Goal: Task Accomplishment & Management: Manage account settings

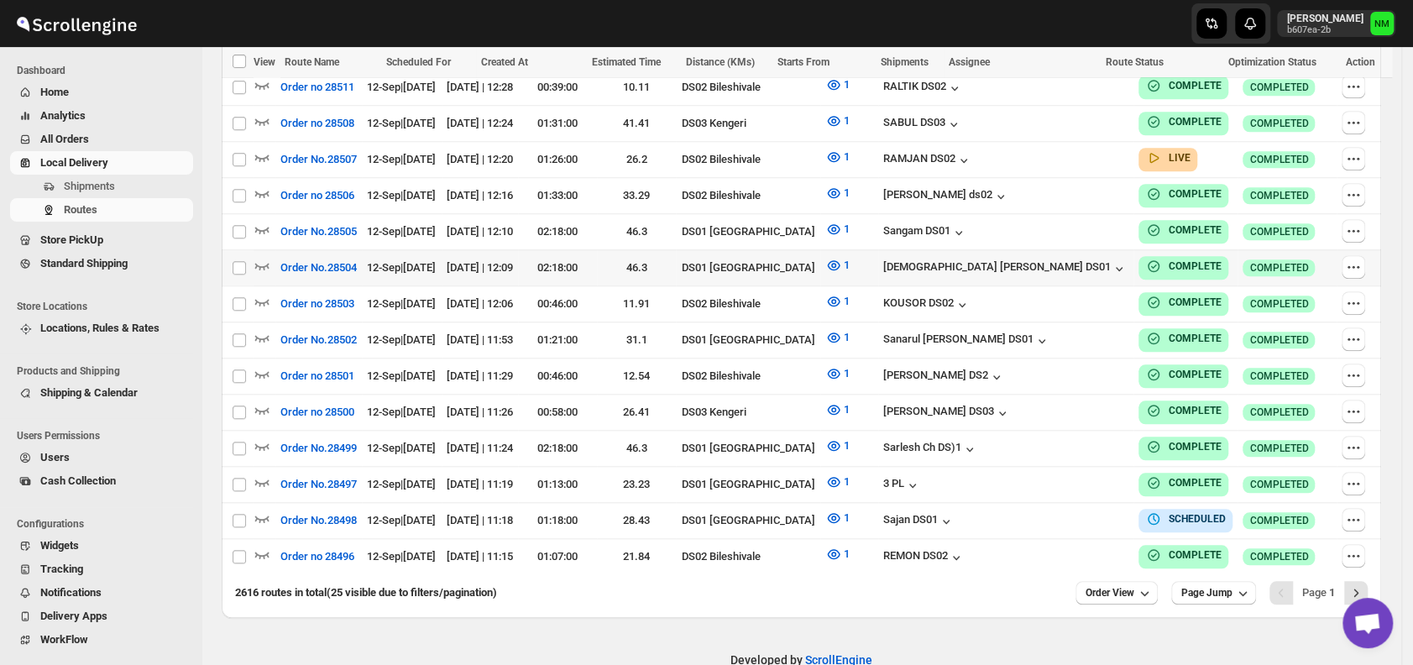
scroll to position [918, 0]
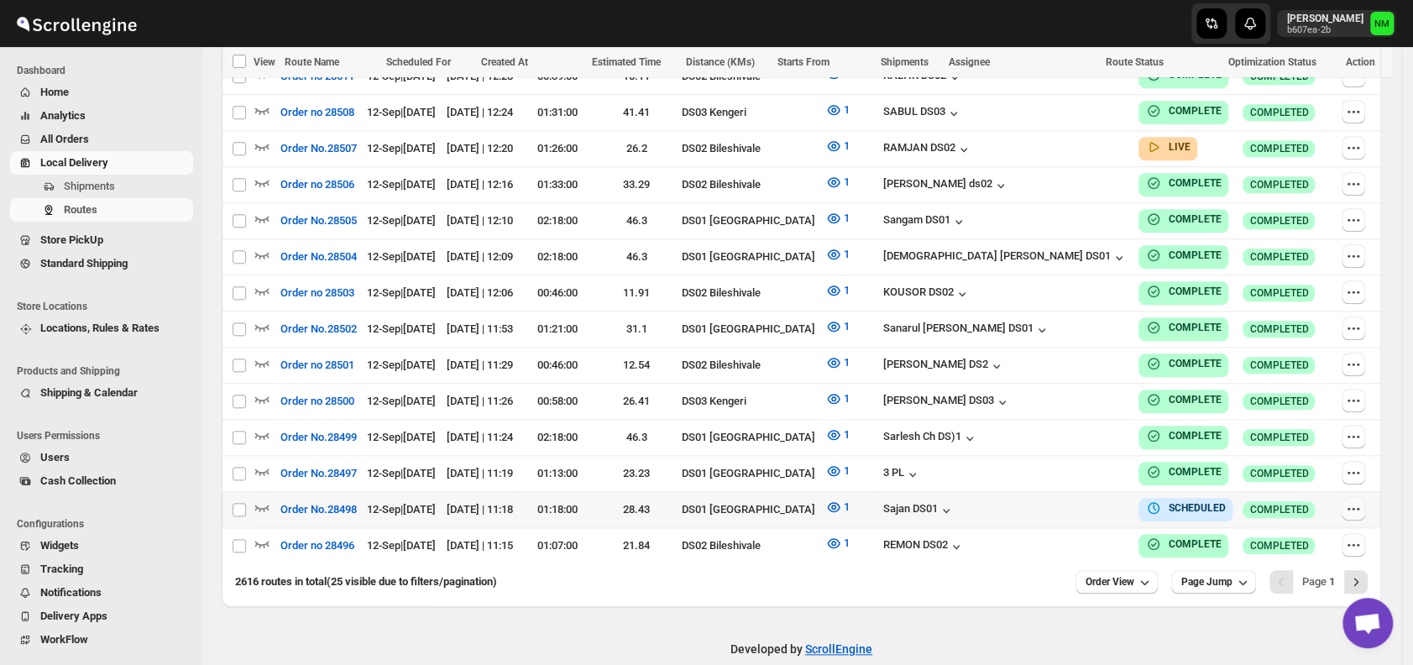
click at [1355, 500] on icon "button" at bounding box center [1353, 508] width 17 height 17
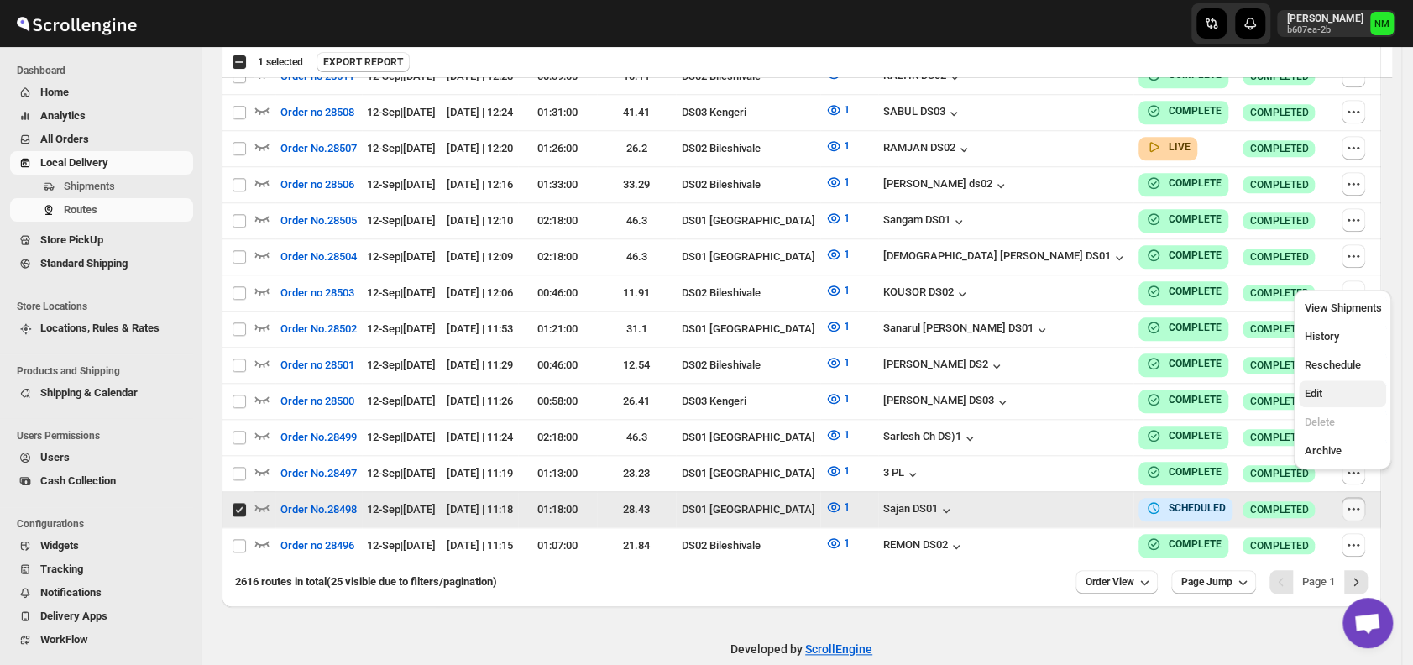
click at [1310, 387] on span "Edit" at bounding box center [1313, 393] width 18 height 13
checkbox input "false"
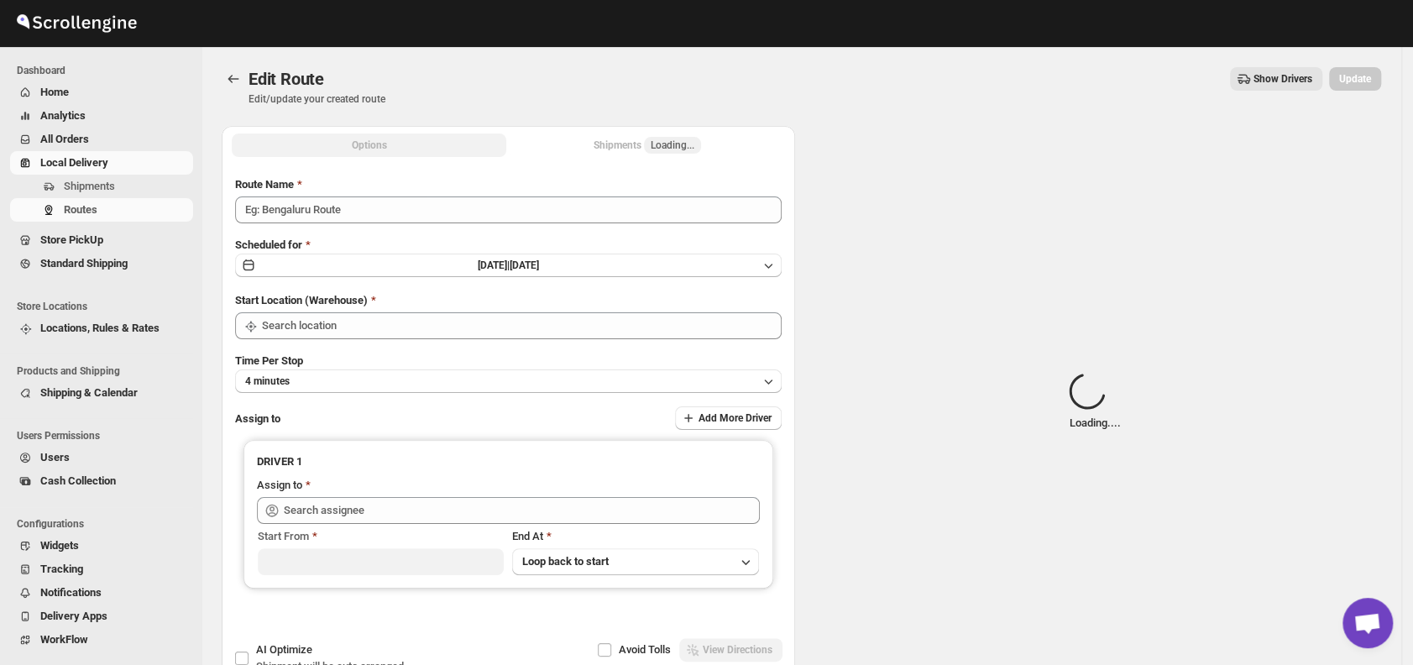
type input "Order No.28498"
type input "DS01 [GEOGRAPHIC_DATA]"
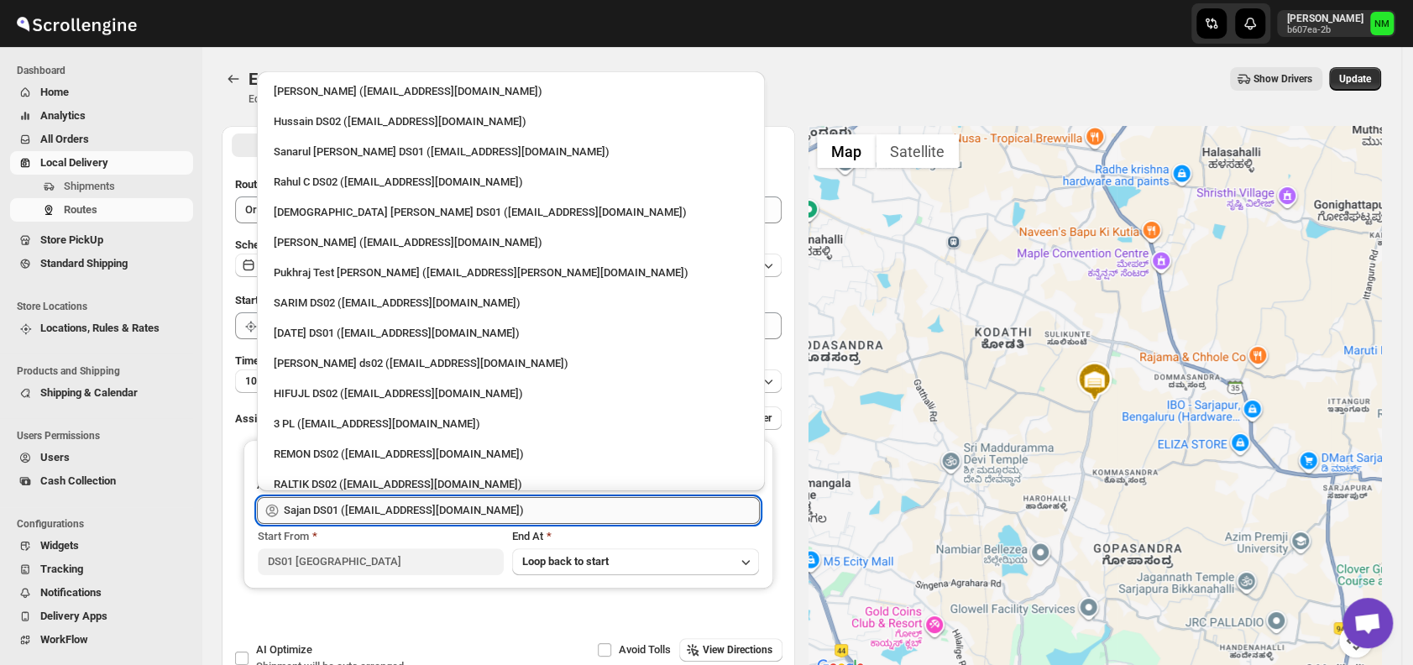
click at [578, 510] on input "Sajan DS01 (lofadat883@coderdir.com)" at bounding box center [522, 510] width 476 height 27
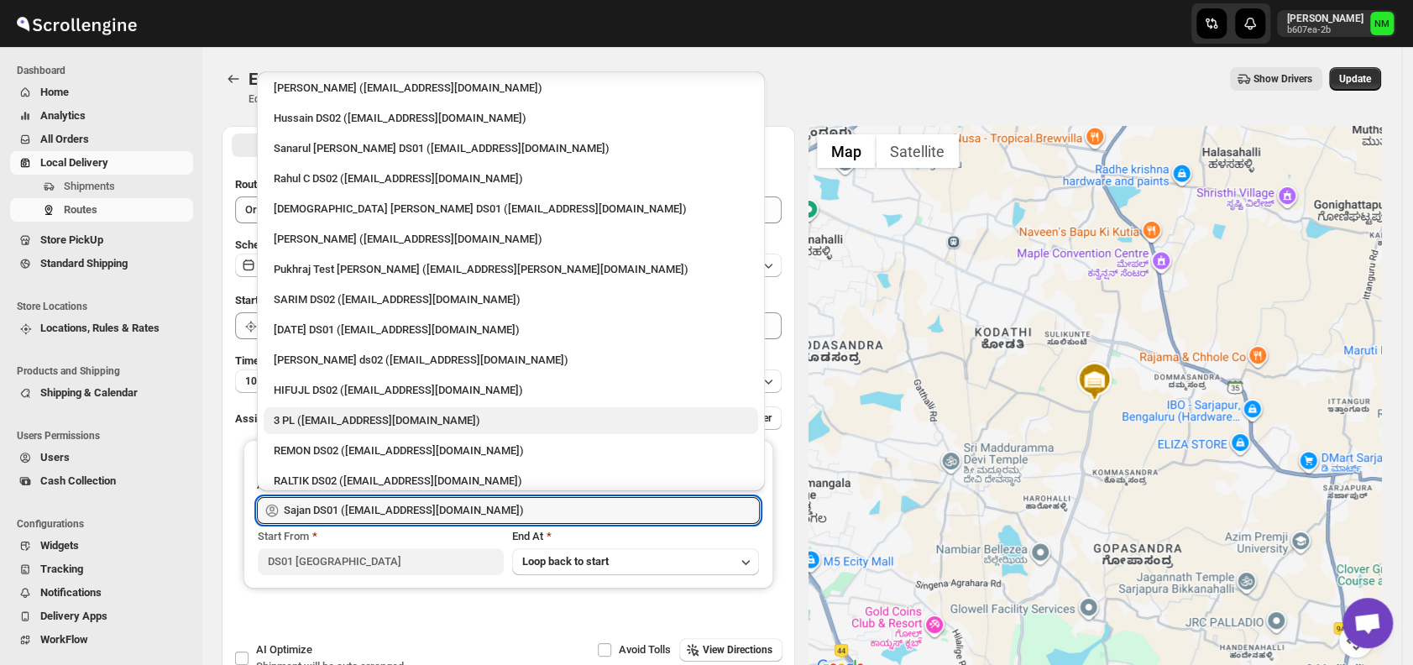
click at [385, 416] on div "3 PL (hello@home-run.co)" at bounding box center [511, 420] width 474 height 17
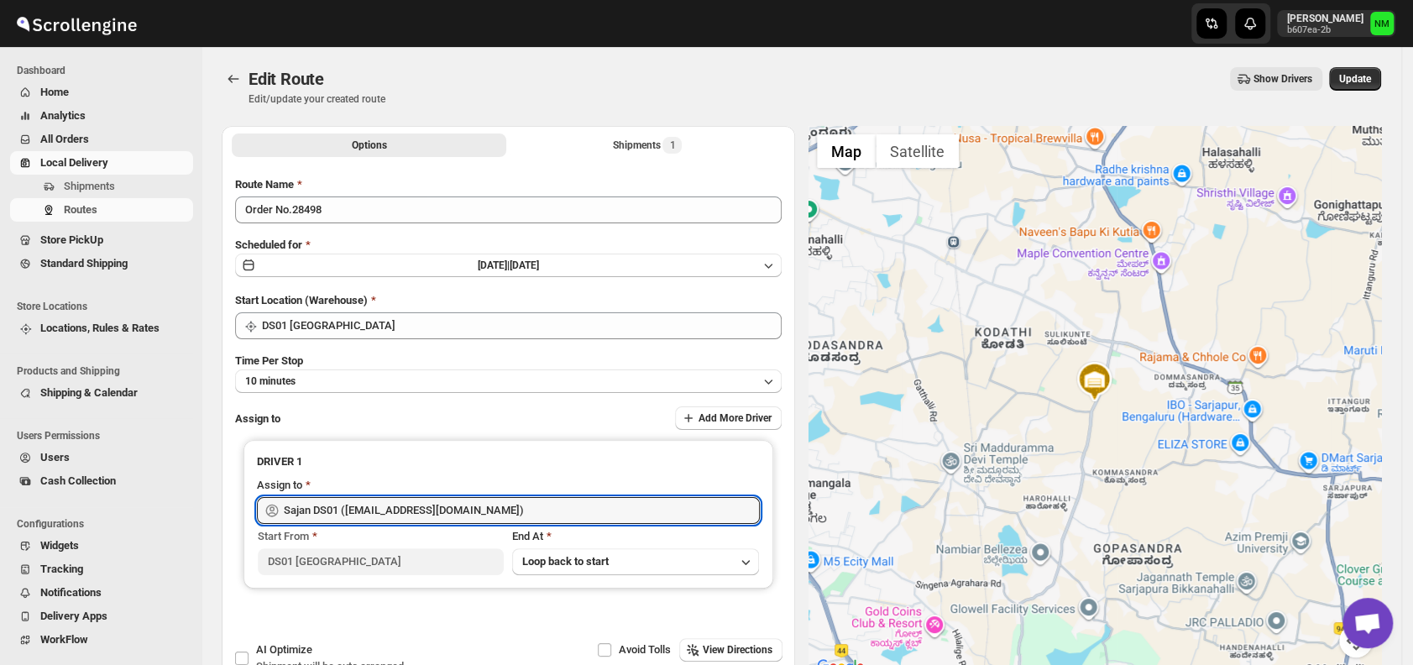
type input "3 PL (hello@home-run.co)"
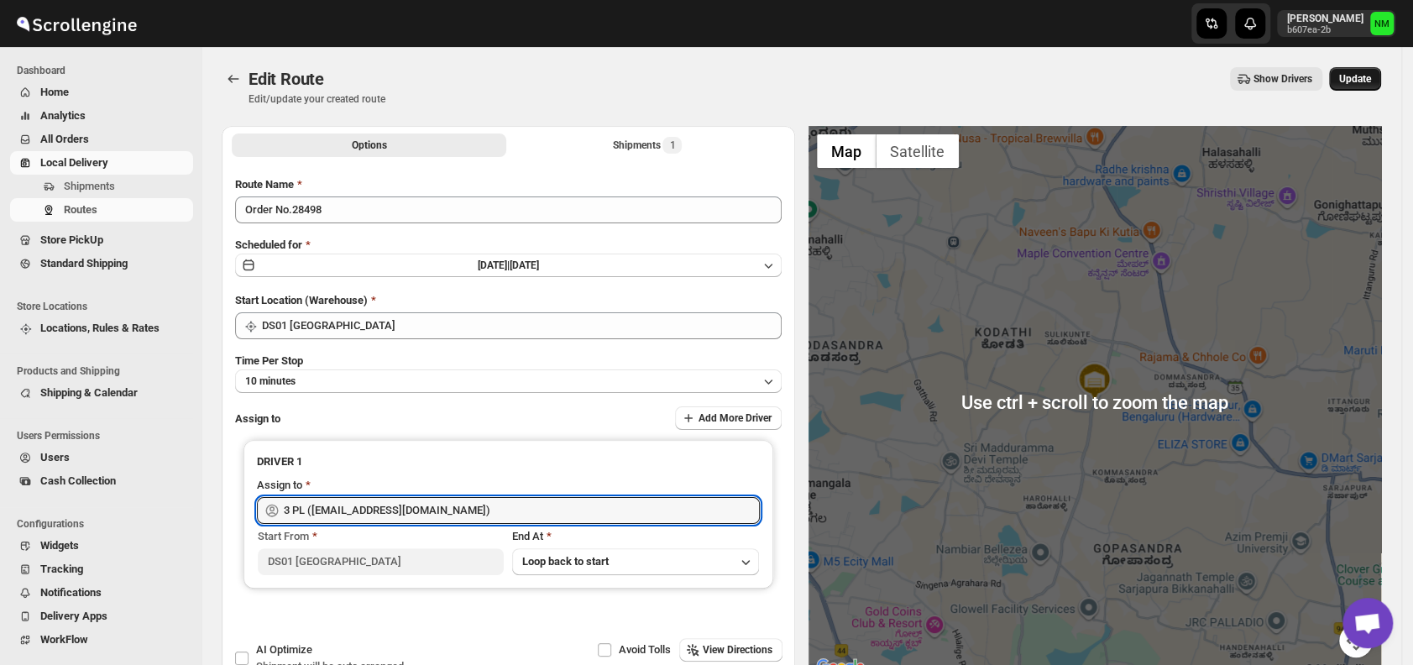
click at [1356, 85] on span "Update" at bounding box center [1355, 78] width 32 height 13
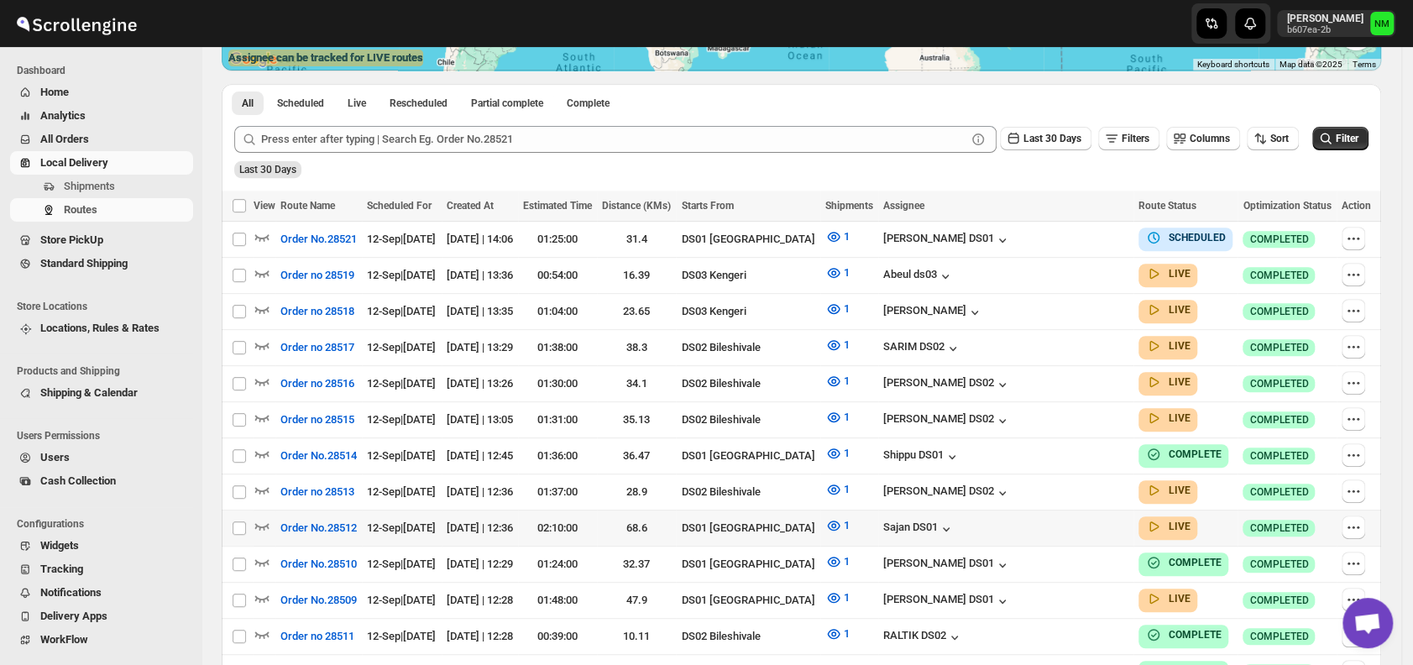
scroll to position [359, 0]
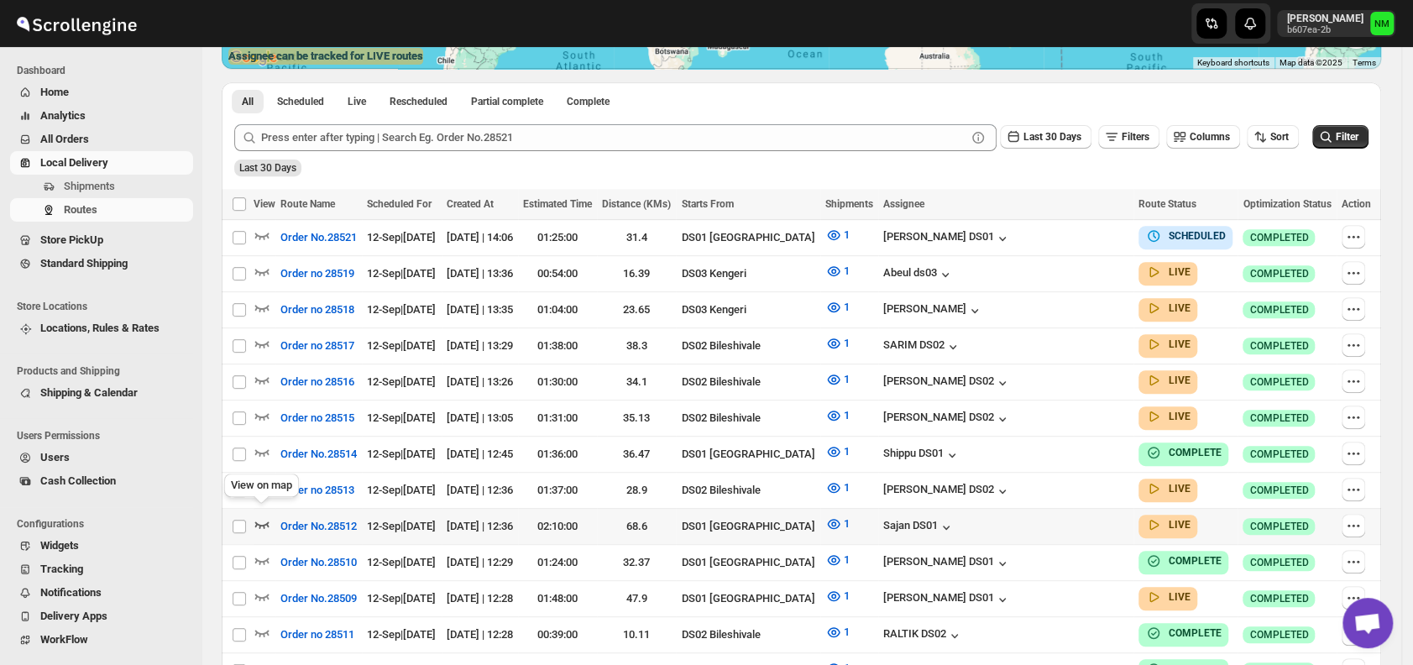
click at [263, 515] on icon "button" at bounding box center [262, 523] width 17 height 17
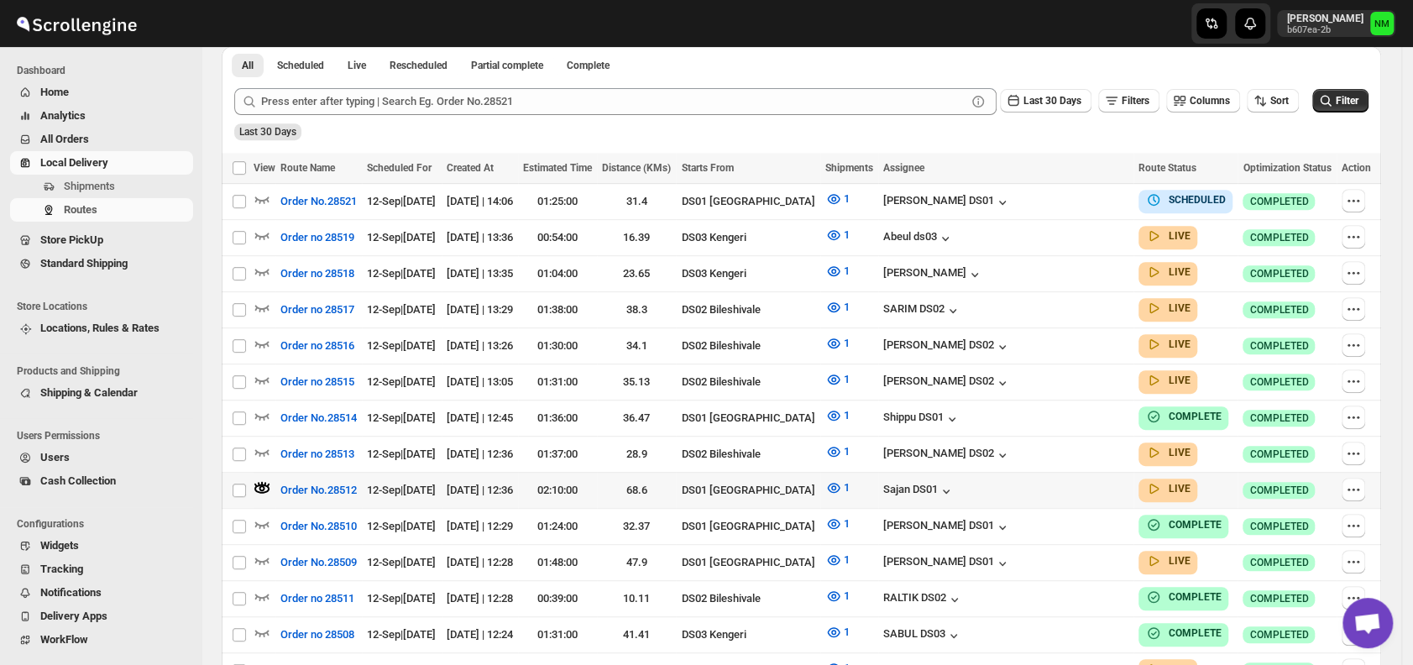
scroll to position [410, 0]
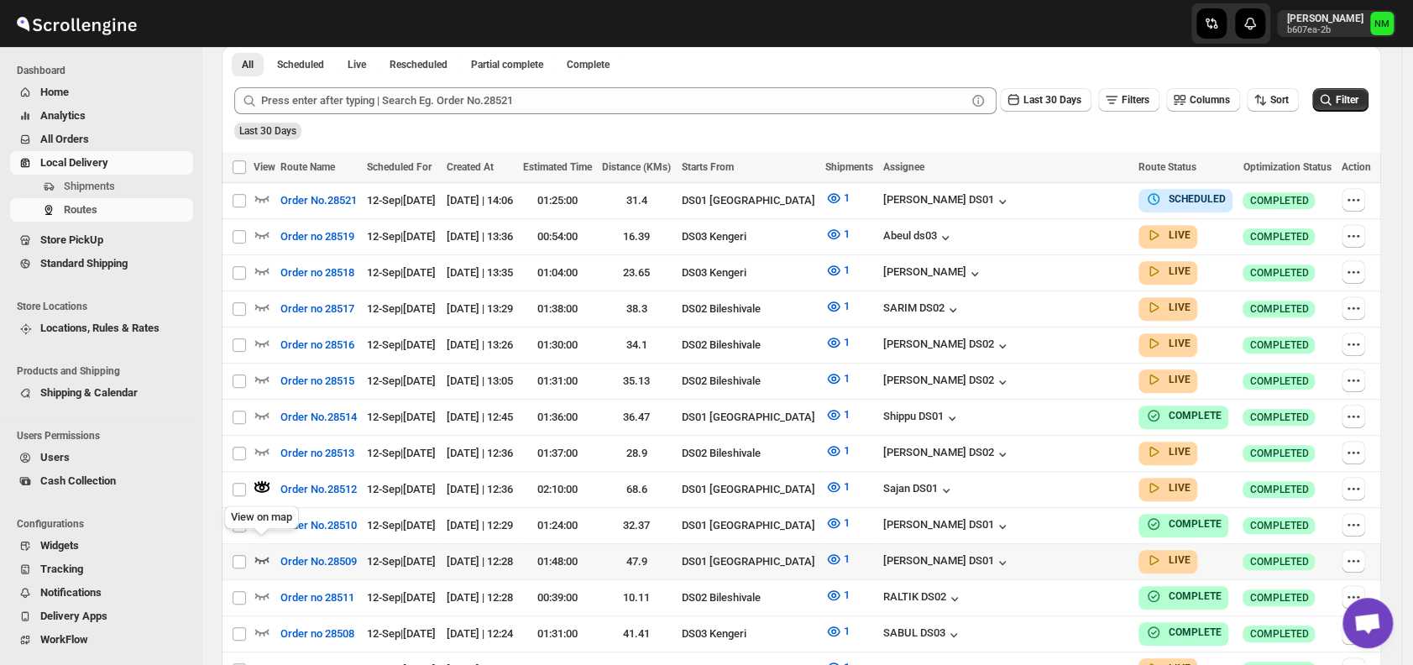
click at [264, 551] on icon "button" at bounding box center [262, 559] width 17 height 17
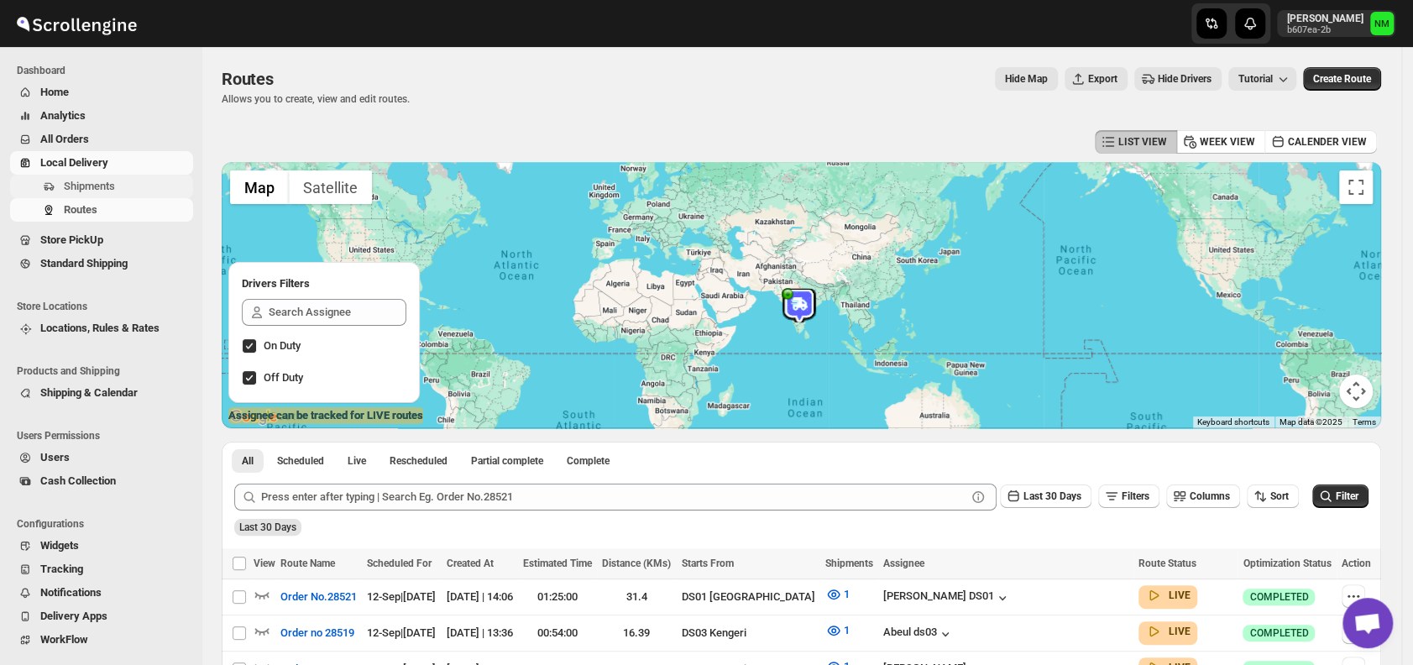
click at [151, 193] on span "Shipments" at bounding box center [127, 186] width 126 height 17
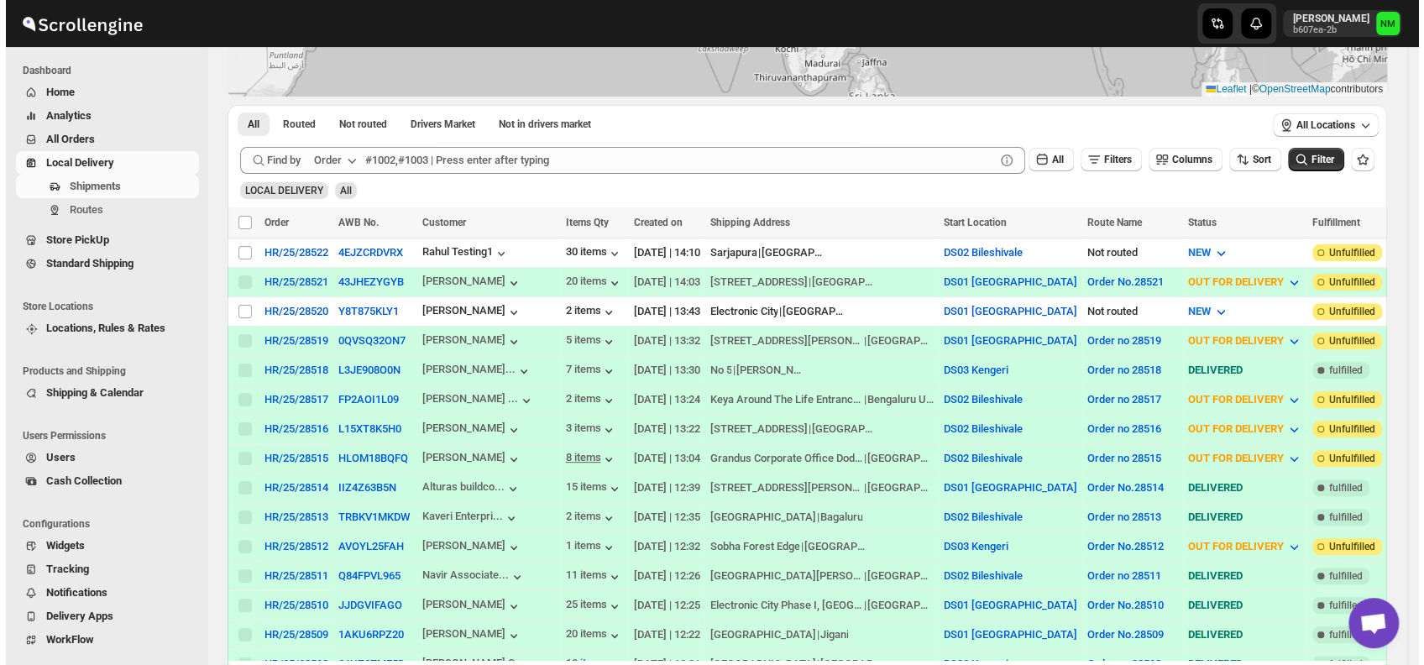
scroll to position [239, 0]
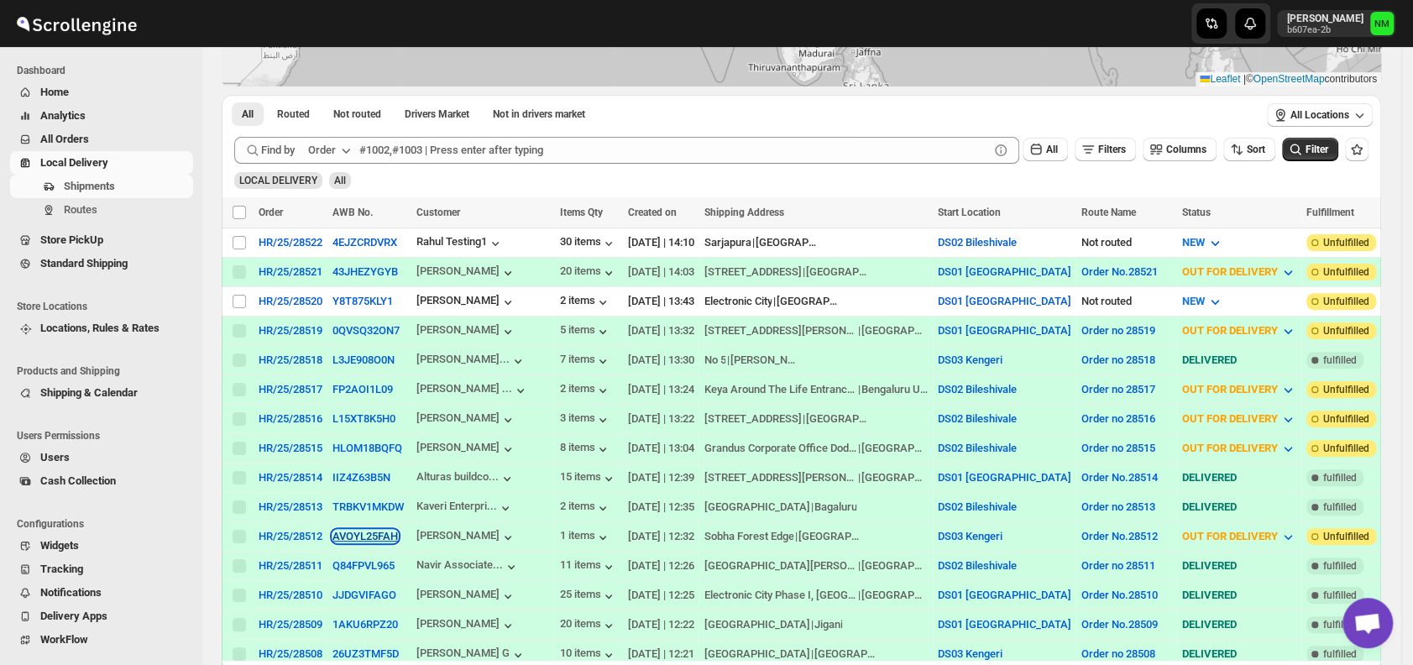
click at [369, 530] on button "AVOYL25FAH" at bounding box center [364, 536] width 65 height 13
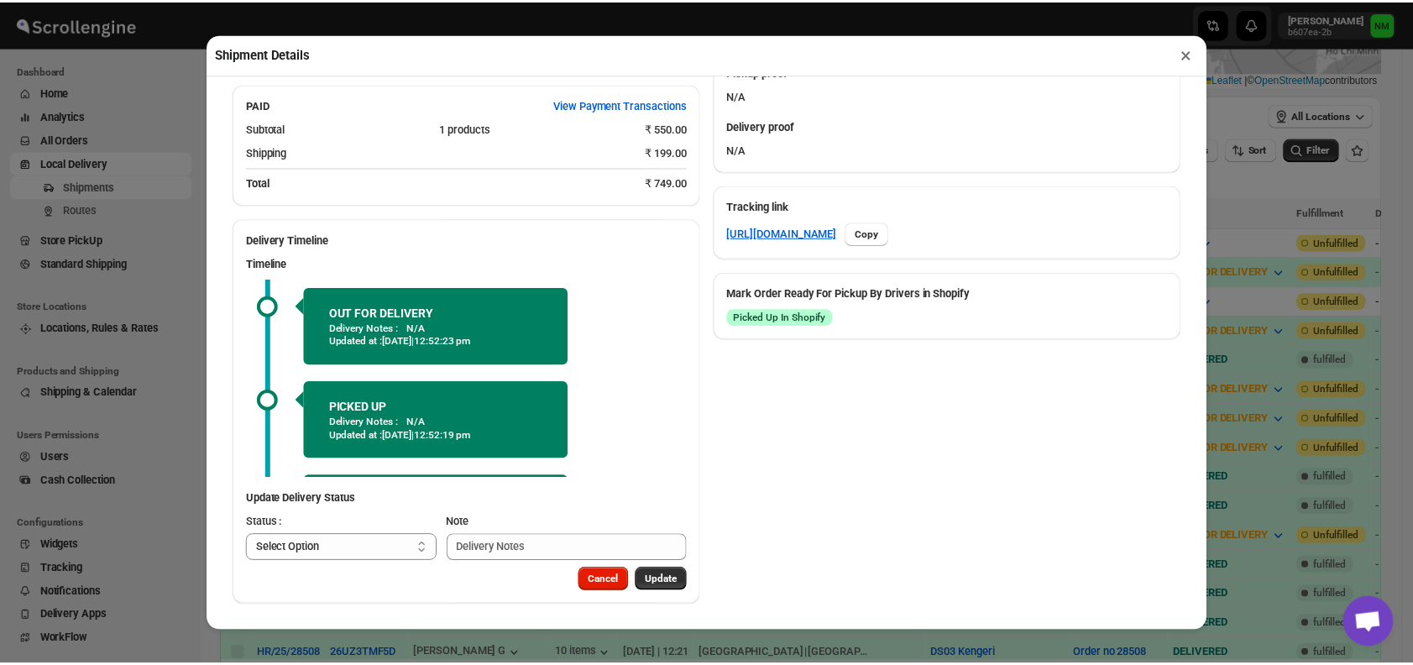
scroll to position [82, 0]
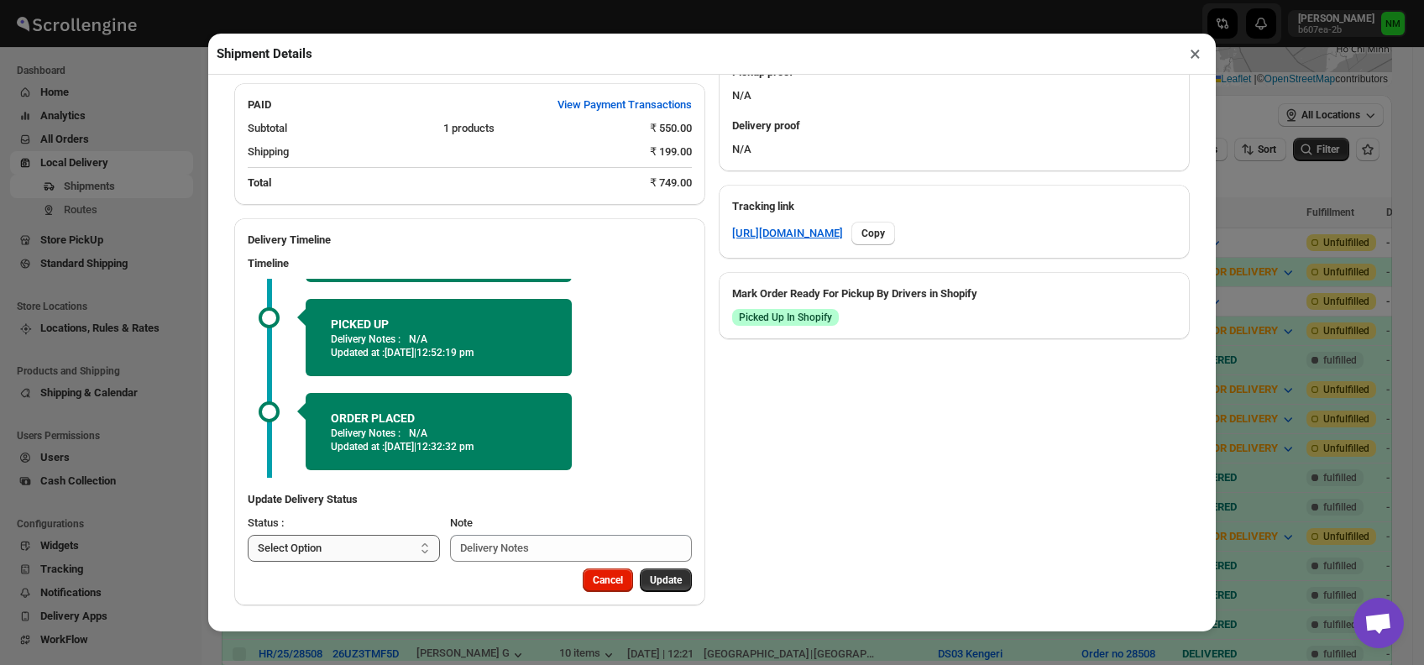
click at [357, 552] on select "Select Option PICKED UP OUT FOR DELIVERY RESCHEDULE DELIVERED CANCELLED" at bounding box center [344, 548] width 192 height 27
select select "DELIVERED"
click at [248, 535] on select "Select Option PICKED UP OUT FOR DELIVERY RESCHEDULE DELIVERED CANCELLED" at bounding box center [344, 548] width 192 height 27
click at [661, 583] on span "Update" at bounding box center [666, 579] width 32 height 13
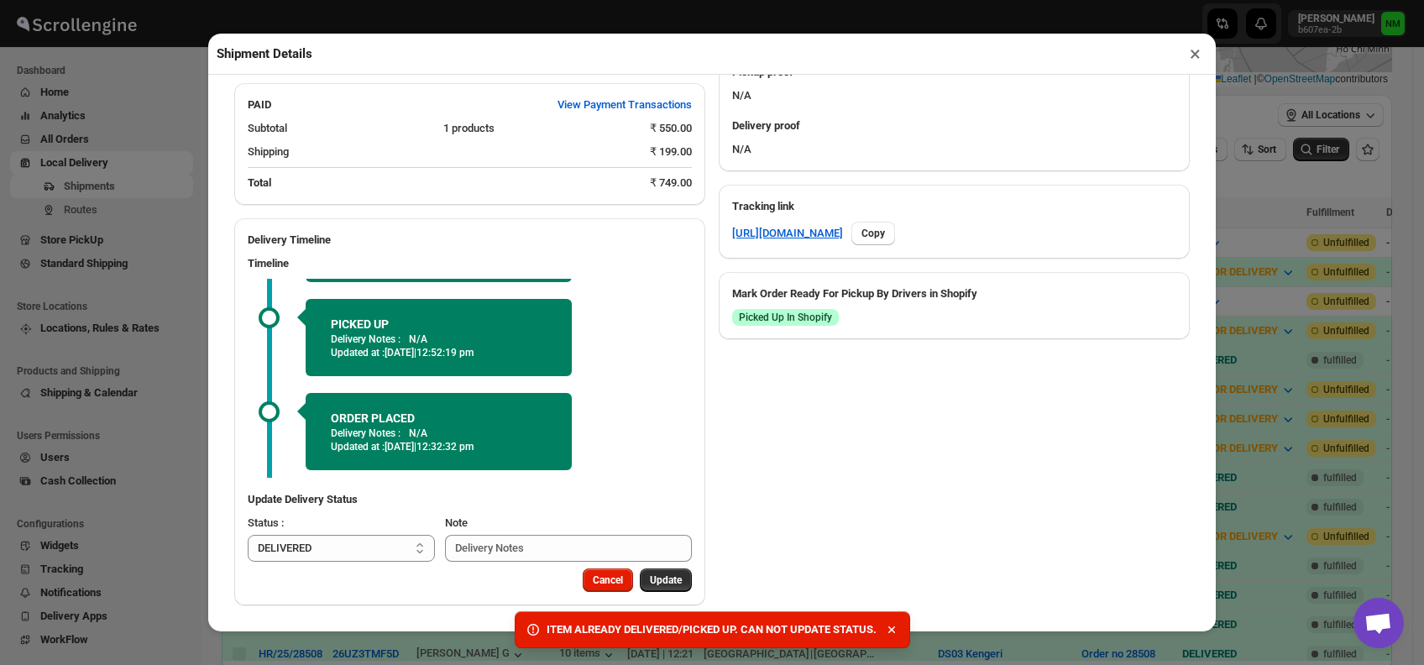
click at [1196, 60] on button "×" at bounding box center [1195, 54] width 24 height 24
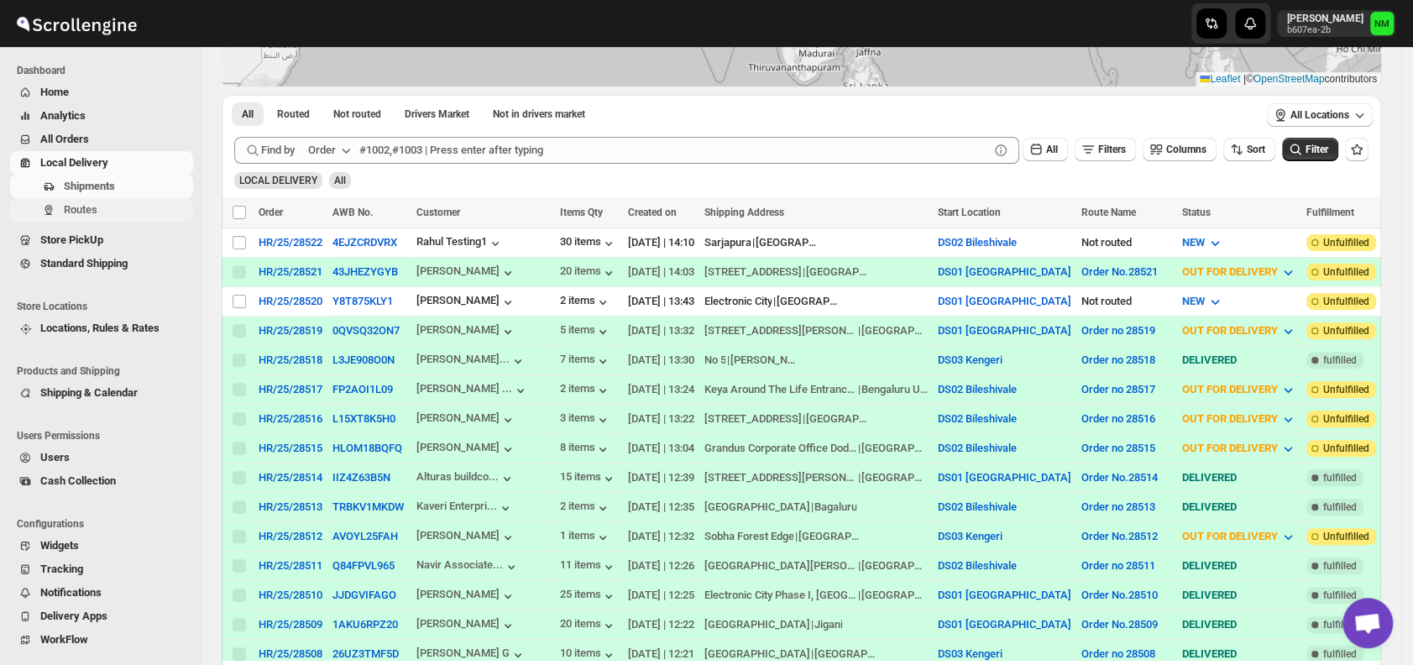
click at [90, 216] on span "Routes" at bounding box center [81, 209] width 34 height 13
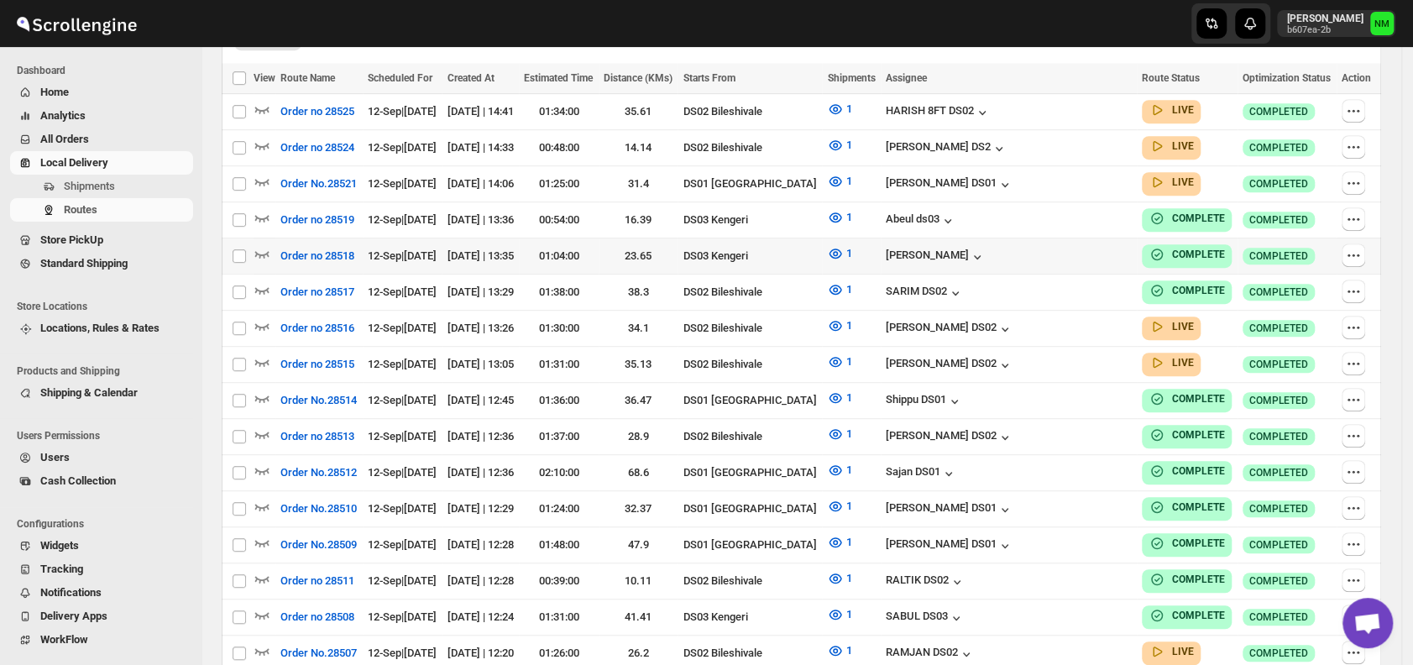
scroll to position [438, 0]
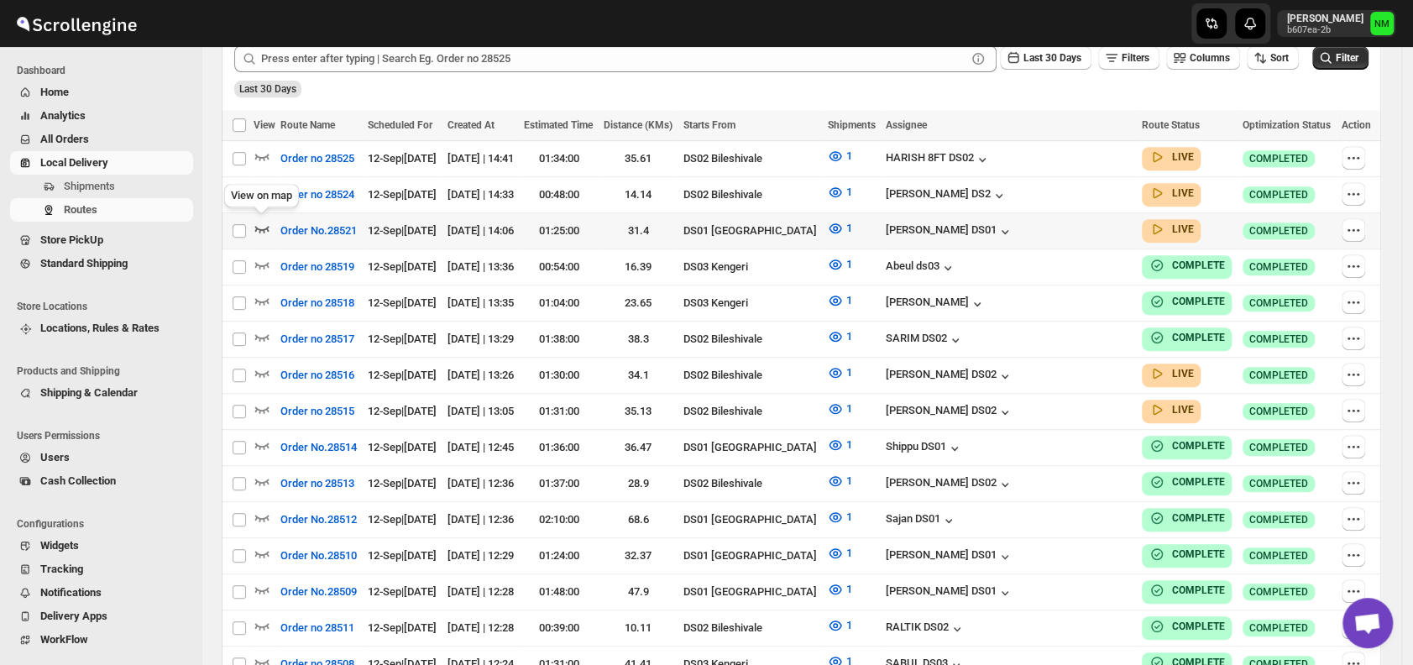
click at [258, 222] on icon "button" at bounding box center [262, 228] width 17 height 17
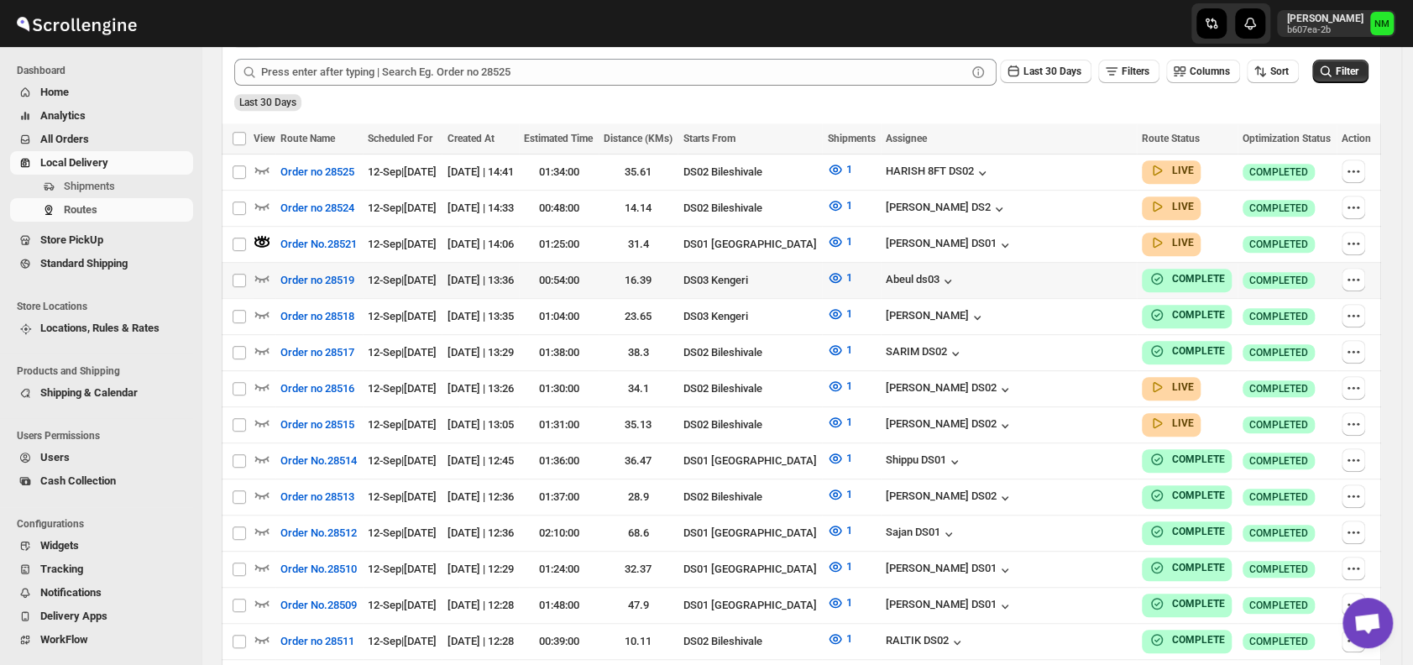
scroll to position [11, 0]
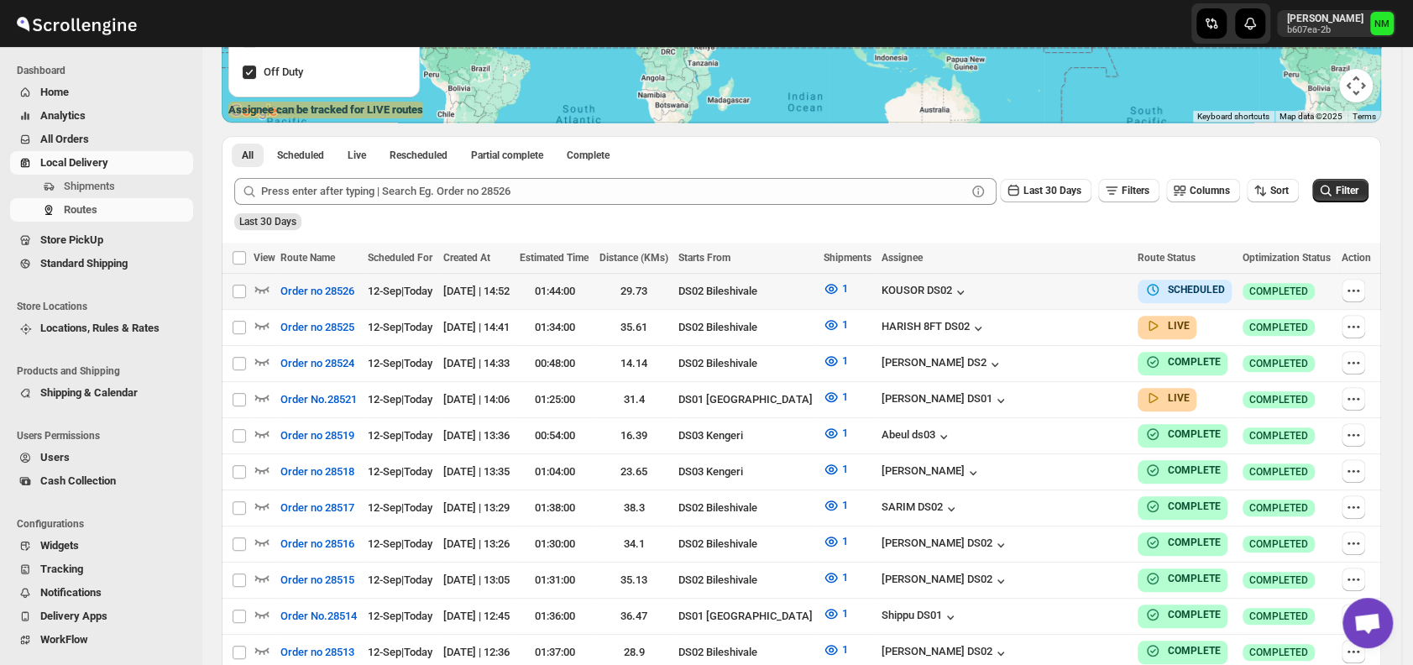
scroll to position [306, 0]
click at [257, 390] on icon "button" at bounding box center [262, 396] width 17 height 17
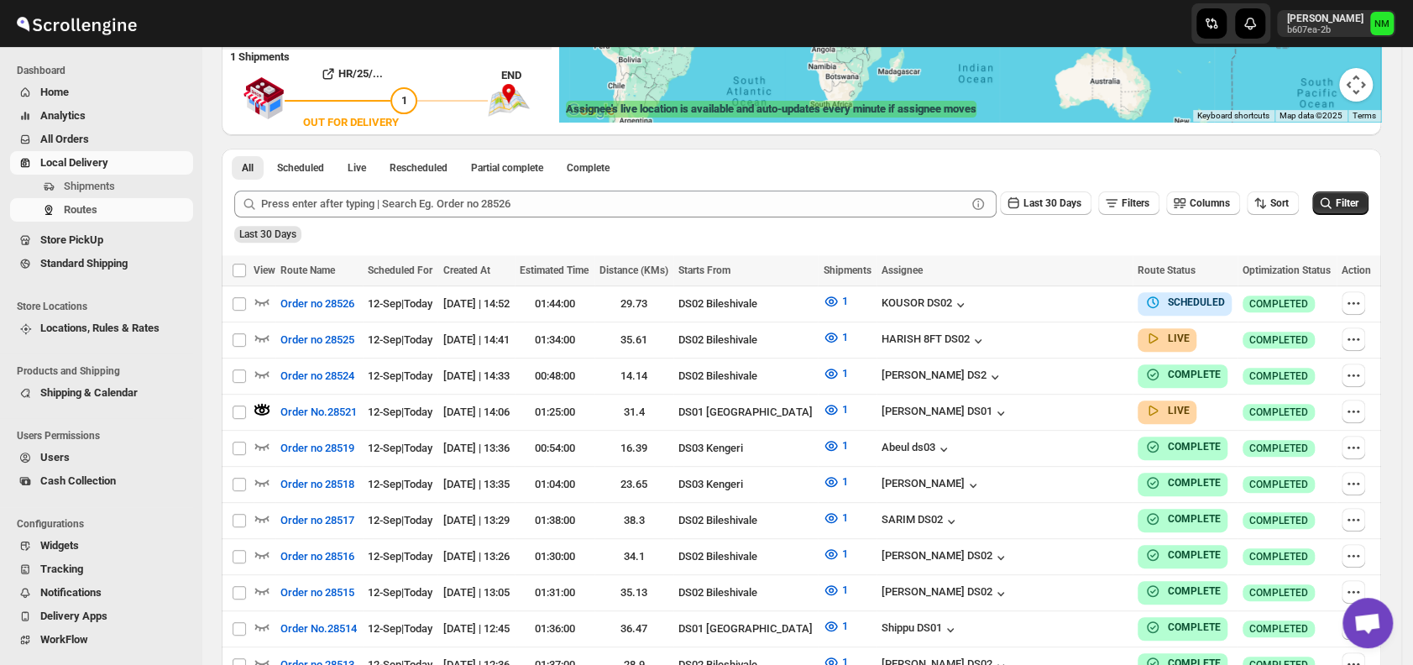
scroll to position [0, 0]
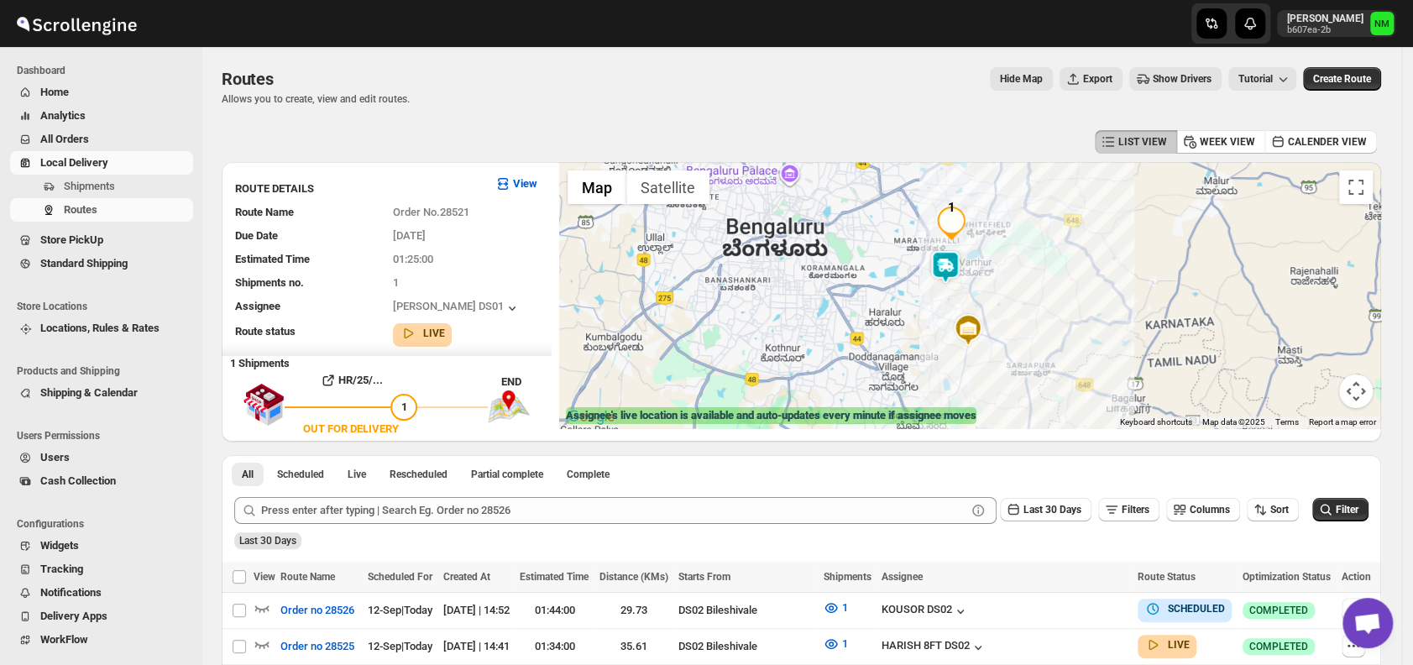
click at [944, 257] on img at bounding box center [945, 267] width 34 height 34
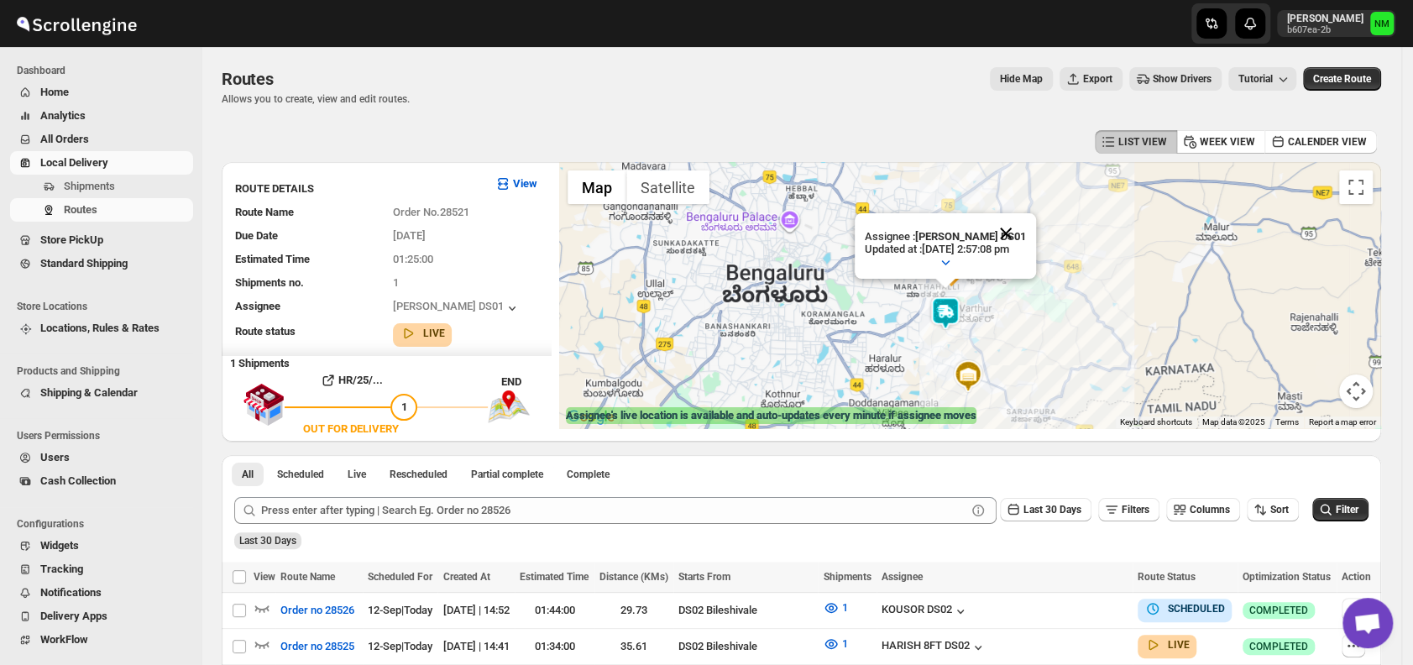
click at [1026, 227] on button "Close" at bounding box center [1006, 233] width 40 height 40
click at [89, 180] on span "Shipments" at bounding box center [89, 186] width 51 height 13
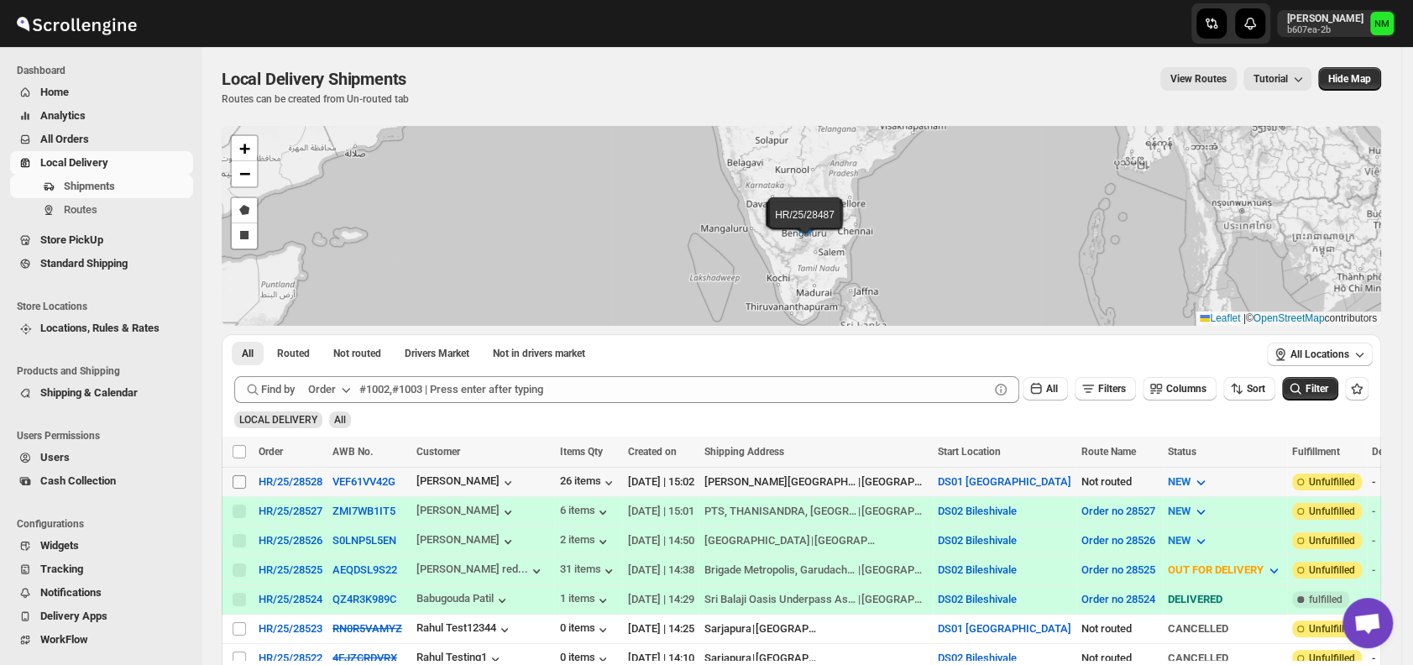
click at [240, 475] on input "Select shipment" at bounding box center [239, 481] width 13 height 13
checkbox input "true"
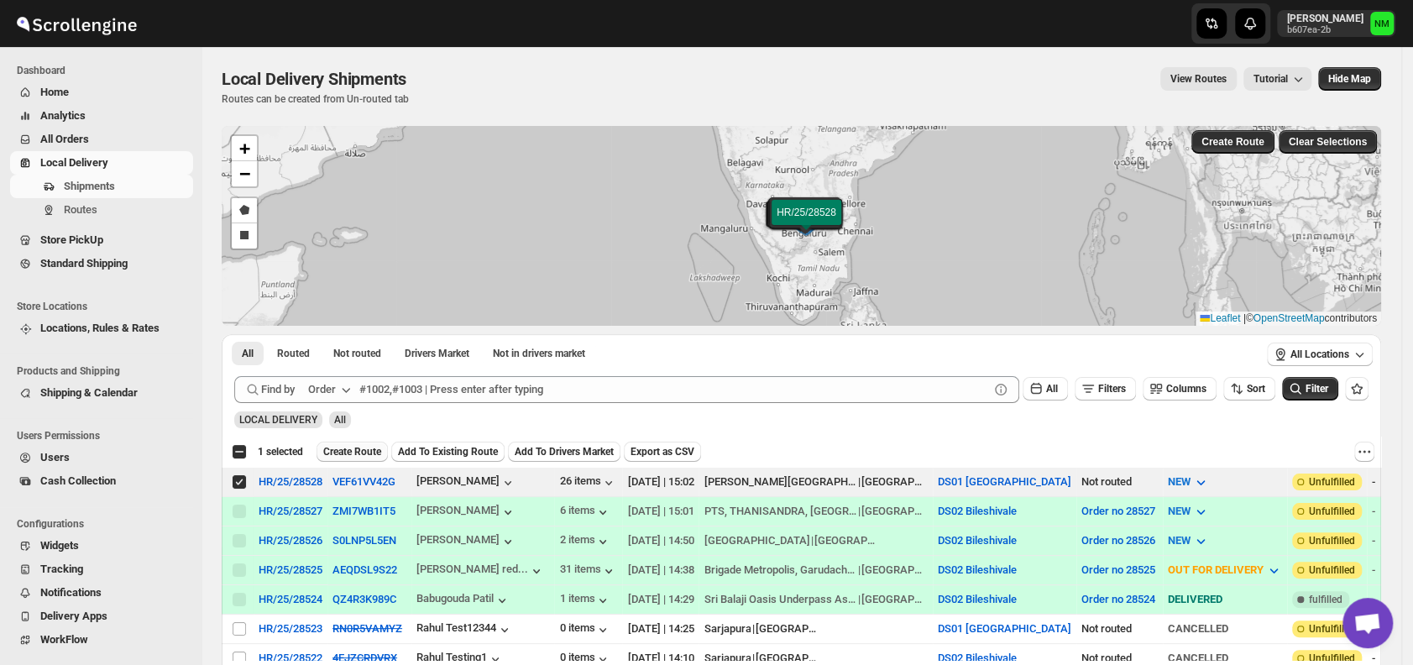
click at [368, 451] on span "Create Route" at bounding box center [352, 451] width 58 height 13
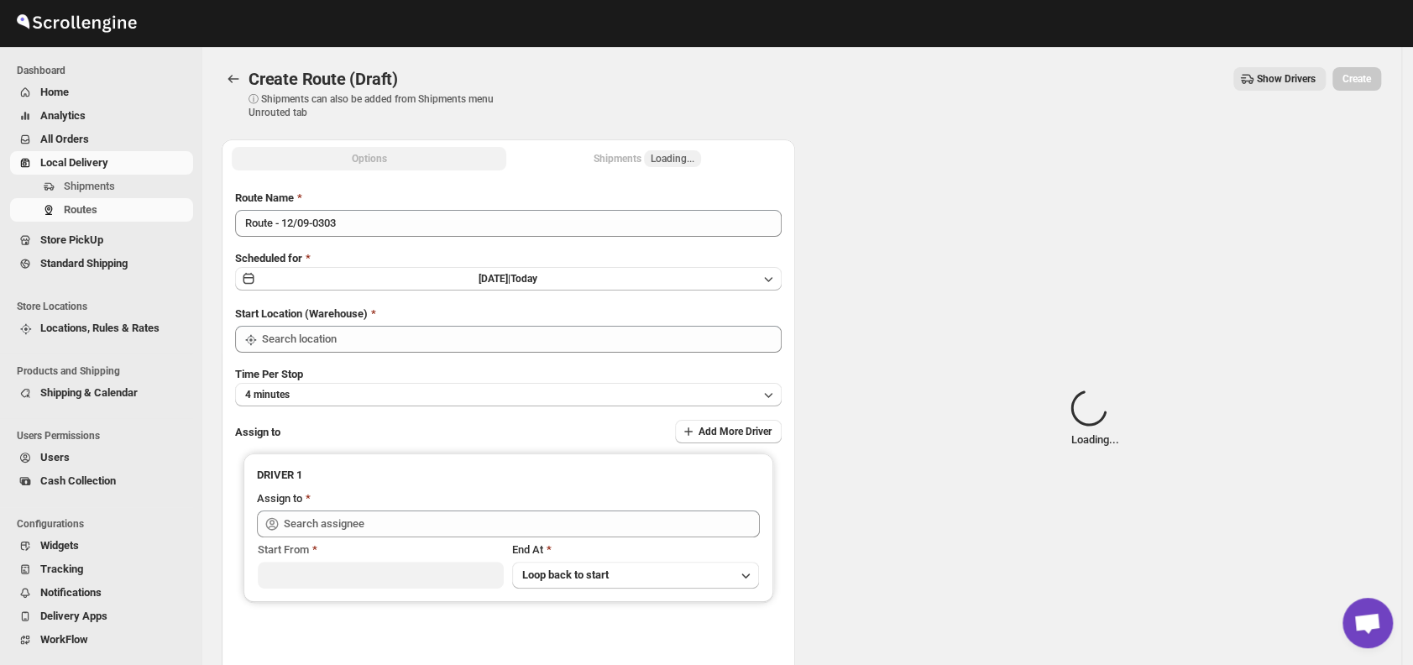
type input "DS01 [GEOGRAPHIC_DATA]"
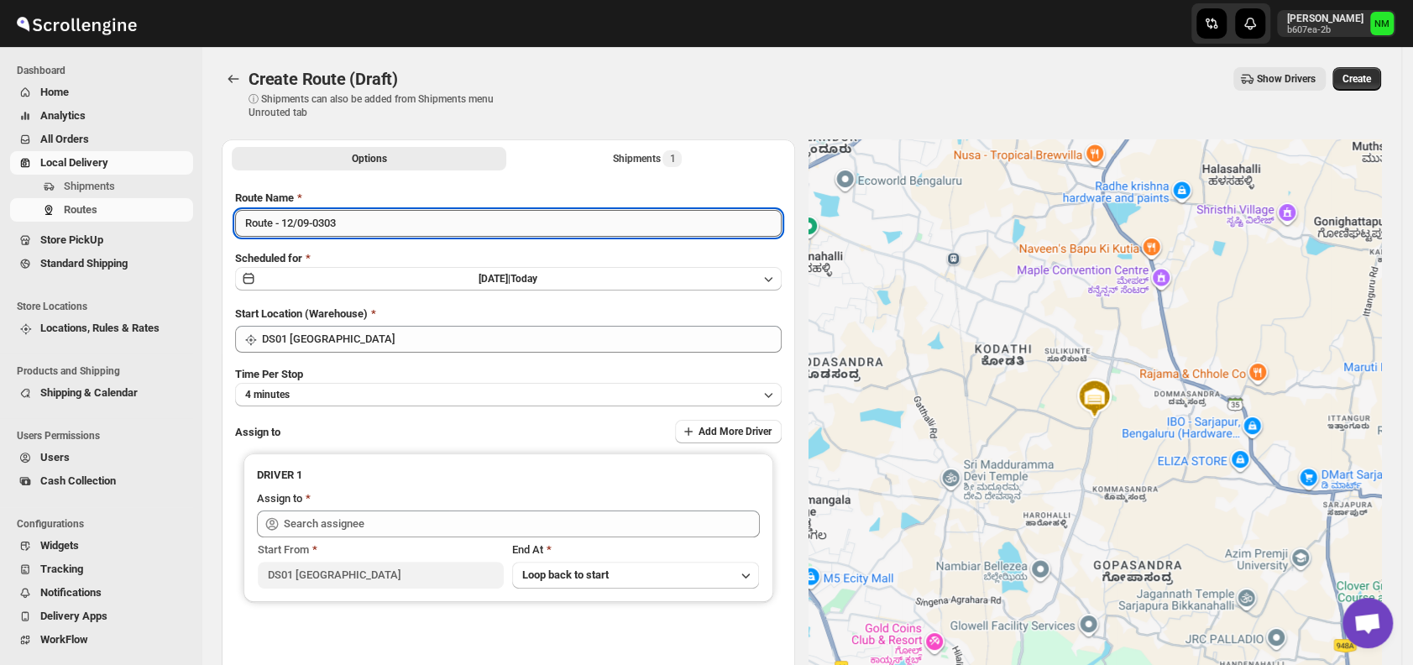
click at [383, 226] on input "Route - 12/09-0303" at bounding box center [508, 223] width 547 height 27
type input "R"
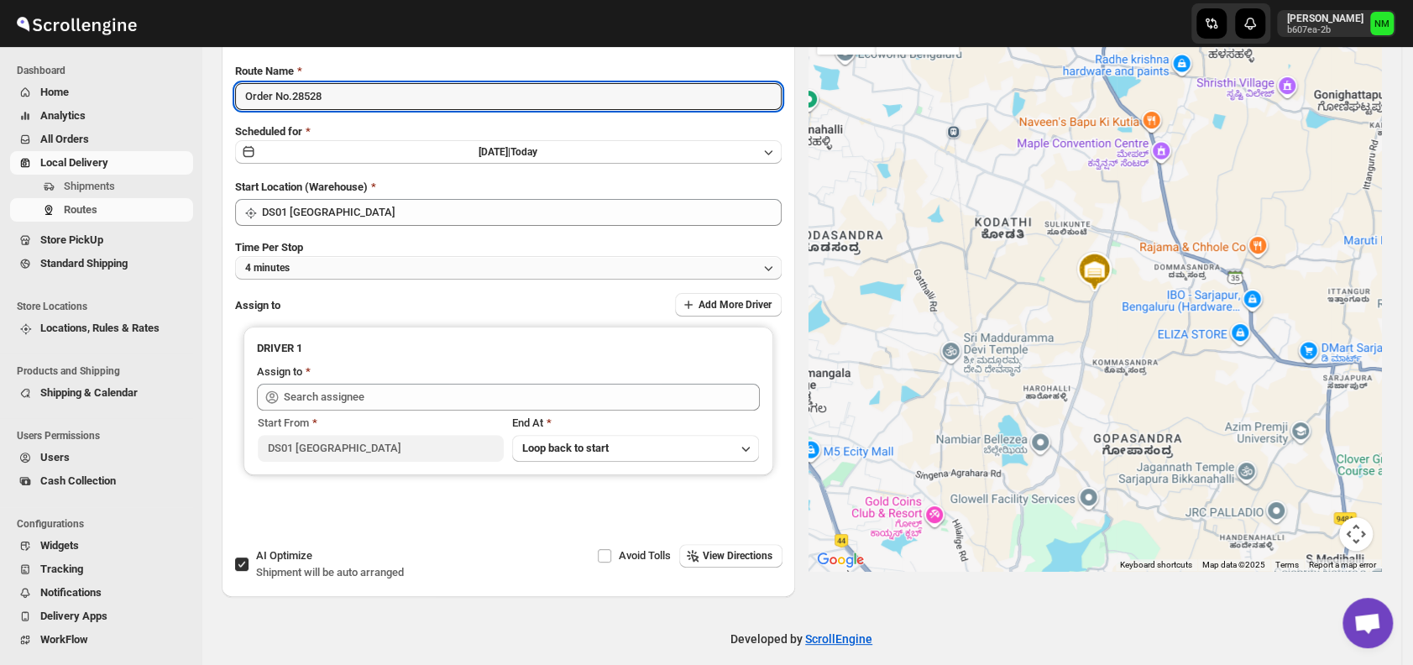
scroll to position [141, 0]
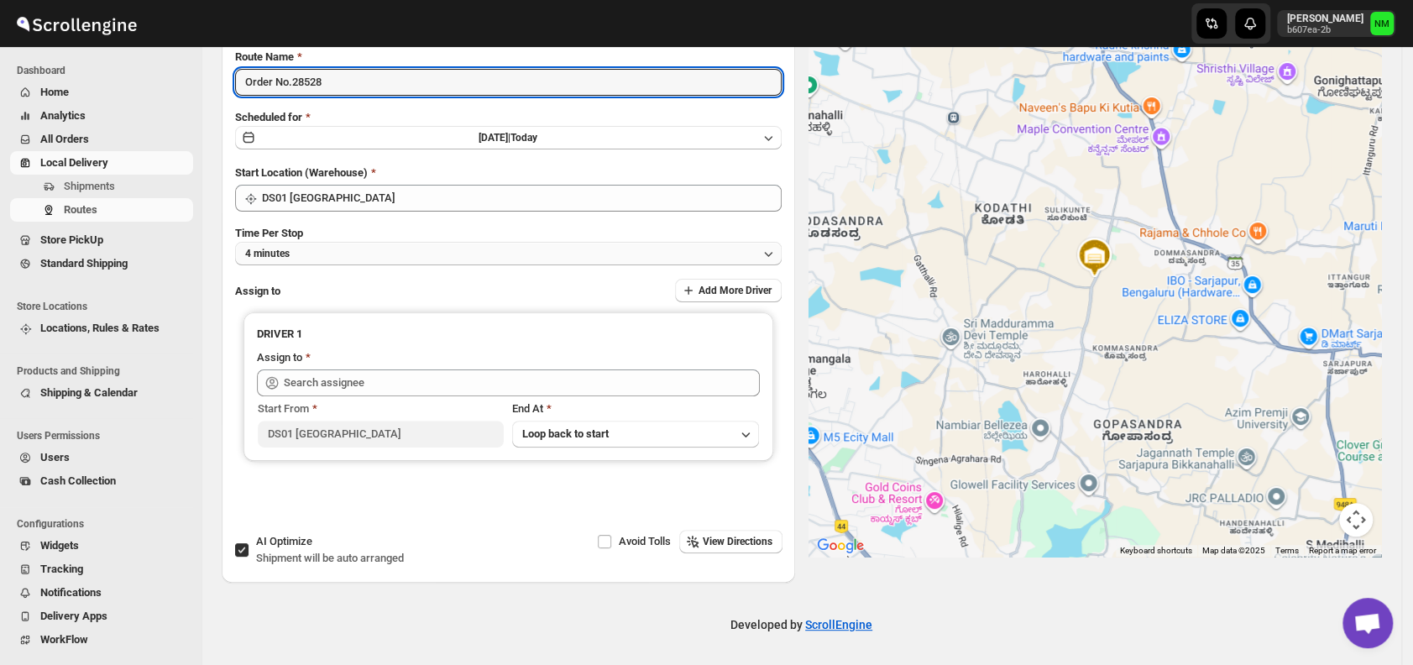
type input "Order No.28528"
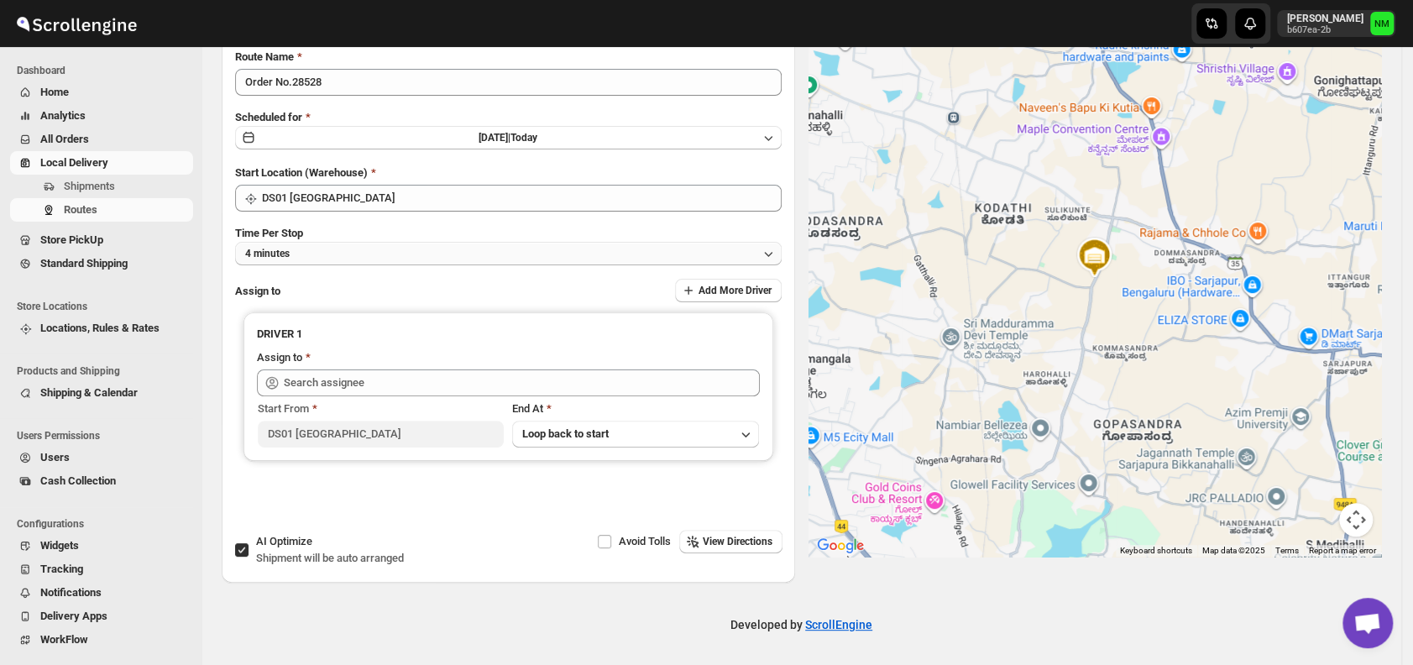
click at [348, 259] on button "4 minutes" at bounding box center [508, 254] width 547 height 24
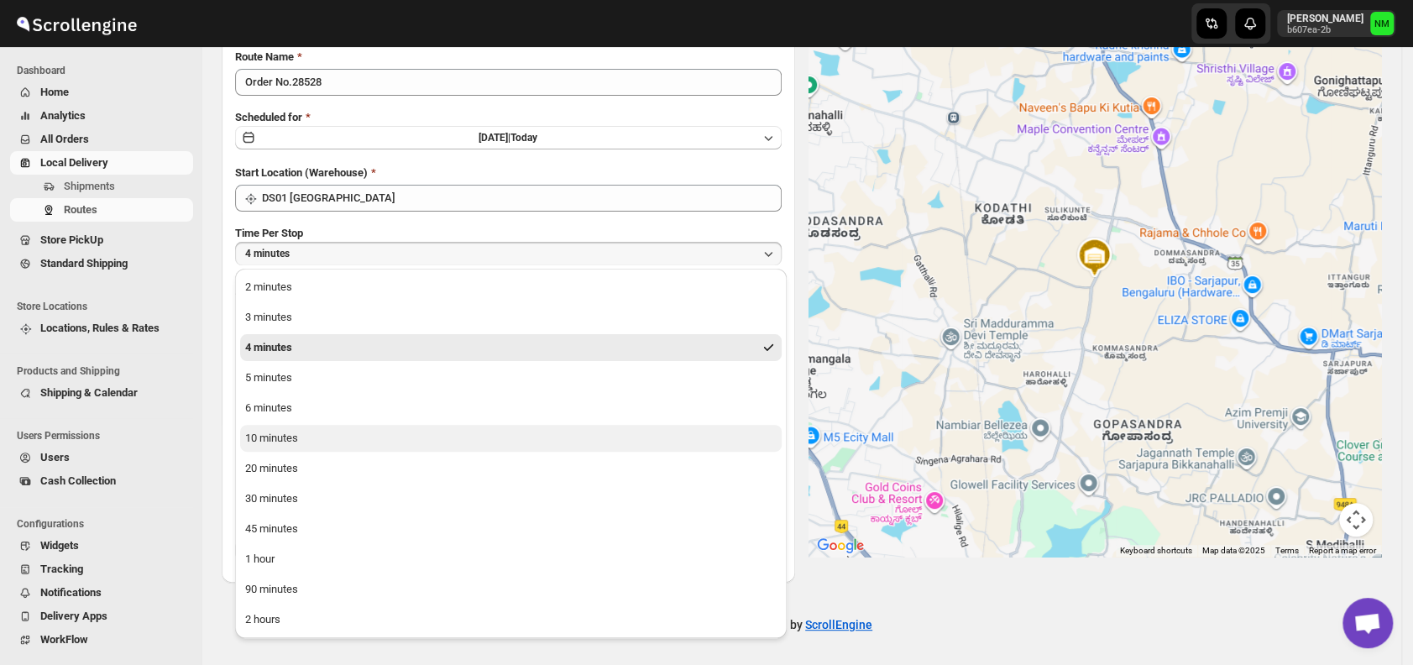
click at [313, 430] on button "10 minutes" at bounding box center [510, 438] width 541 height 27
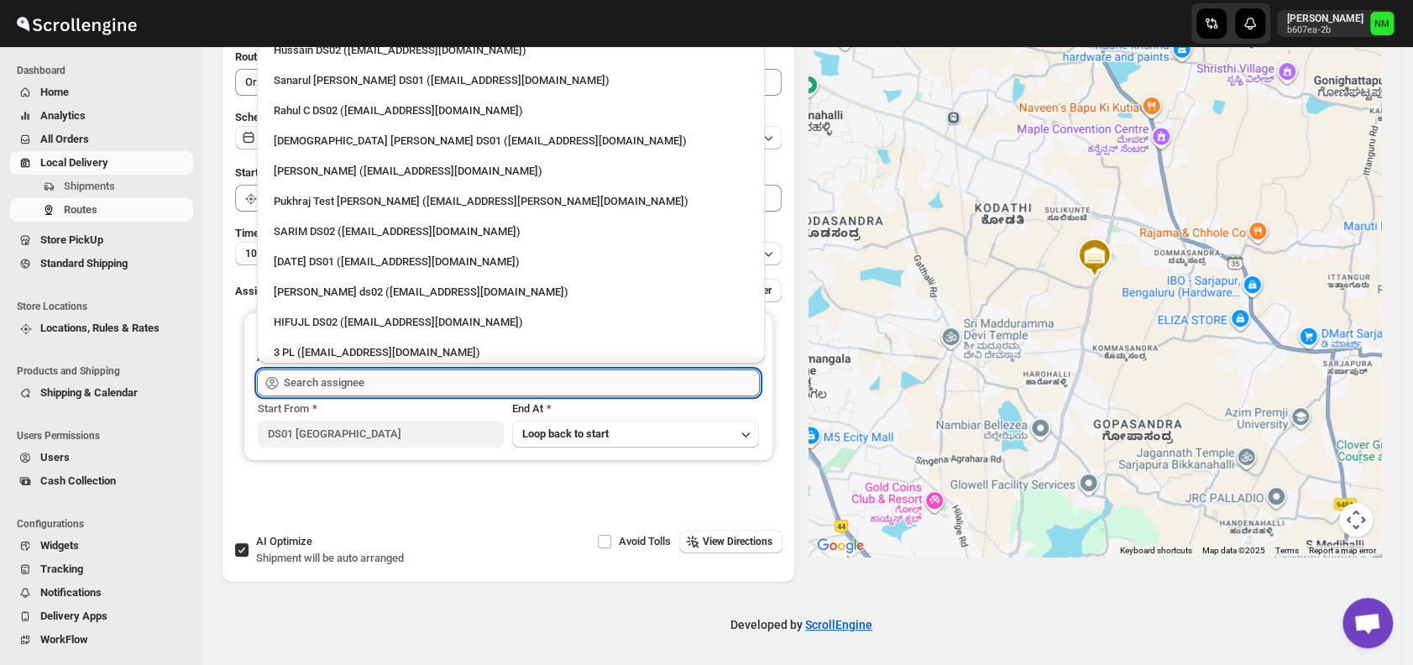
click at [402, 385] on input "text" at bounding box center [522, 382] width 476 height 27
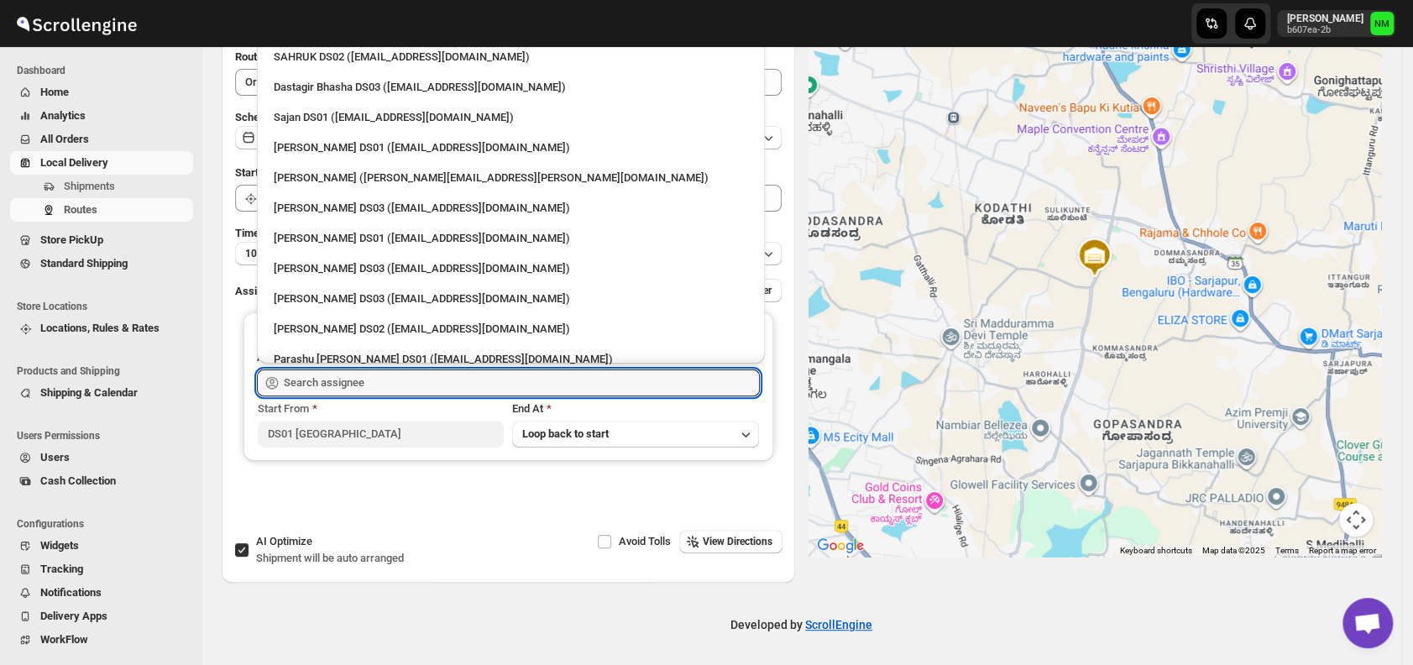
scroll to position [1460, 0]
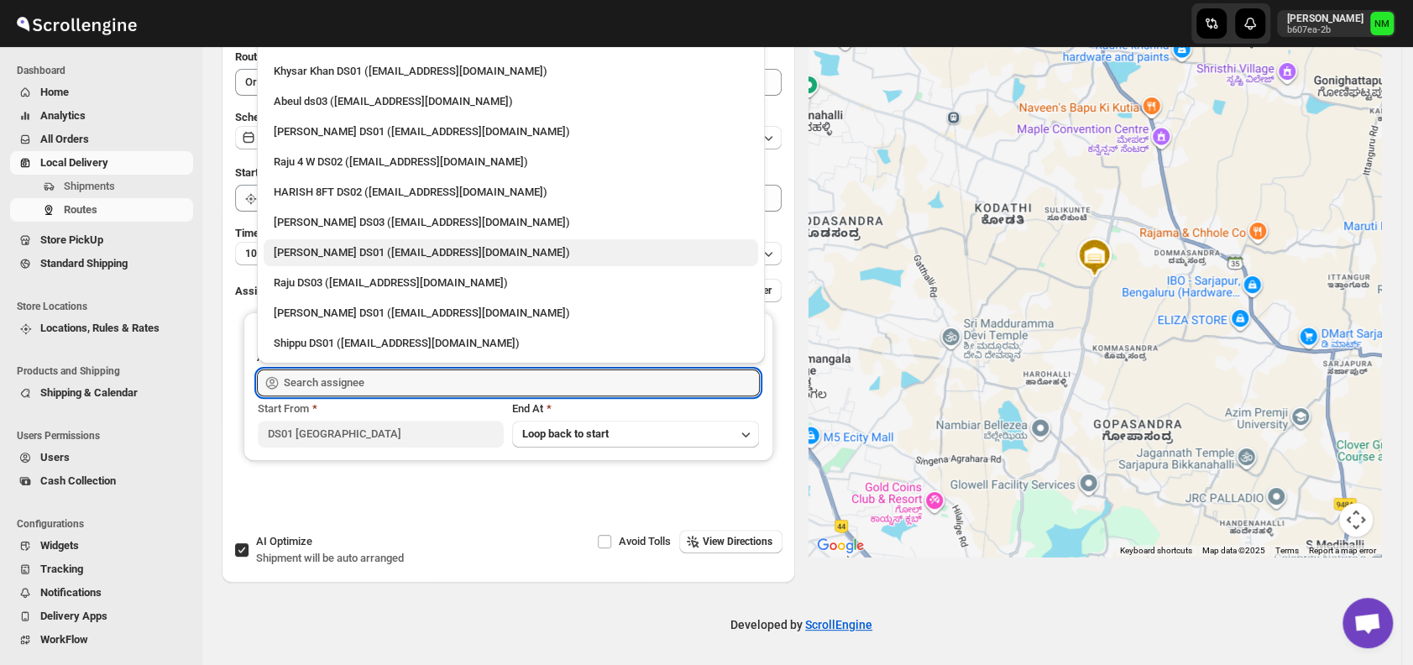
click at [332, 251] on div "Faijal Khan DS01 (tadij98822@cspaus.com)" at bounding box center [511, 252] width 474 height 17
type input "Faijal Khan DS01 (tadij98822@cspaus.com)"
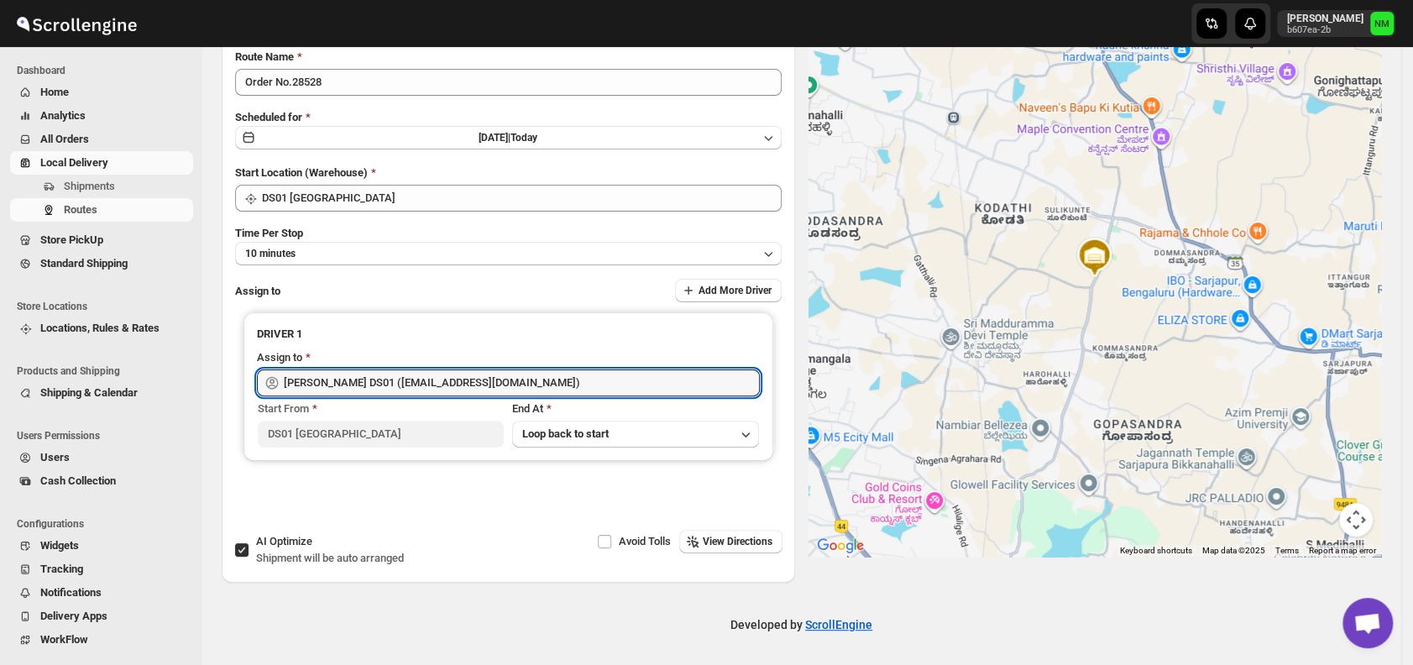
scroll to position [0, 0]
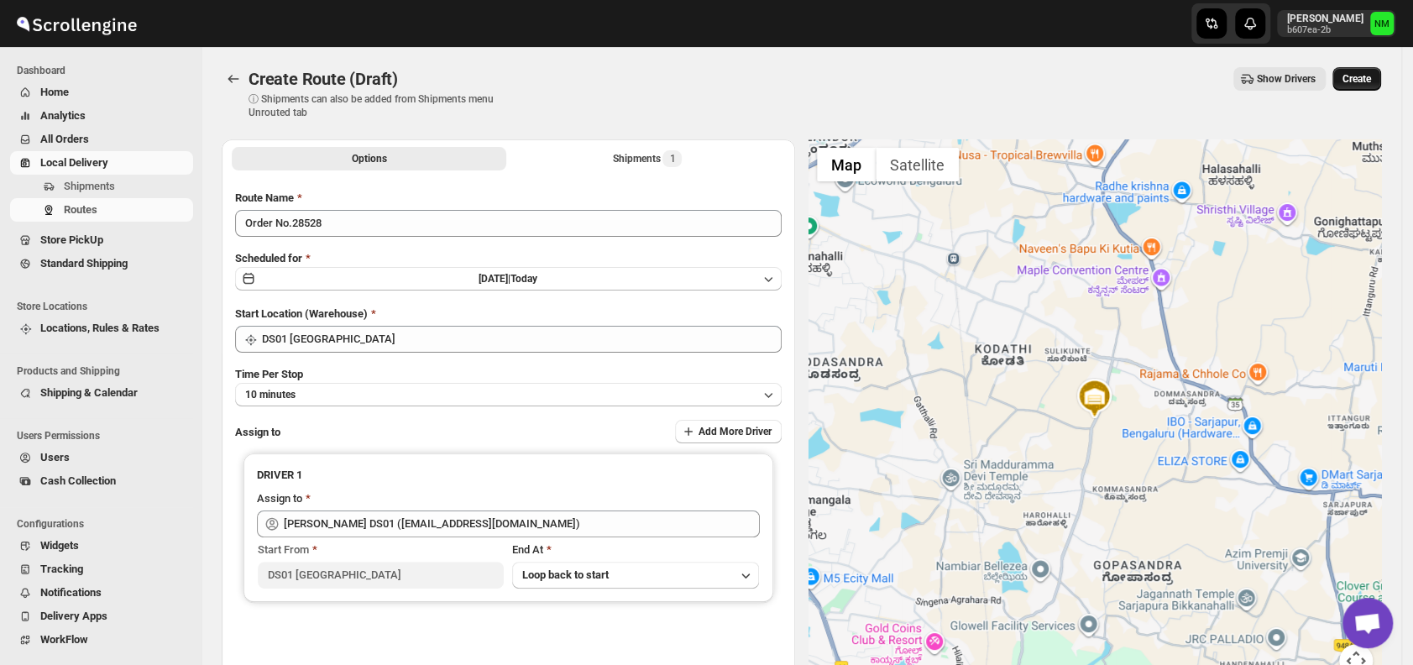
click at [1371, 78] on span "Create" at bounding box center [1356, 78] width 29 height 13
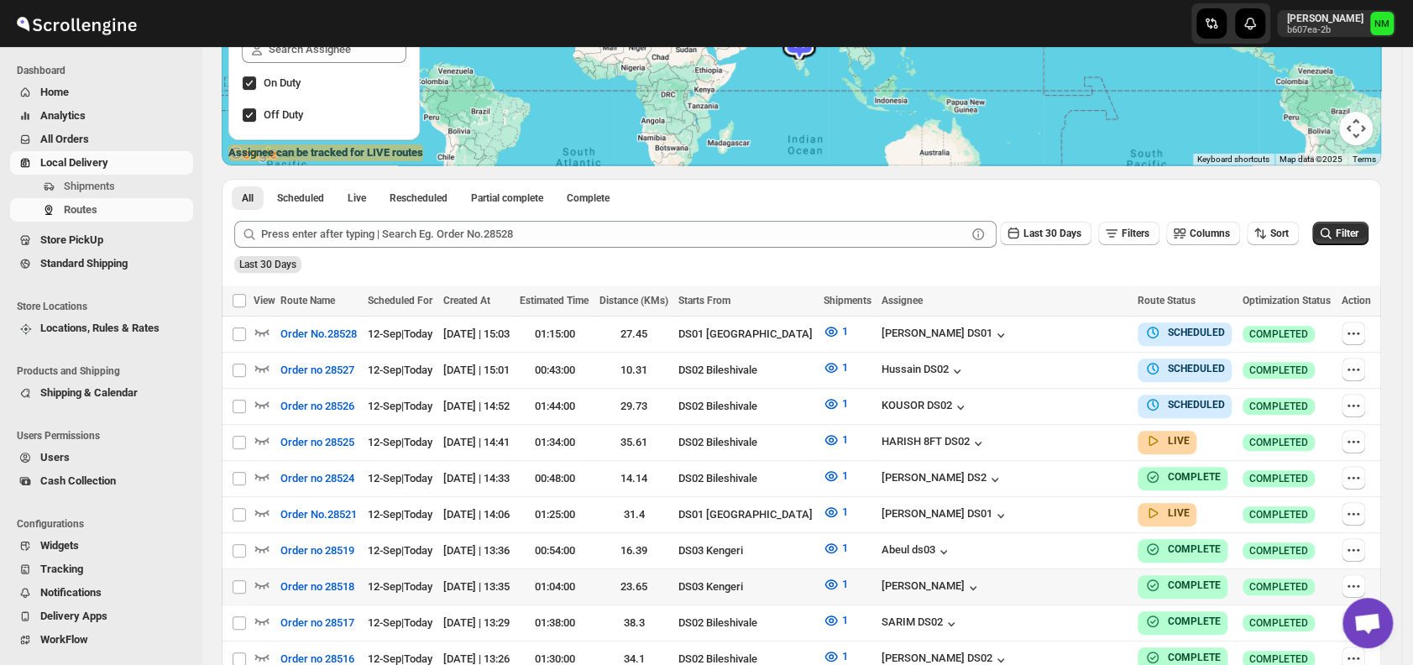
scroll to position [264, 0]
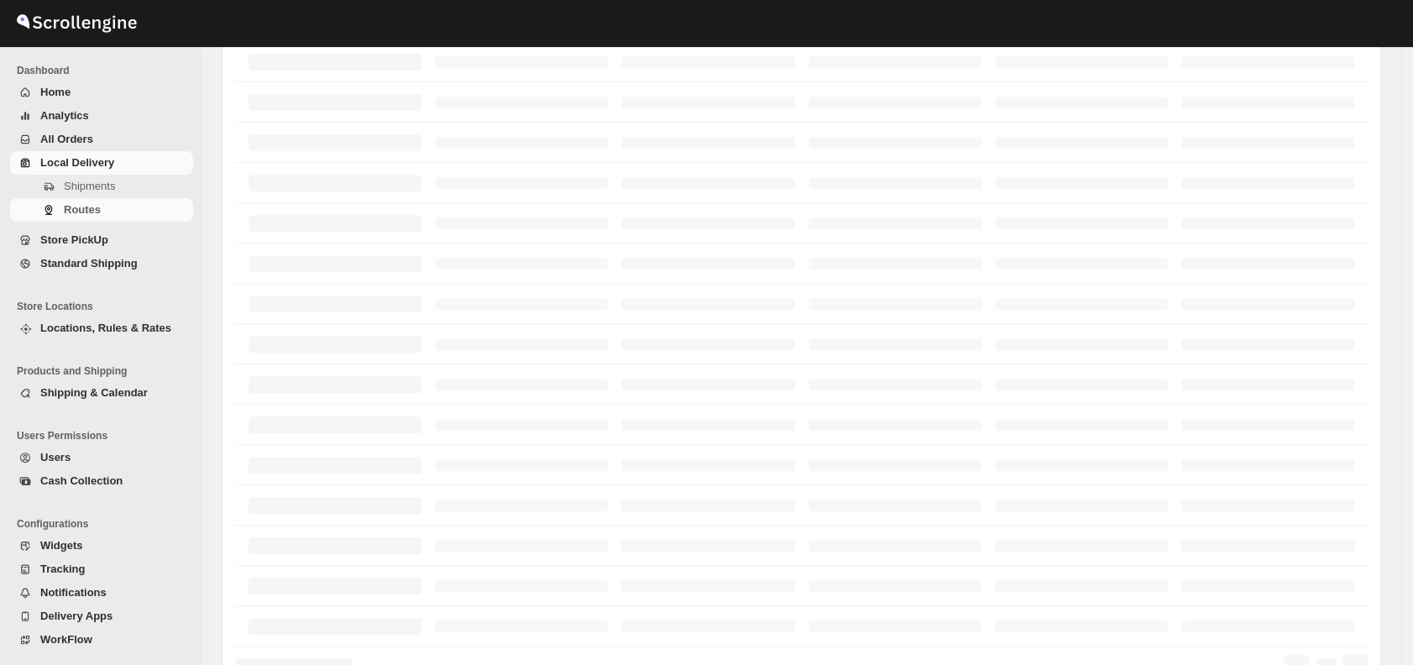
scroll to position [264, 0]
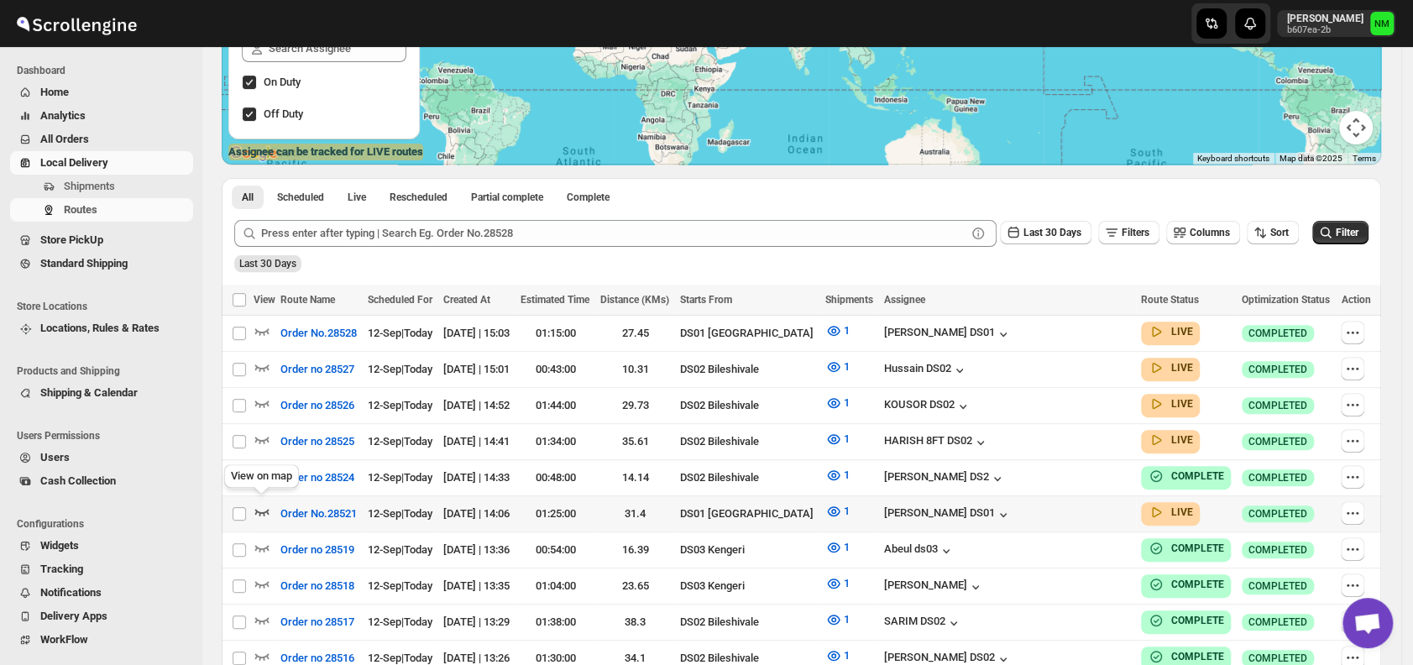
click at [263, 504] on icon "button" at bounding box center [262, 511] width 17 height 17
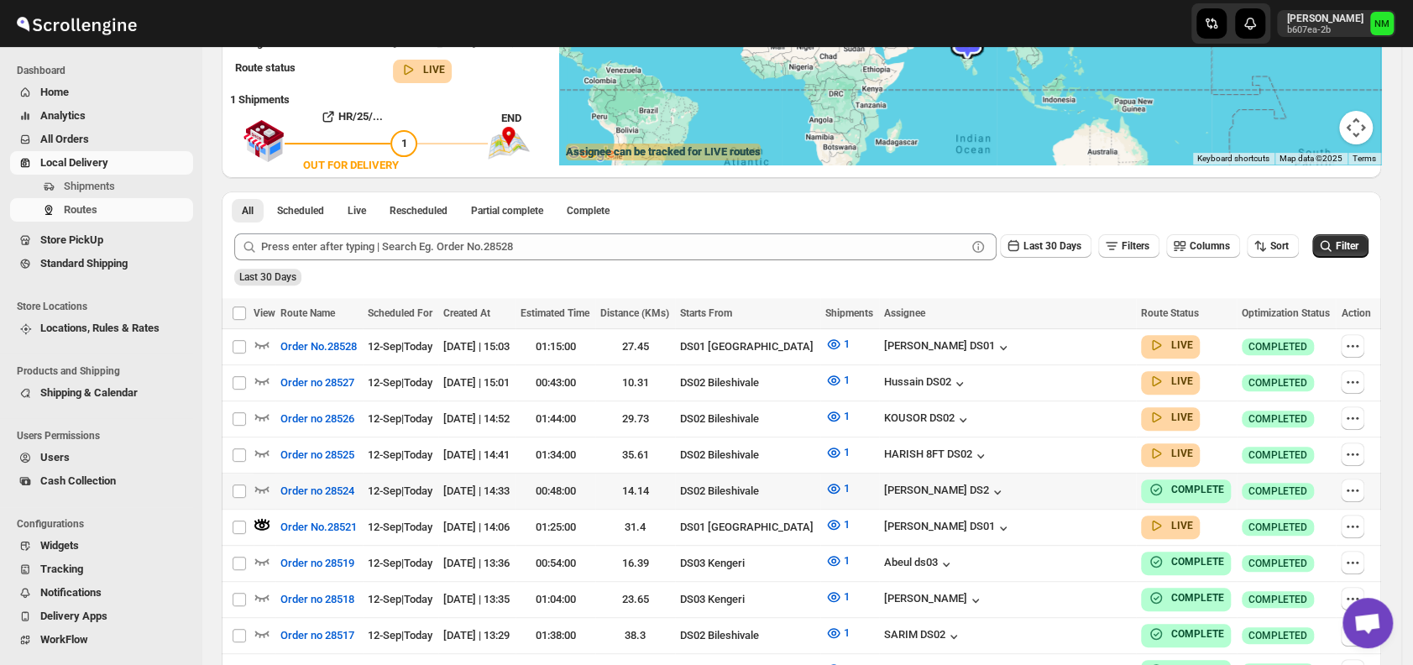
scroll to position [0, 0]
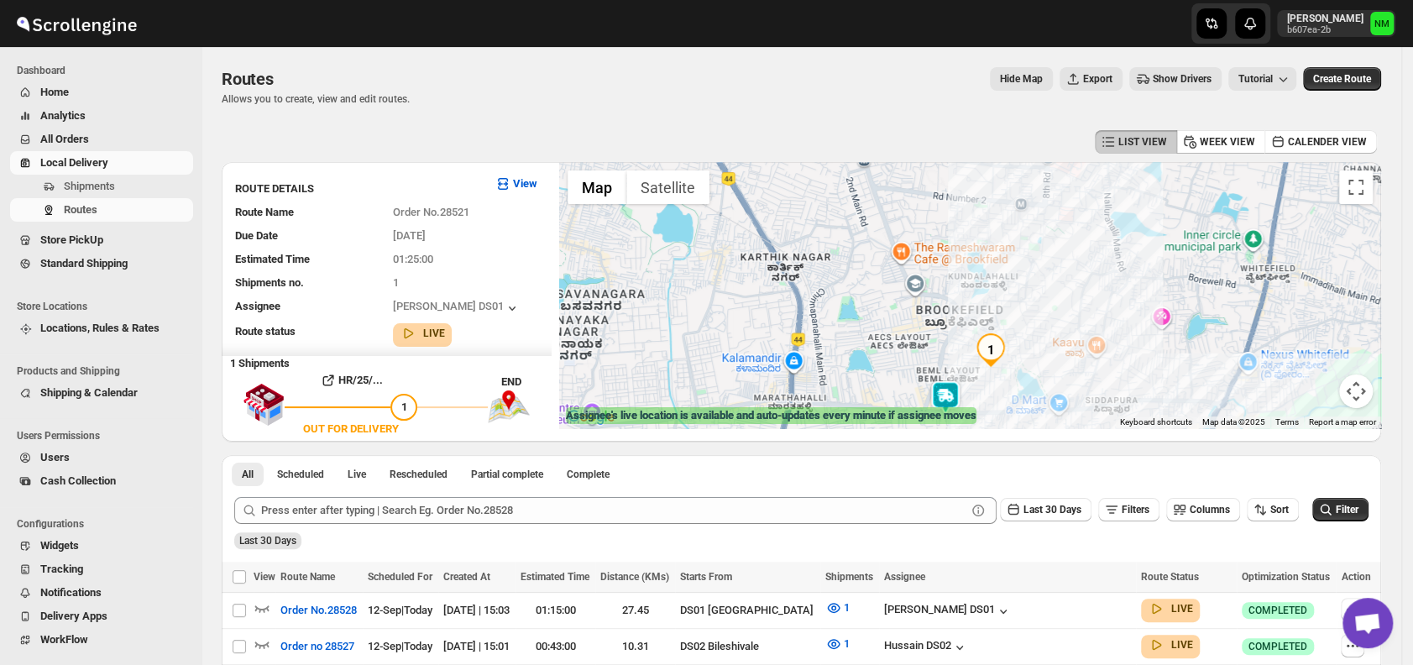
click at [950, 391] on img at bounding box center [945, 397] width 34 height 34
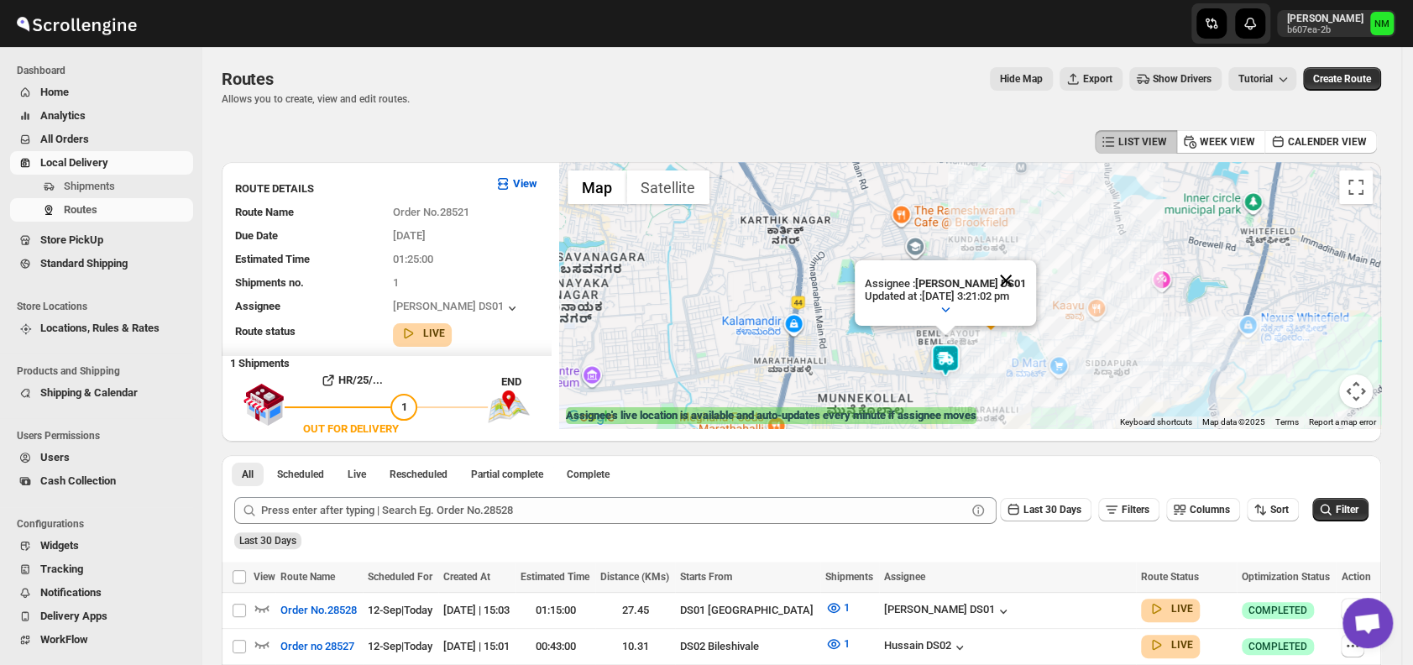
click at [1024, 280] on button "Close" at bounding box center [1006, 280] width 40 height 40
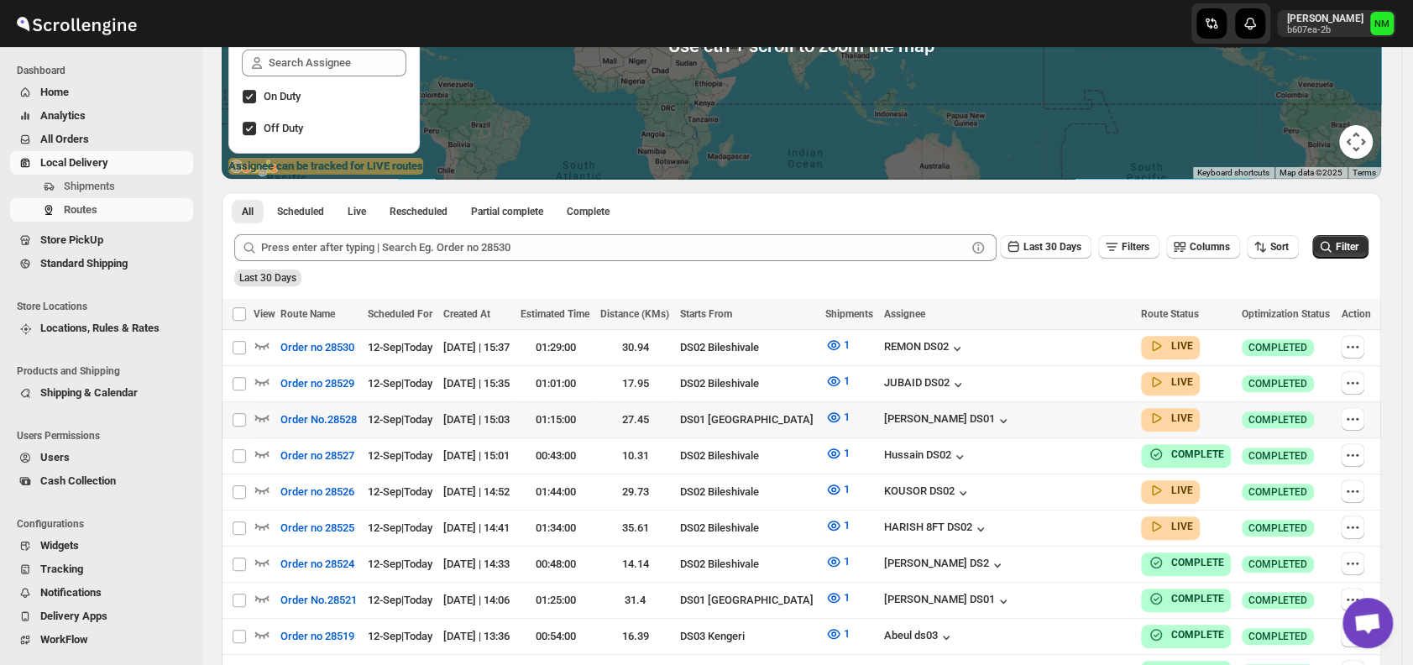
scroll to position [254, 0]
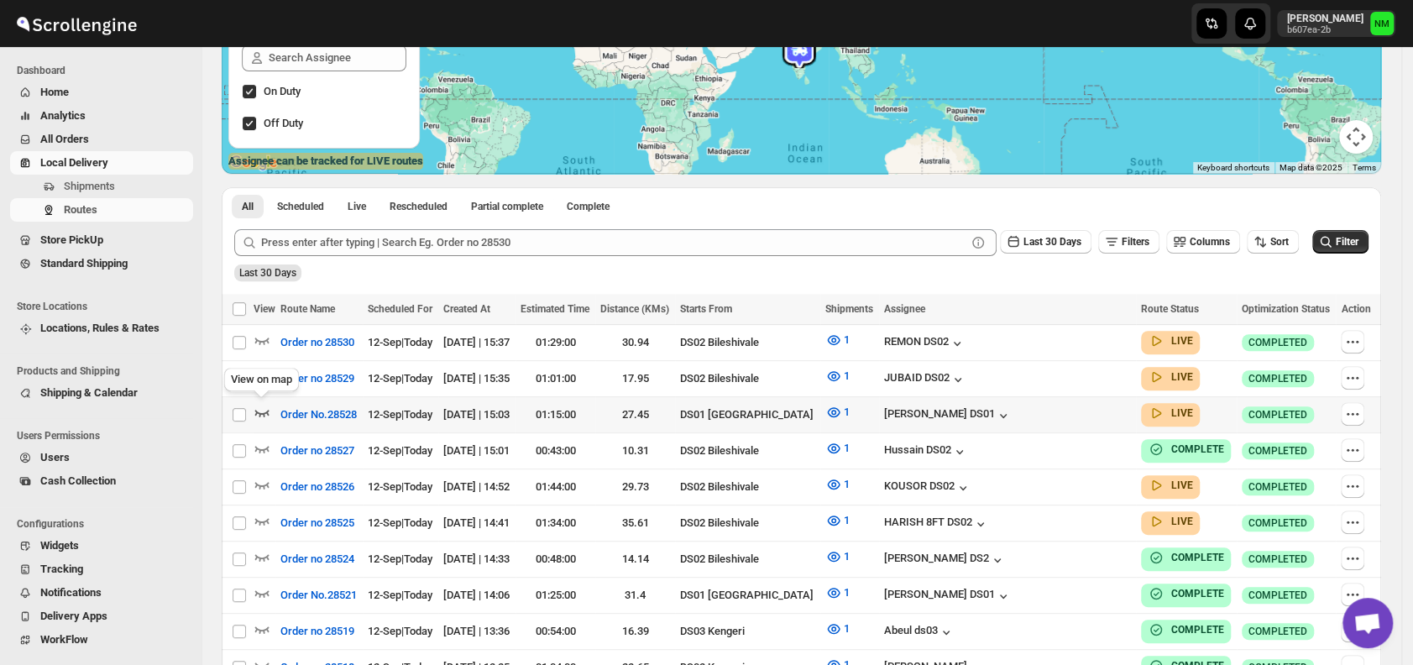
click at [269, 408] on icon "button" at bounding box center [262, 412] width 17 height 17
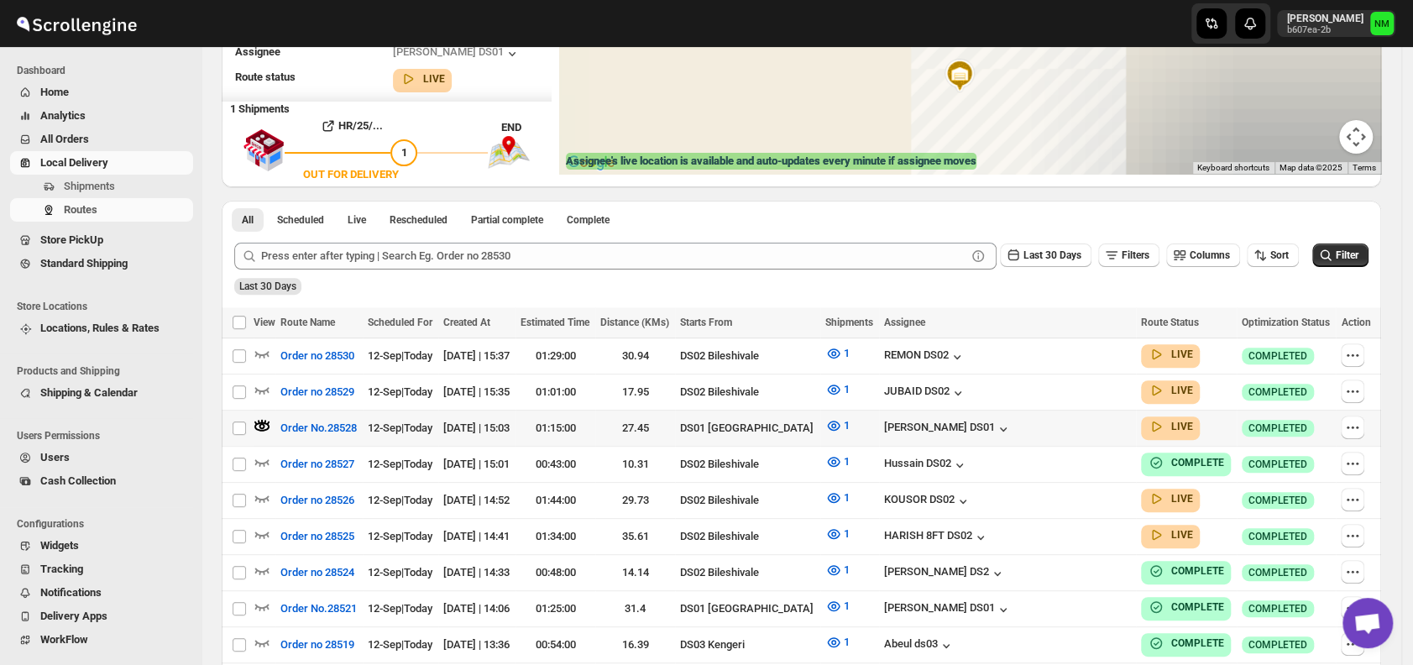
scroll to position [0, 0]
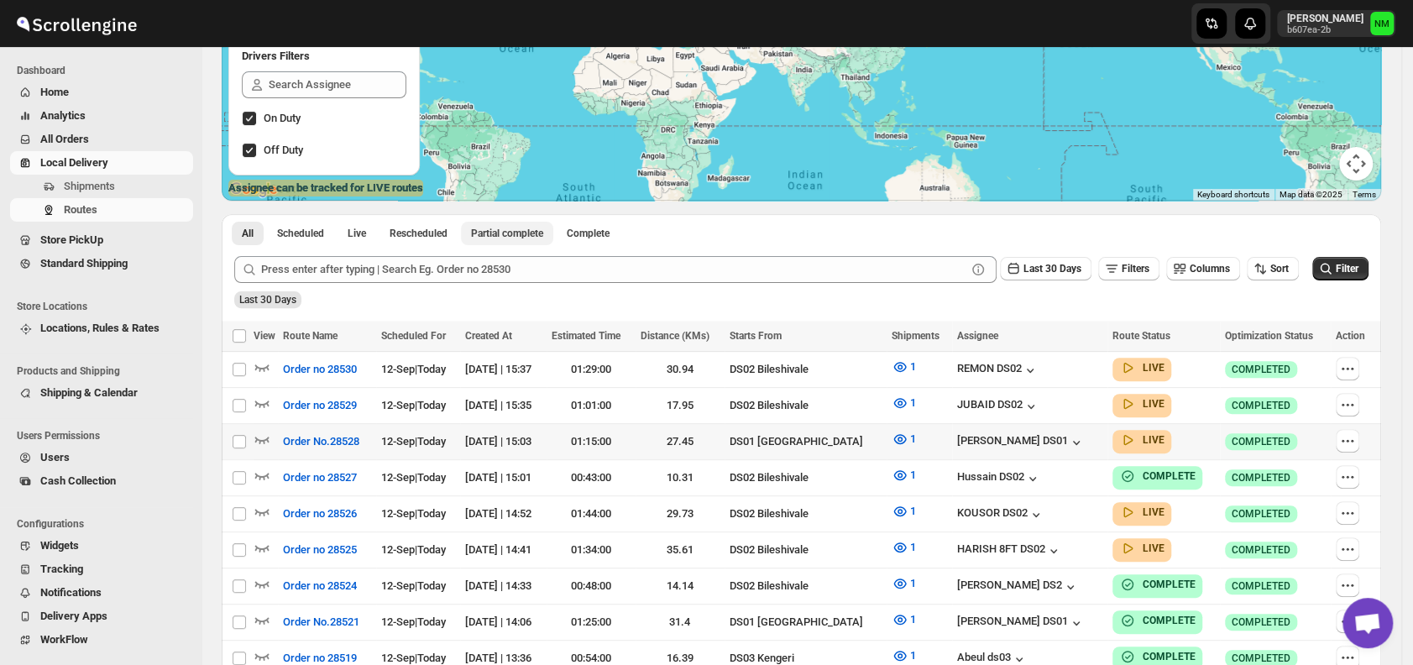
scroll to position [233, 0]
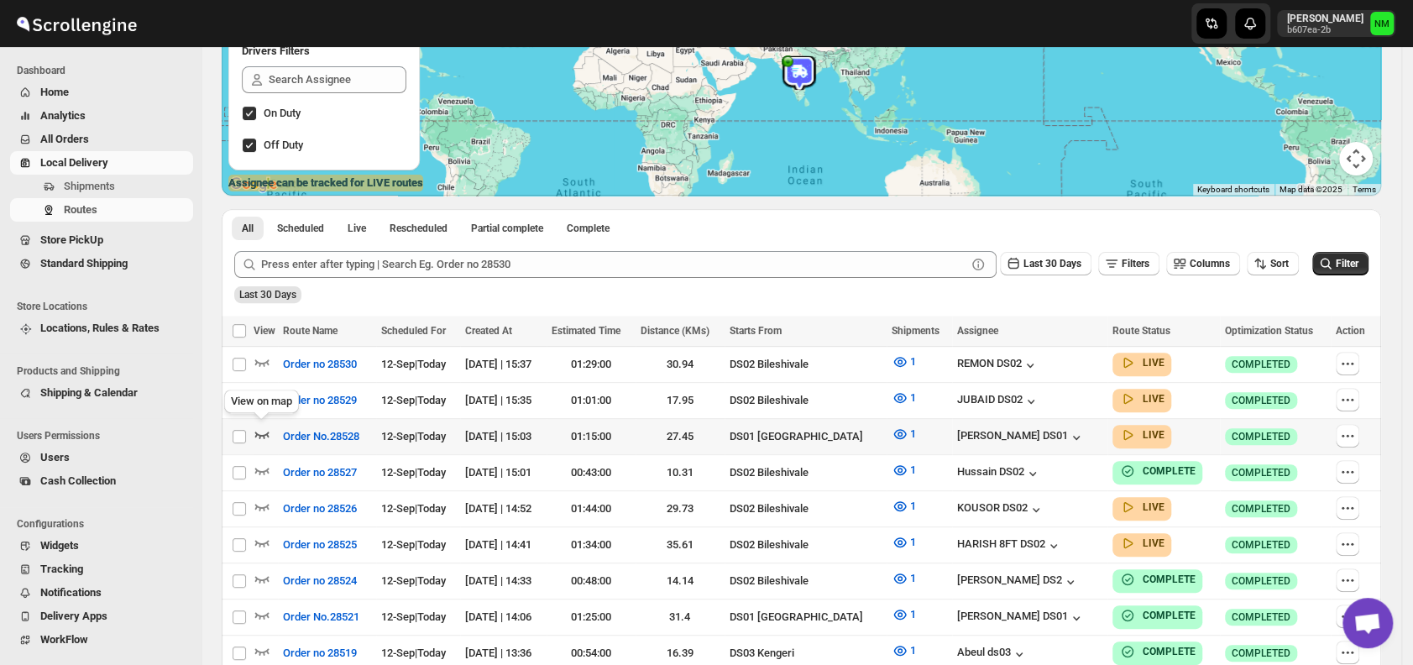
click at [255, 435] on icon "button" at bounding box center [262, 434] width 17 height 17
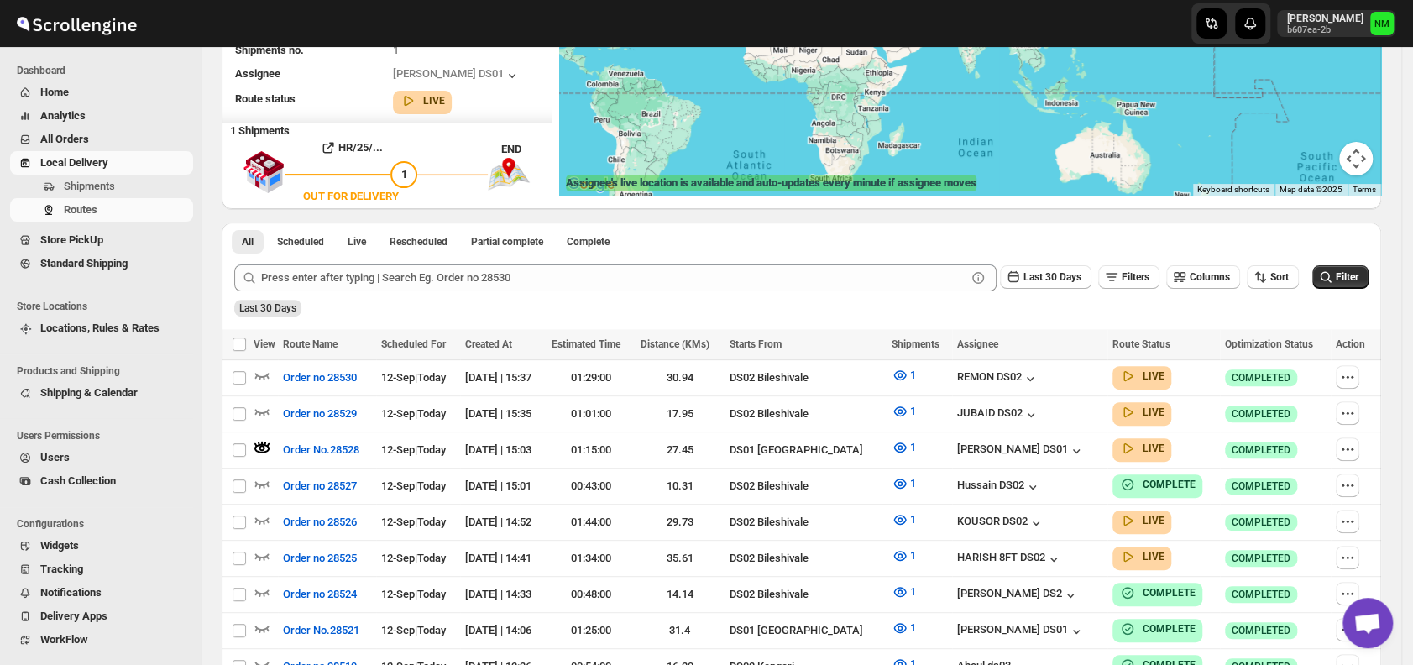
scroll to position [0, 0]
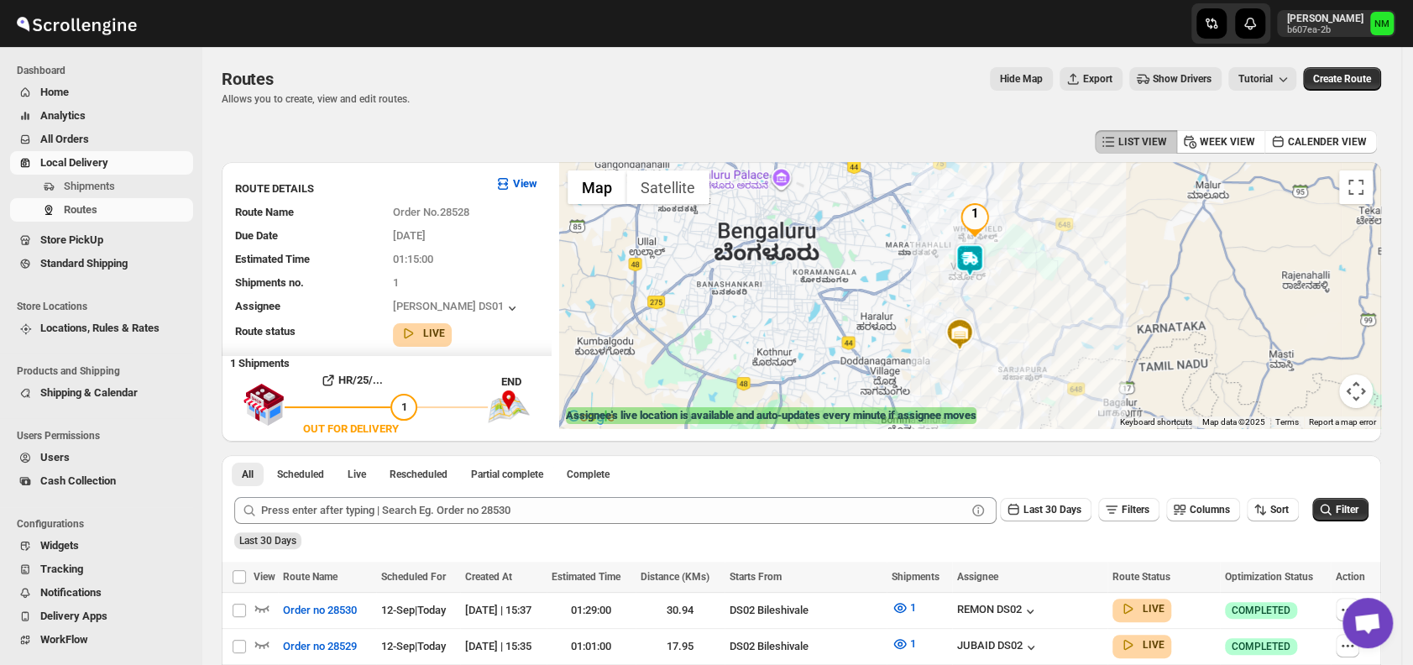
click at [971, 266] on img at bounding box center [970, 260] width 34 height 34
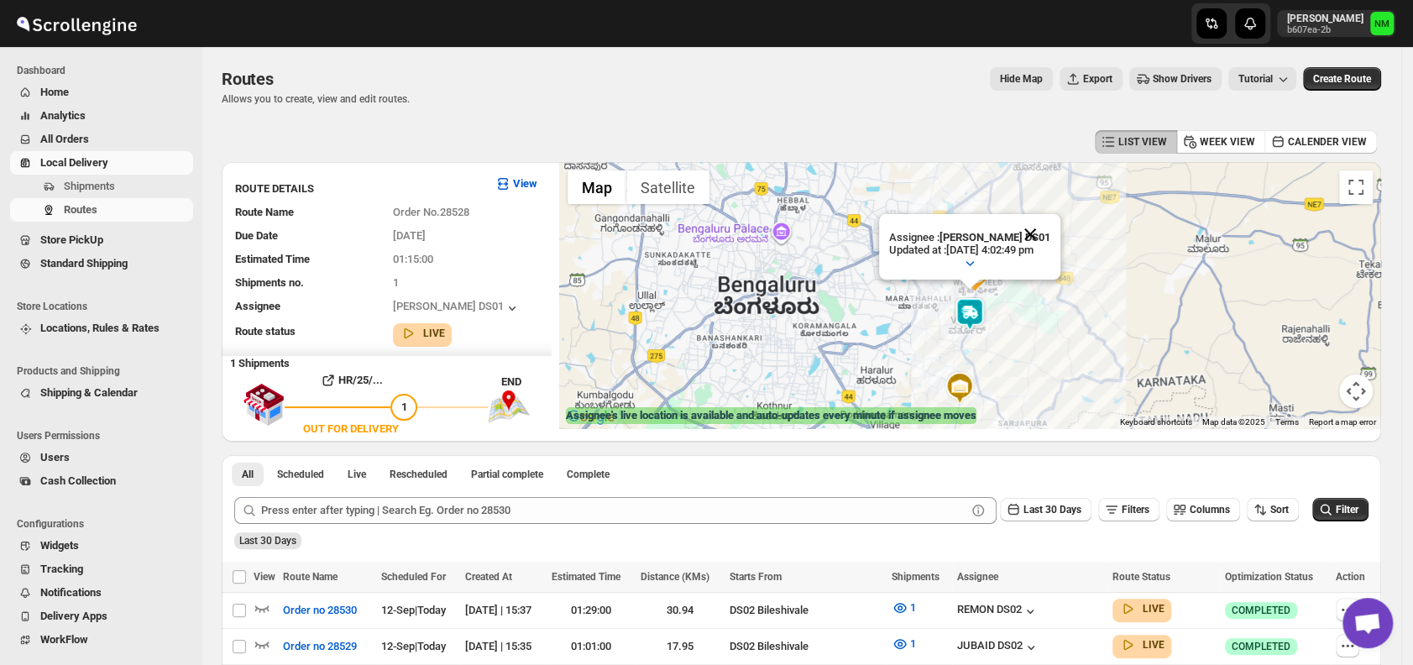
click at [1049, 227] on button "Close" at bounding box center [1030, 234] width 40 height 40
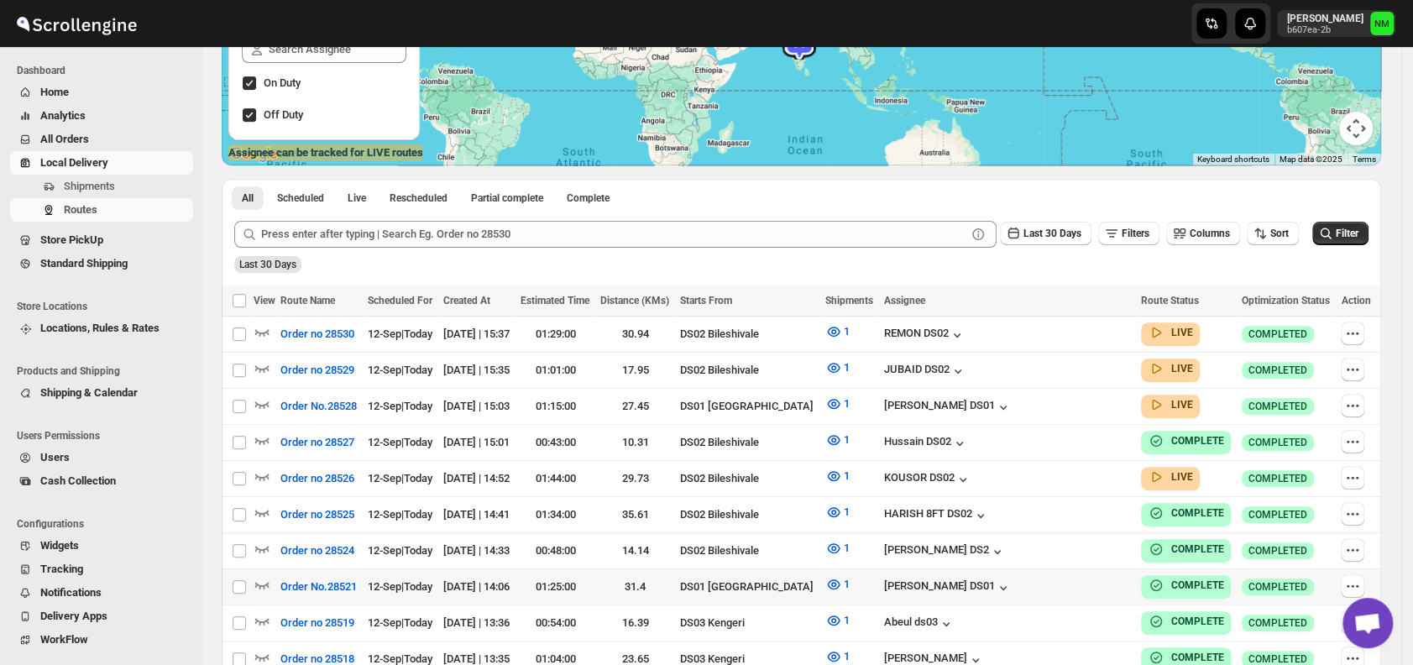
scroll to position [265, 0]
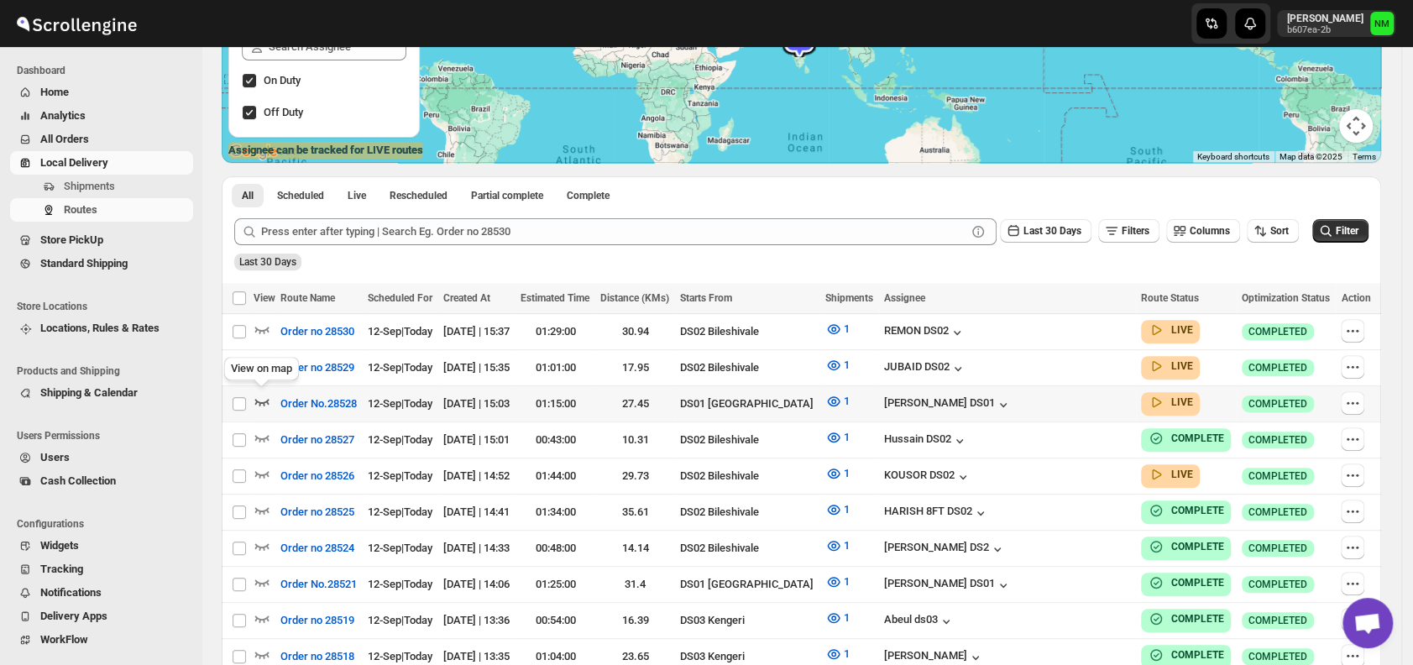
click at [261, 396] on icon "button" at bounding box center [262, 401] width 17 height 17
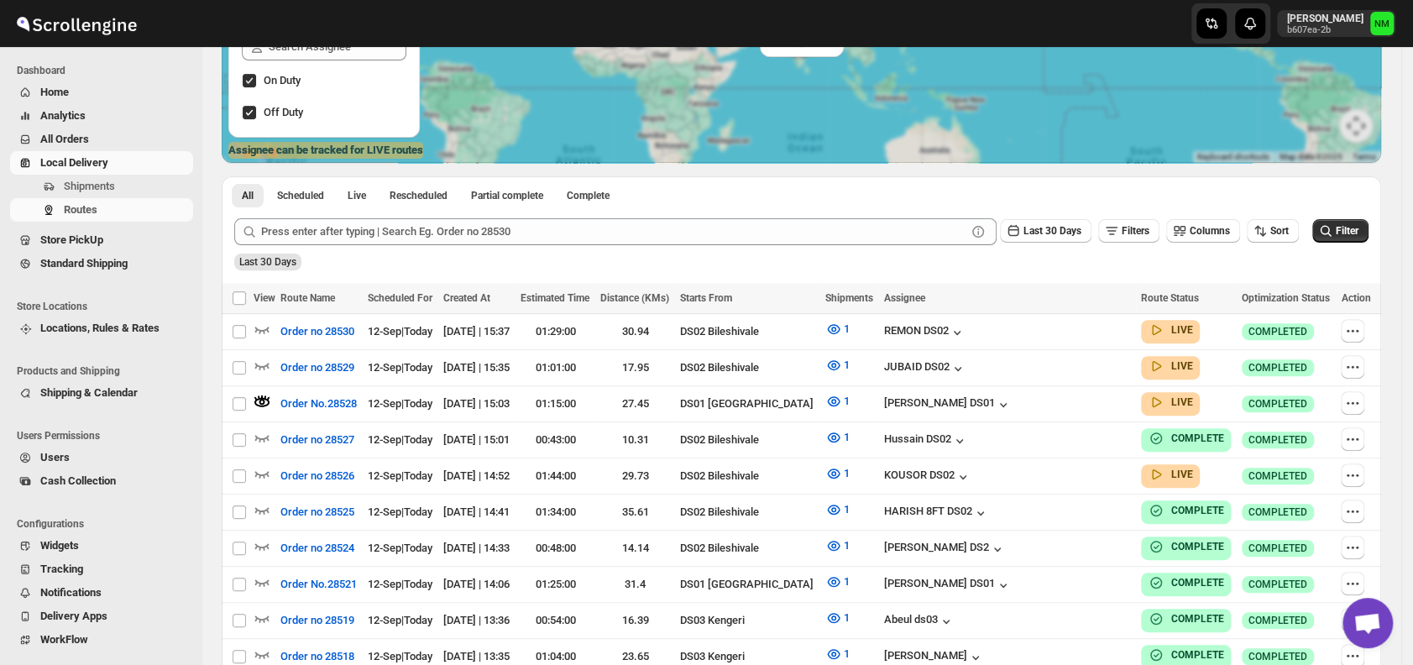
scroll to position [0, 0]
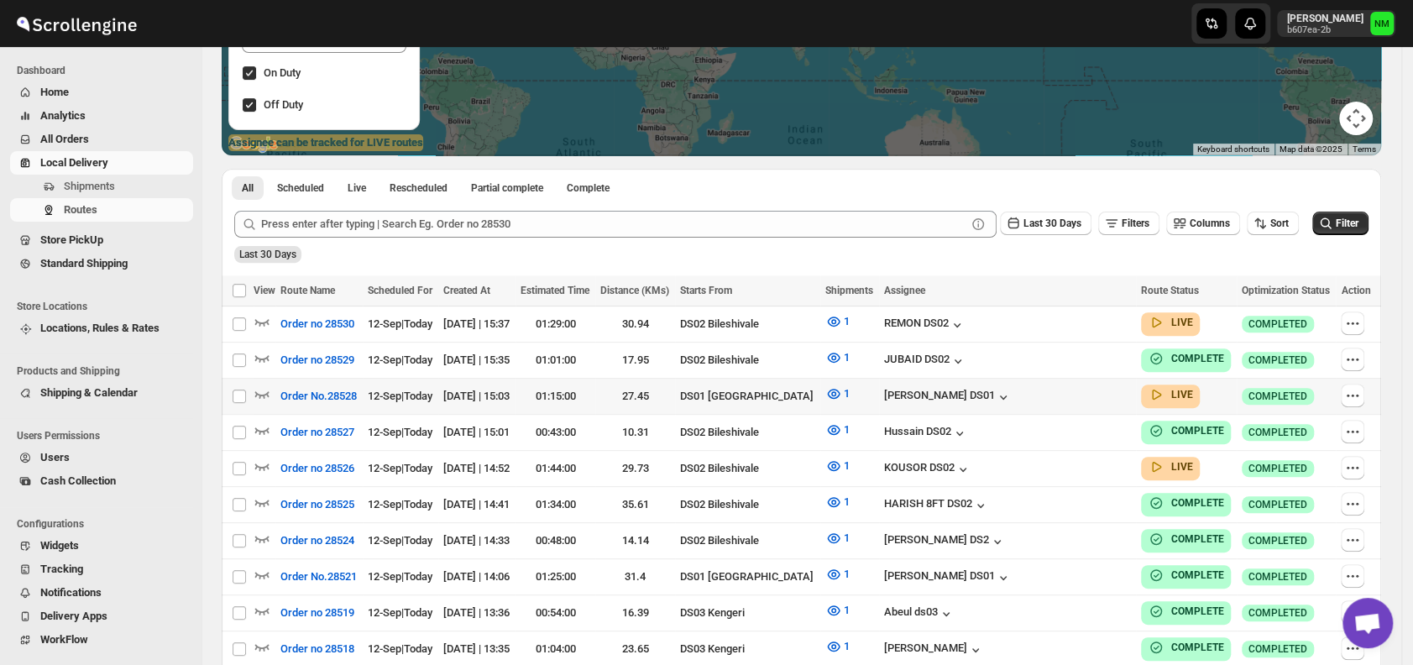
scroll to position [276, 0]
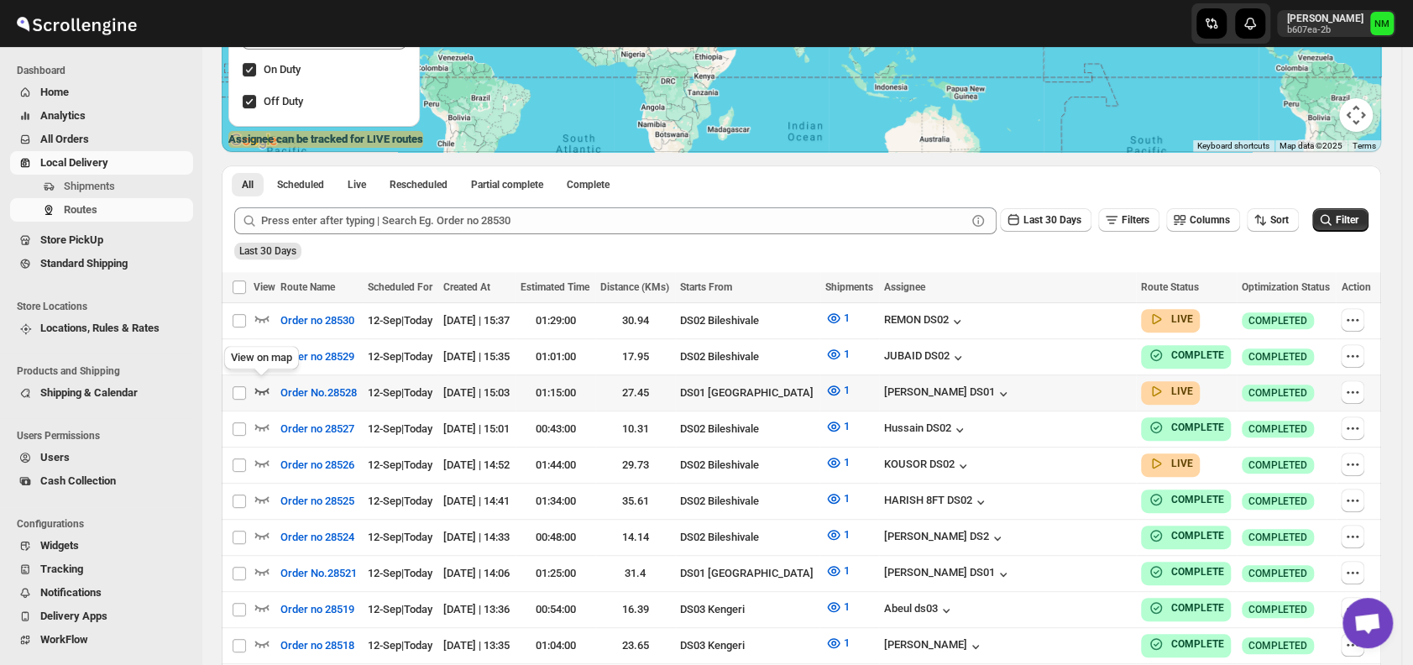
click at [259, 390] on icon "button" at bounding box center [262, 391] width 14 height 7
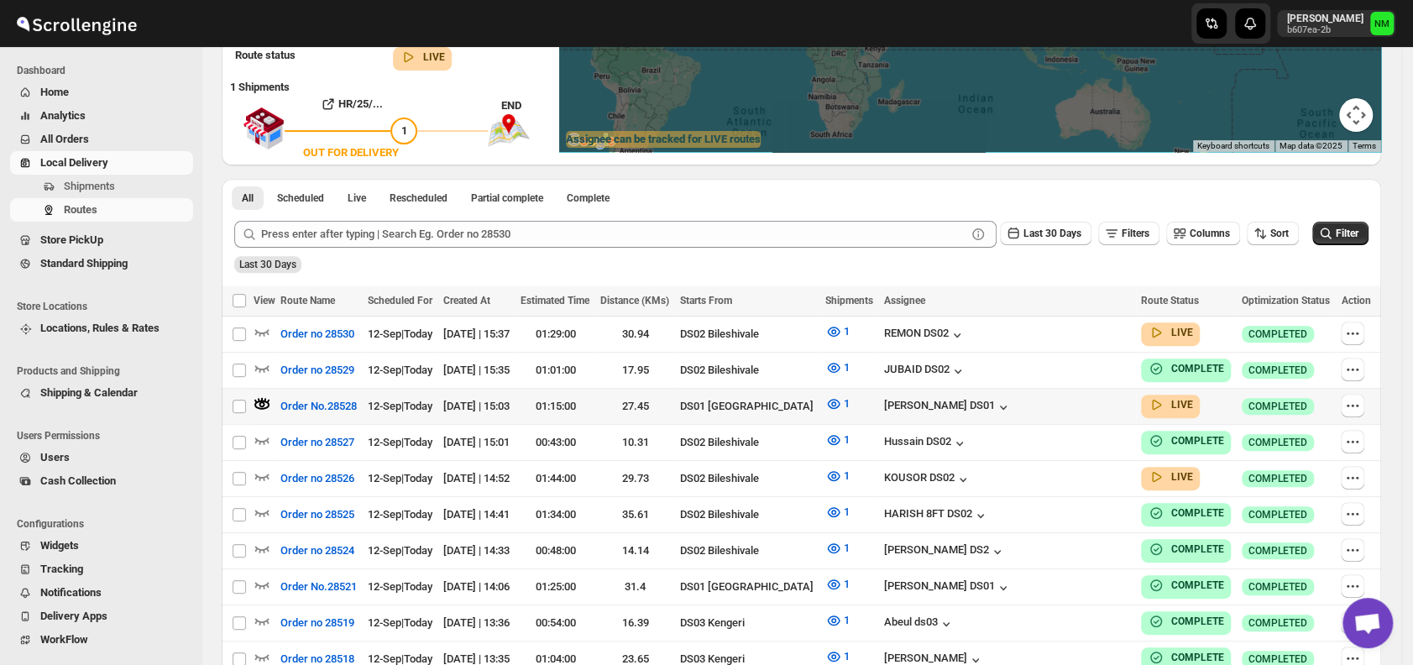
scroll to position [0, 0]
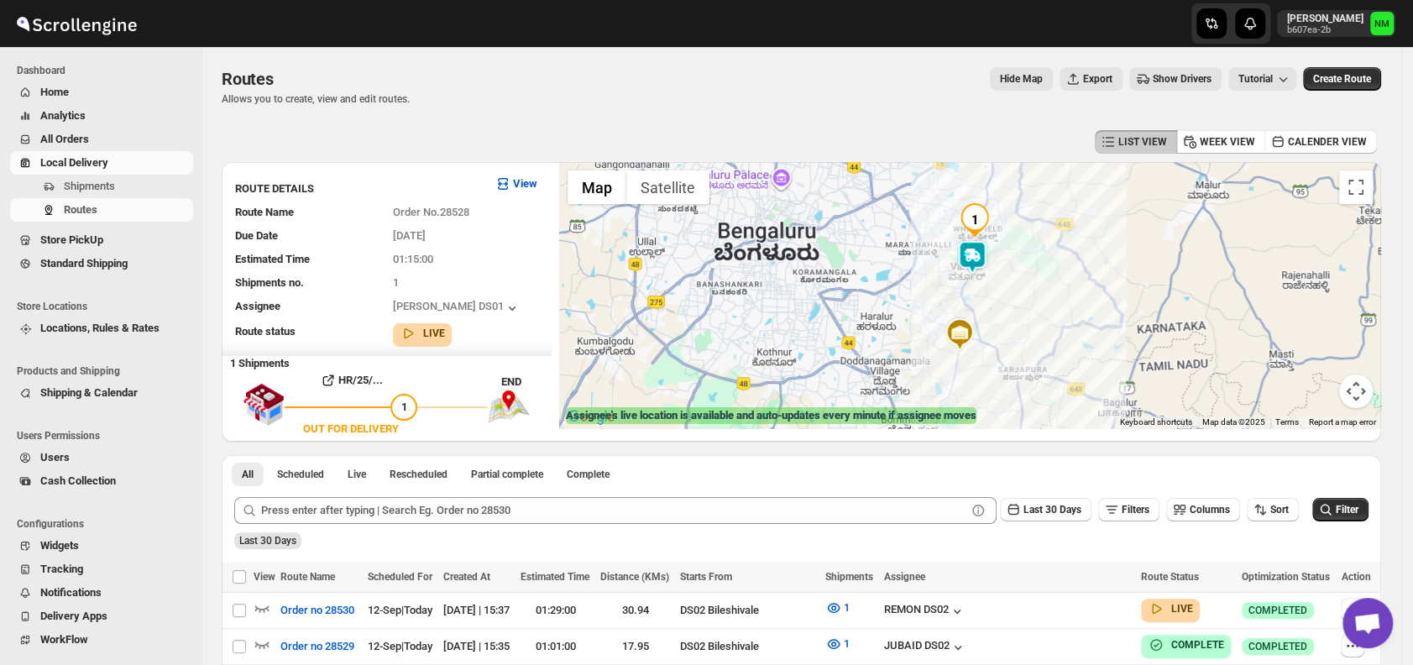
click at [975, 264] on img at bounding box center [972, 257] width 34 height 34
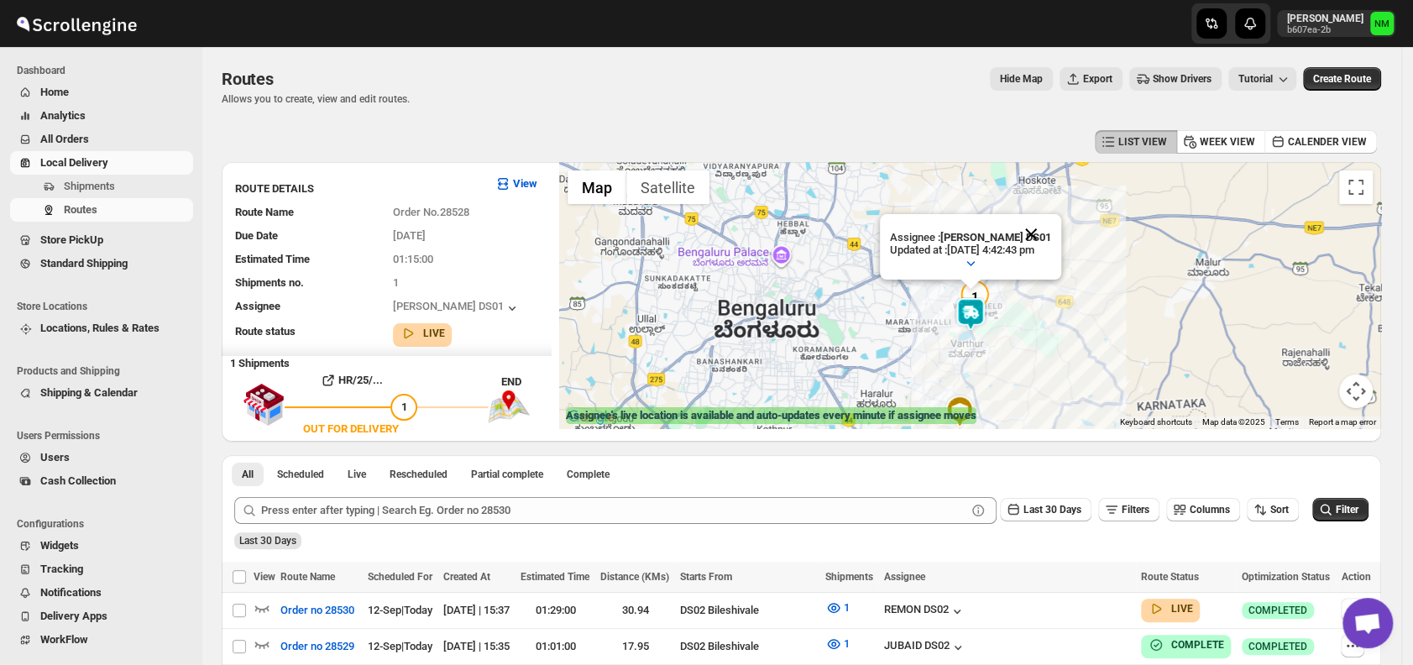
click at [1051, 230] on button "Close" at bounding box center [1031, 234] width 40 height 40
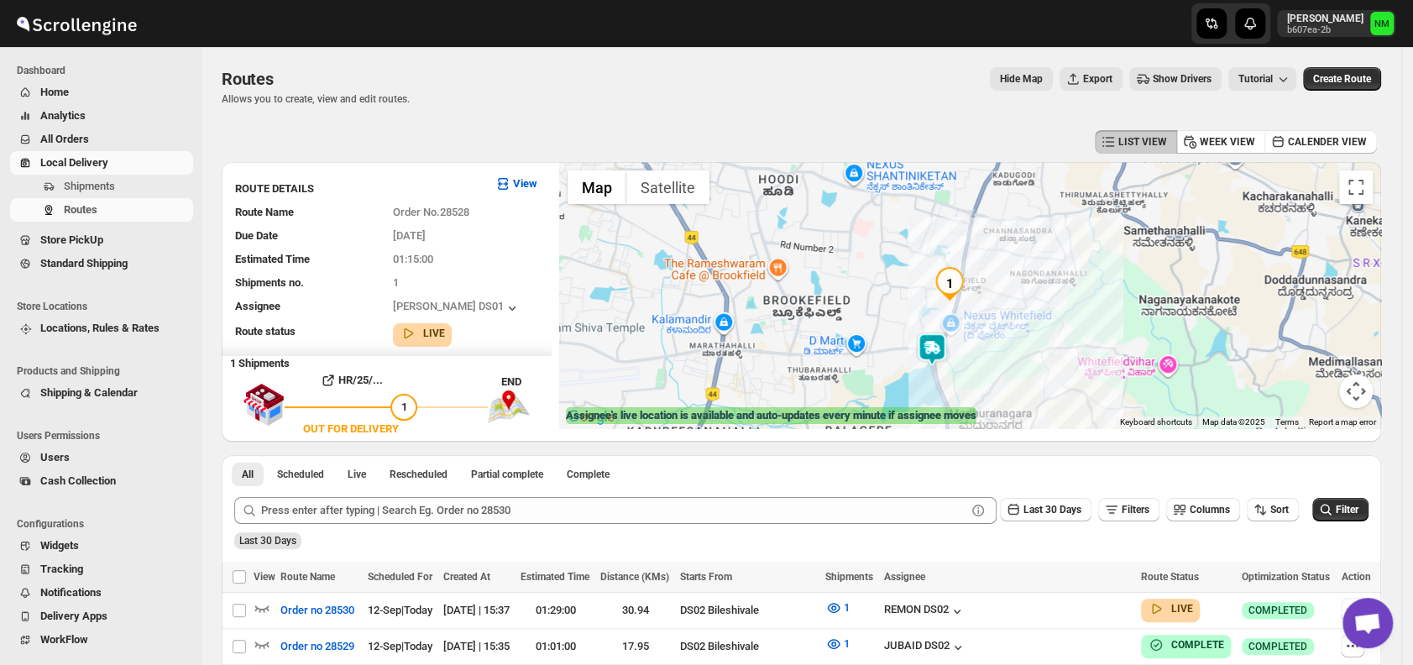
click at [932, 347] on img at bounding box center [932, 349] width 34 height 34
click at [1008, 264] on button "Close" at bounding box center [992, 269] width 40 height 40
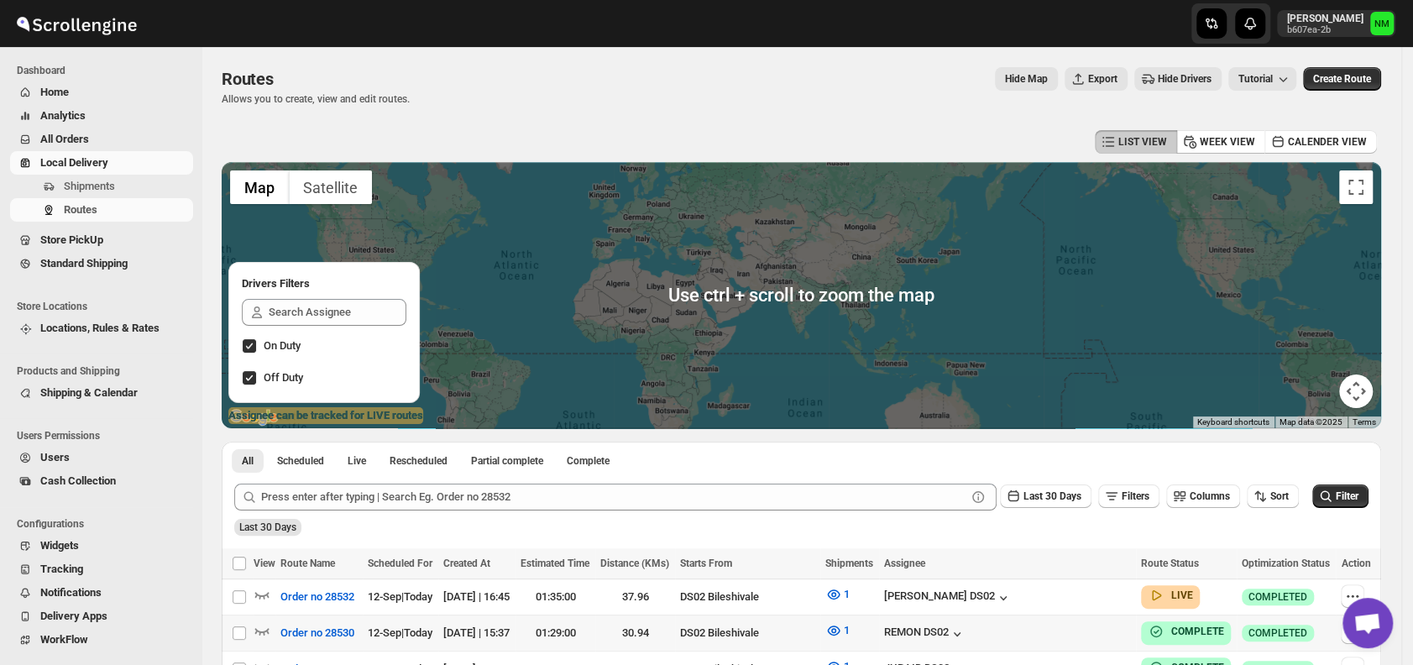
scroll to position [249, 0]
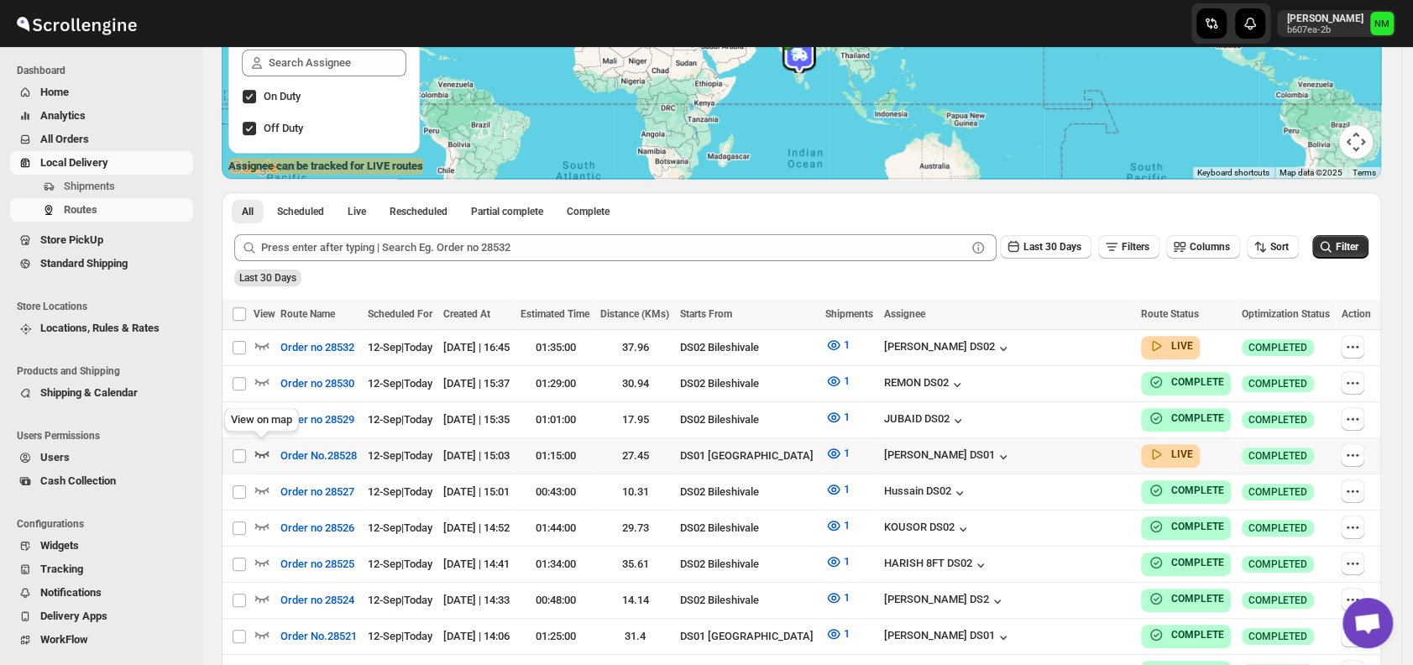
click at [264, 449] on icon "button" at bounding box center [262, 453] width 17 height 17
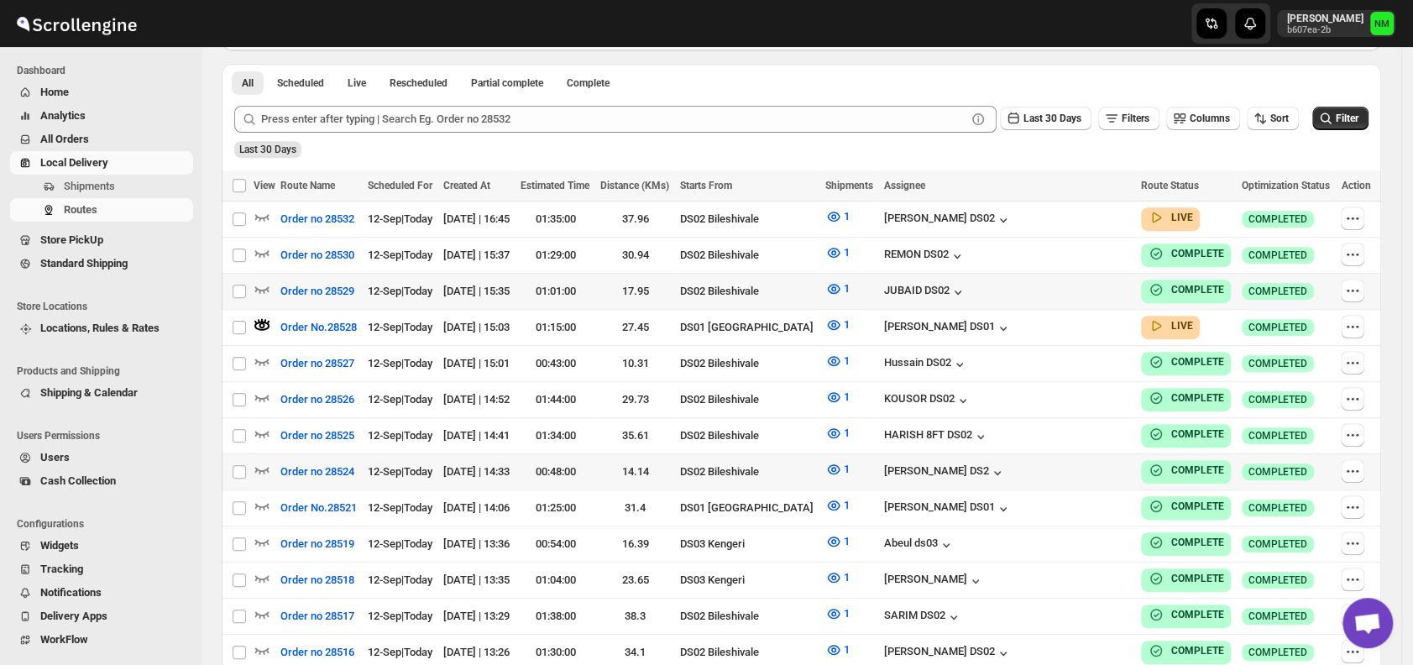
scroll to position [431, 0]
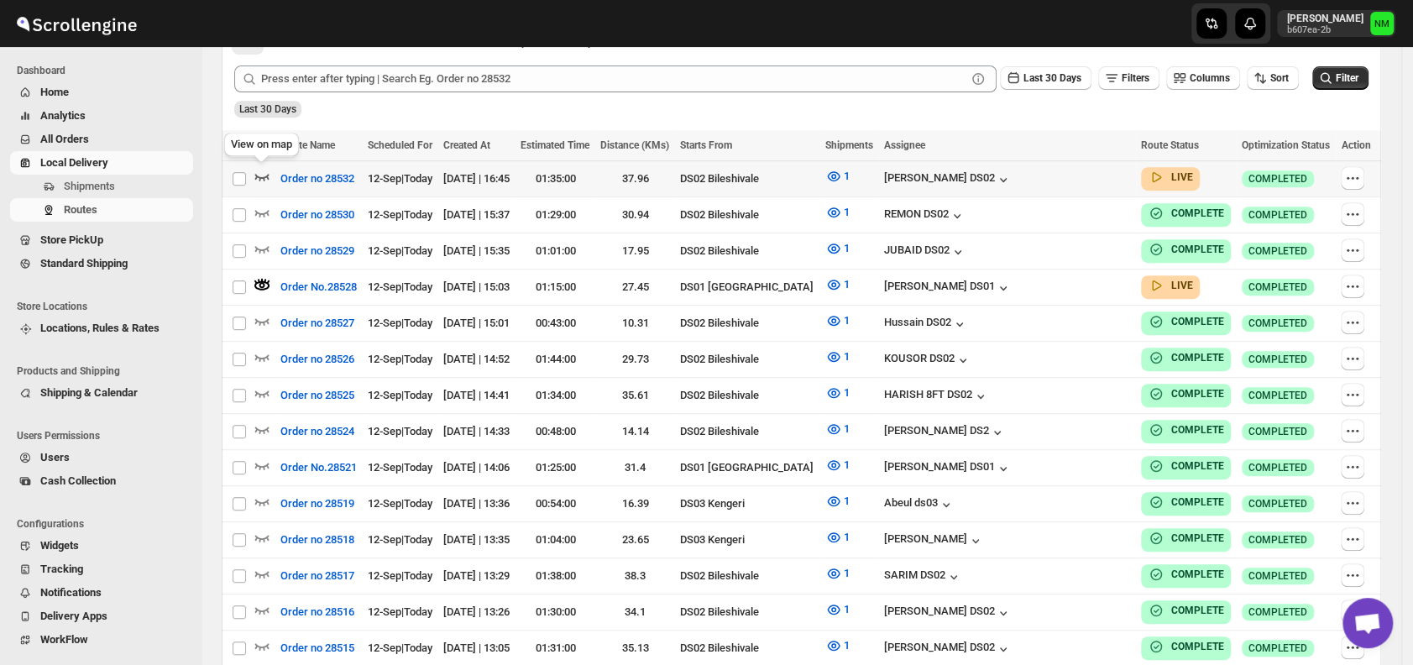
click at [260, 175] on icon "button" at bounding box center [262, 177] width 14 height 7
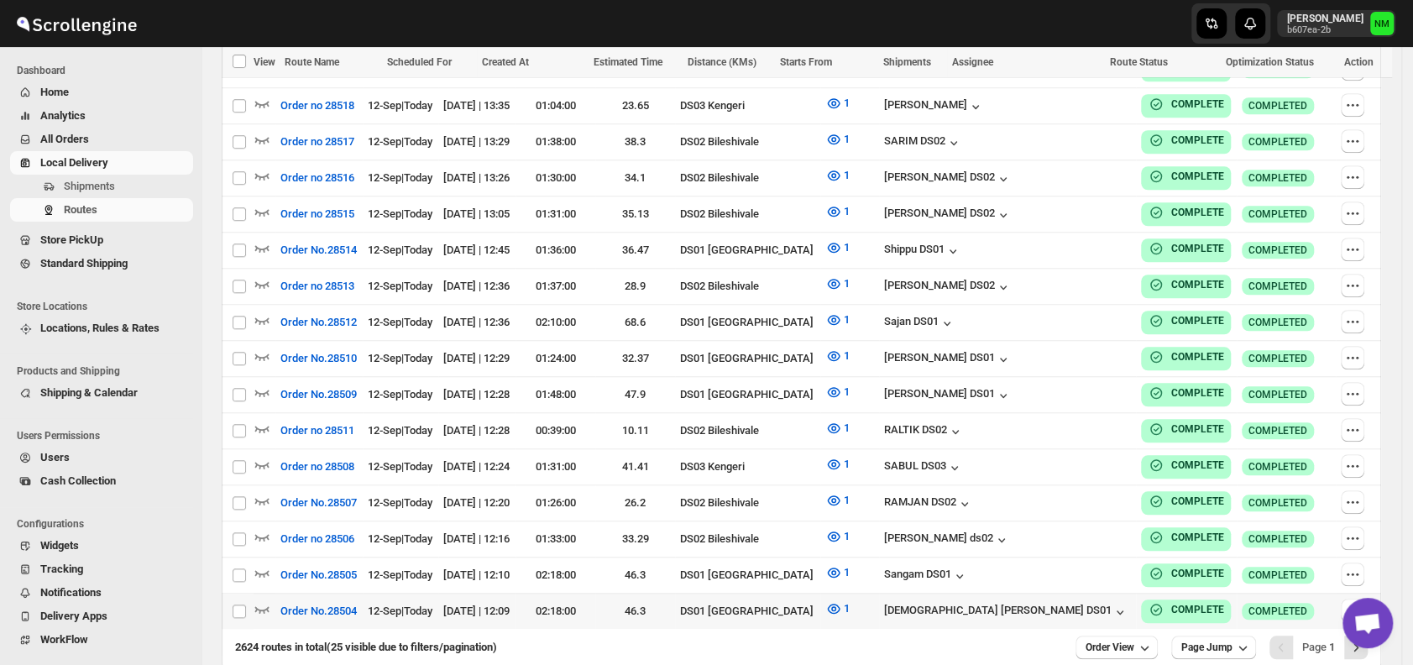
scroll to position [918, 0]
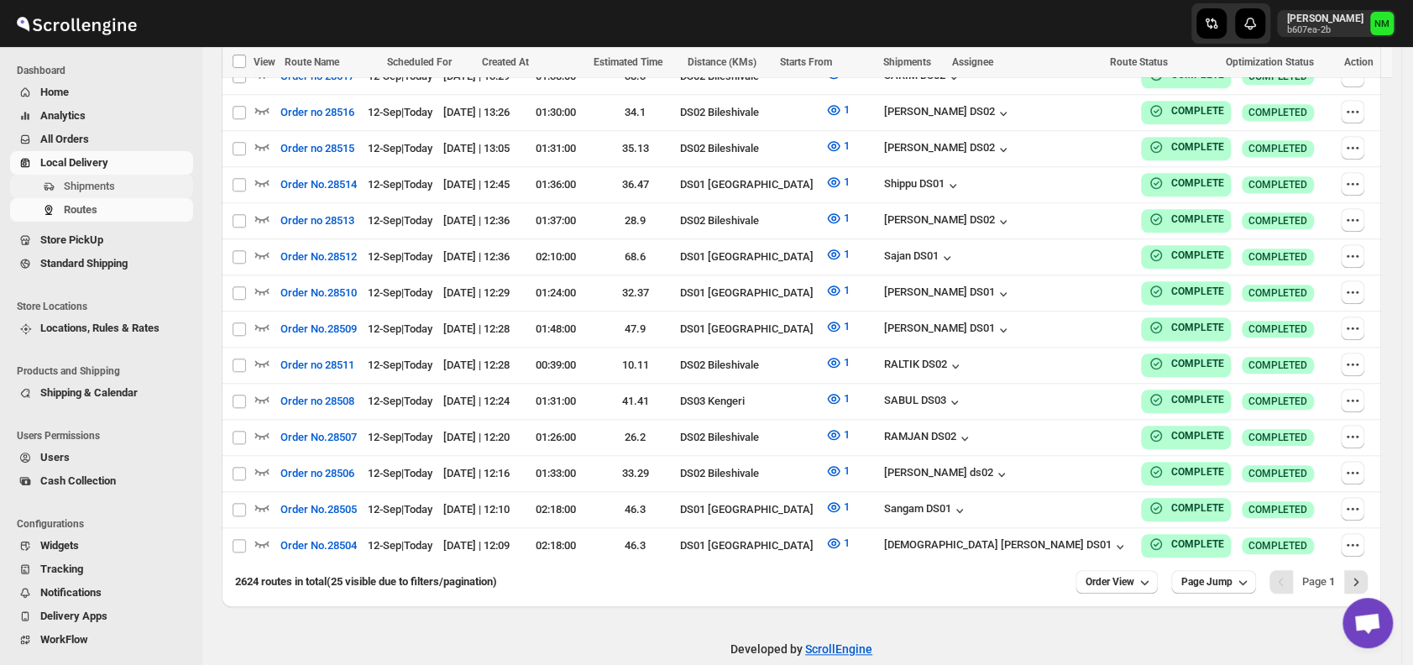
click at [114, 188] on span "Shipments" at bounding box center [89, 186] width 51 height 13
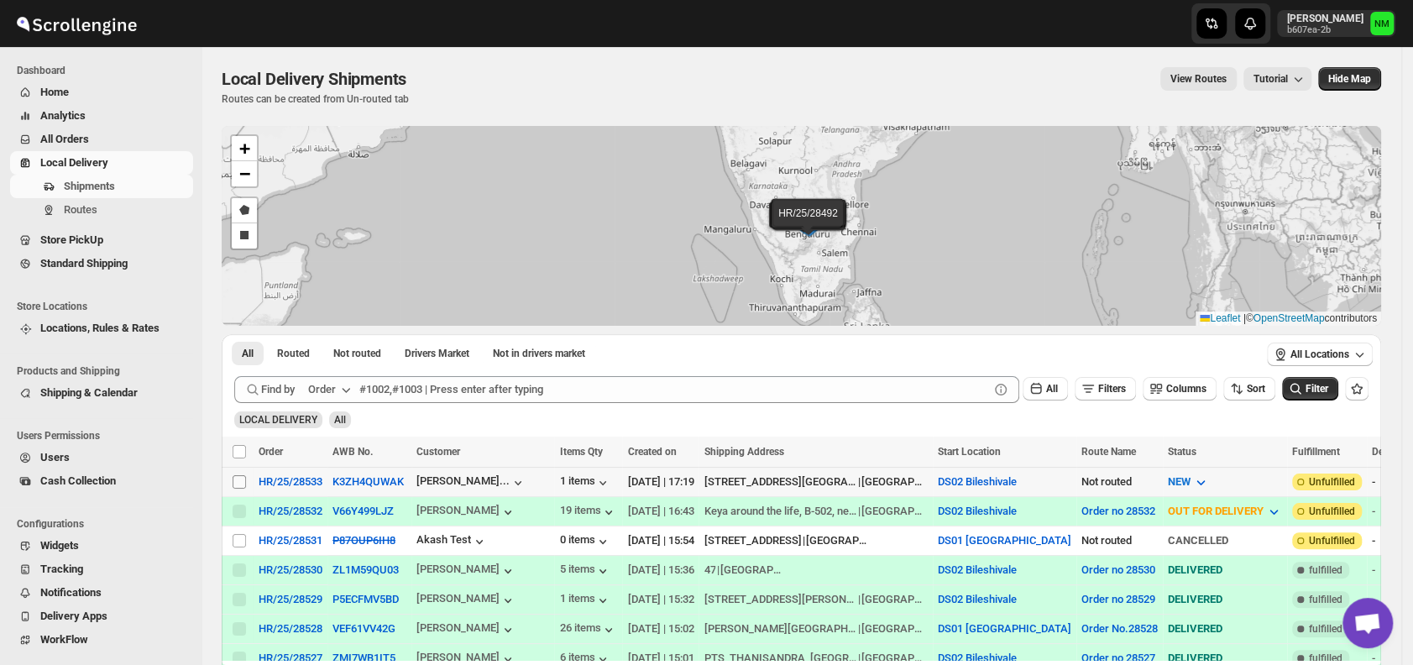
click at [239, 479] on input "Select shipment" at bounding box center [239, 481] width 13 height 13
checkbox input "true"
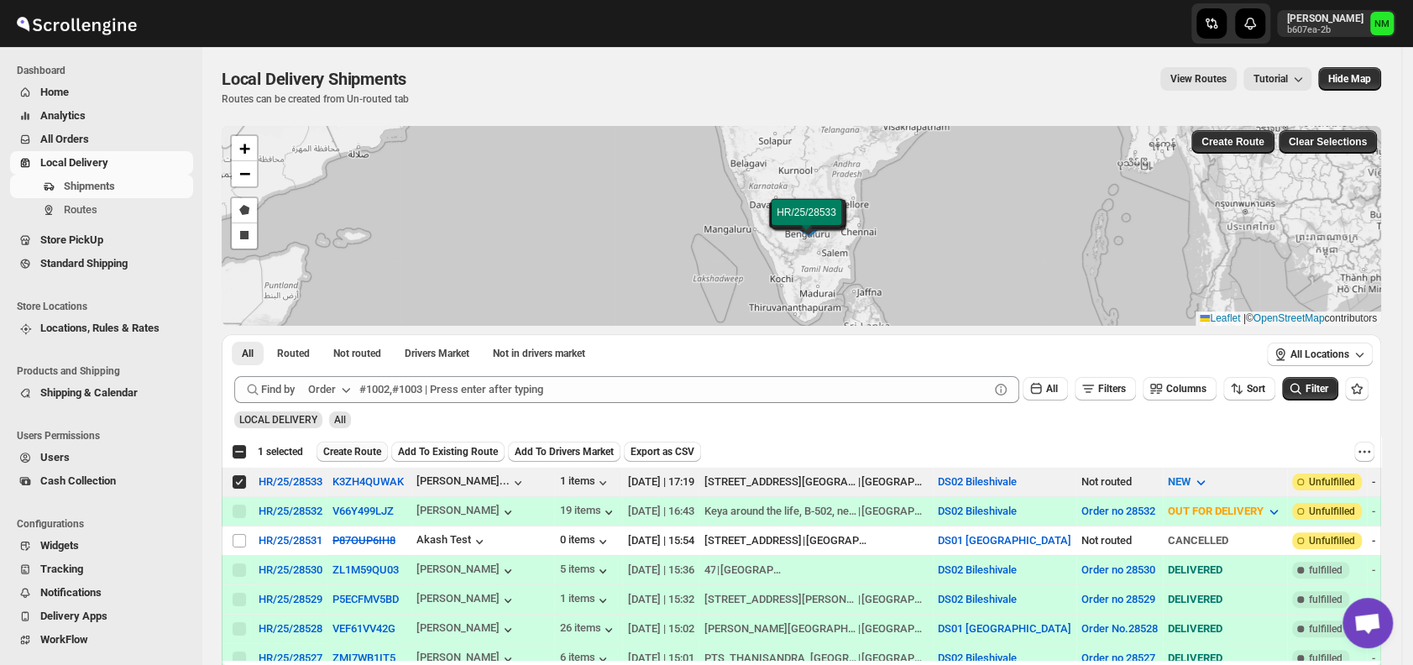
click at [343, 450] on span "Create Route" at bounding box center [352, 451] width 58 height 13
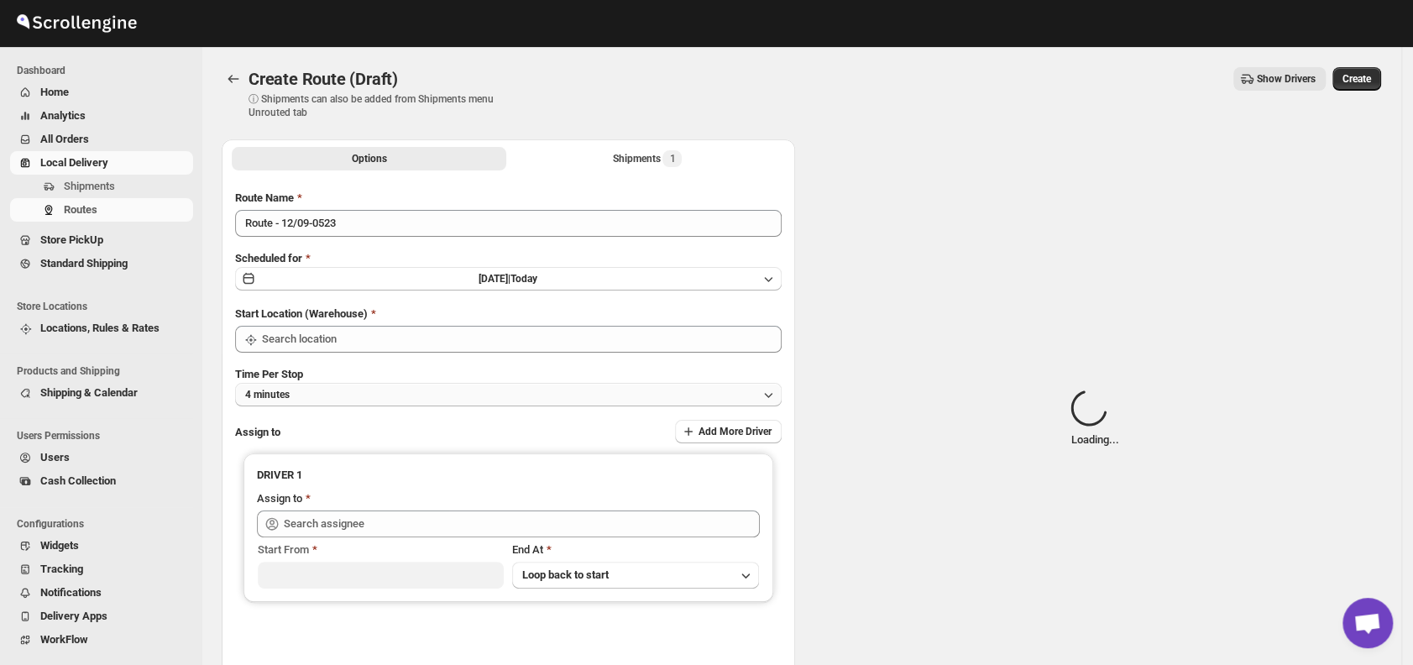
type input "DS02 Bileshivale"
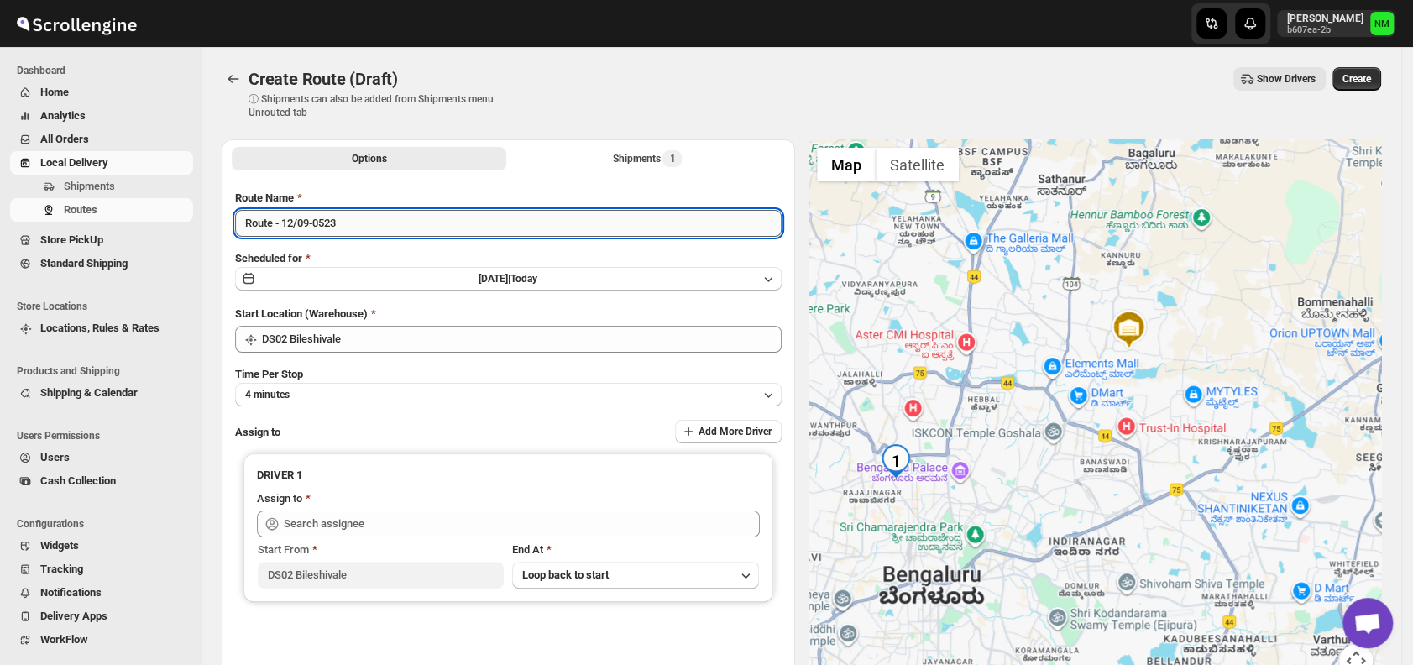
click at [392, 224] on input "Route - 12/09-0523" at bounding box center [508, 223] width 547 height 27
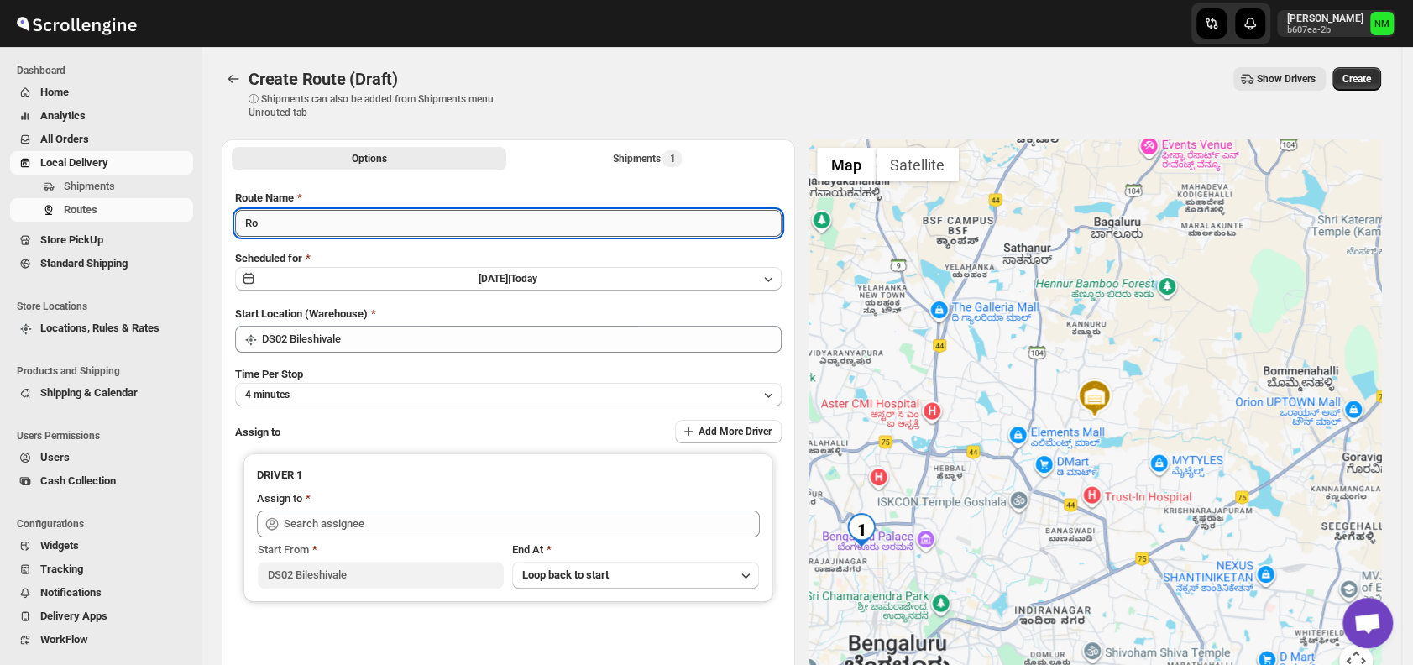
type input "R"
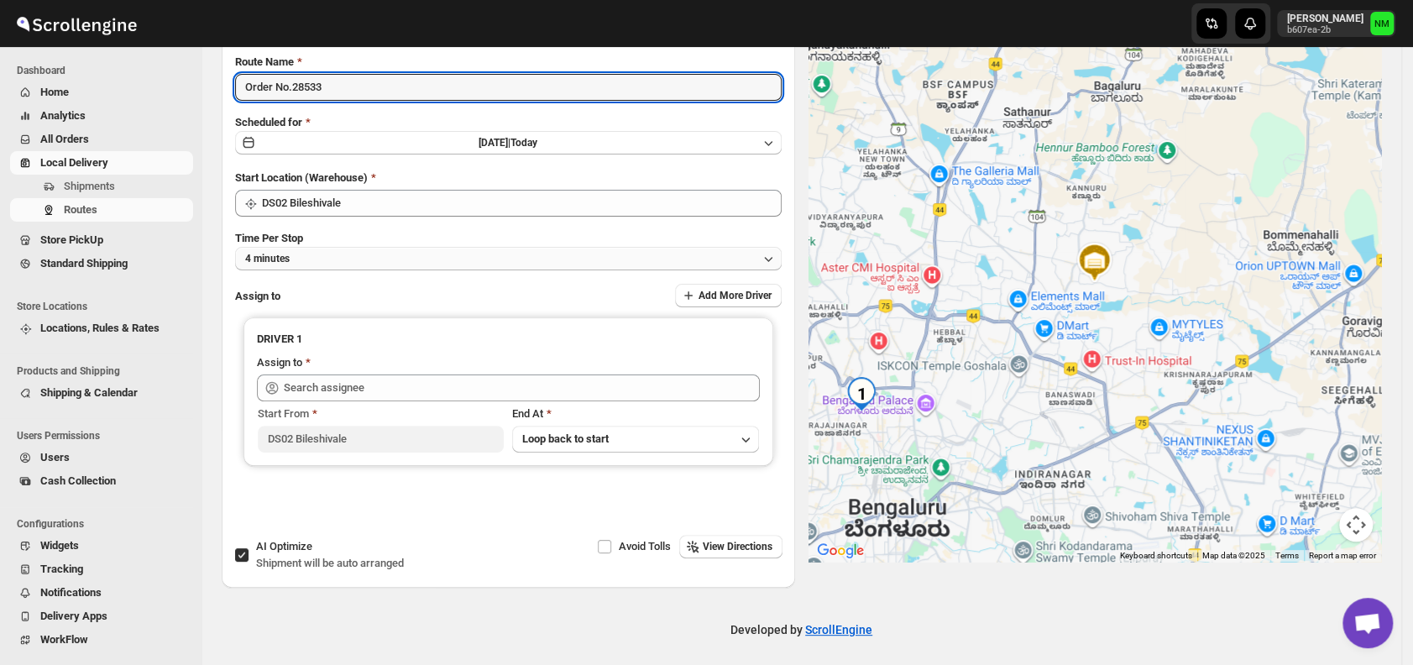
scroll to position [138, 0]
type input "Order No.28533"
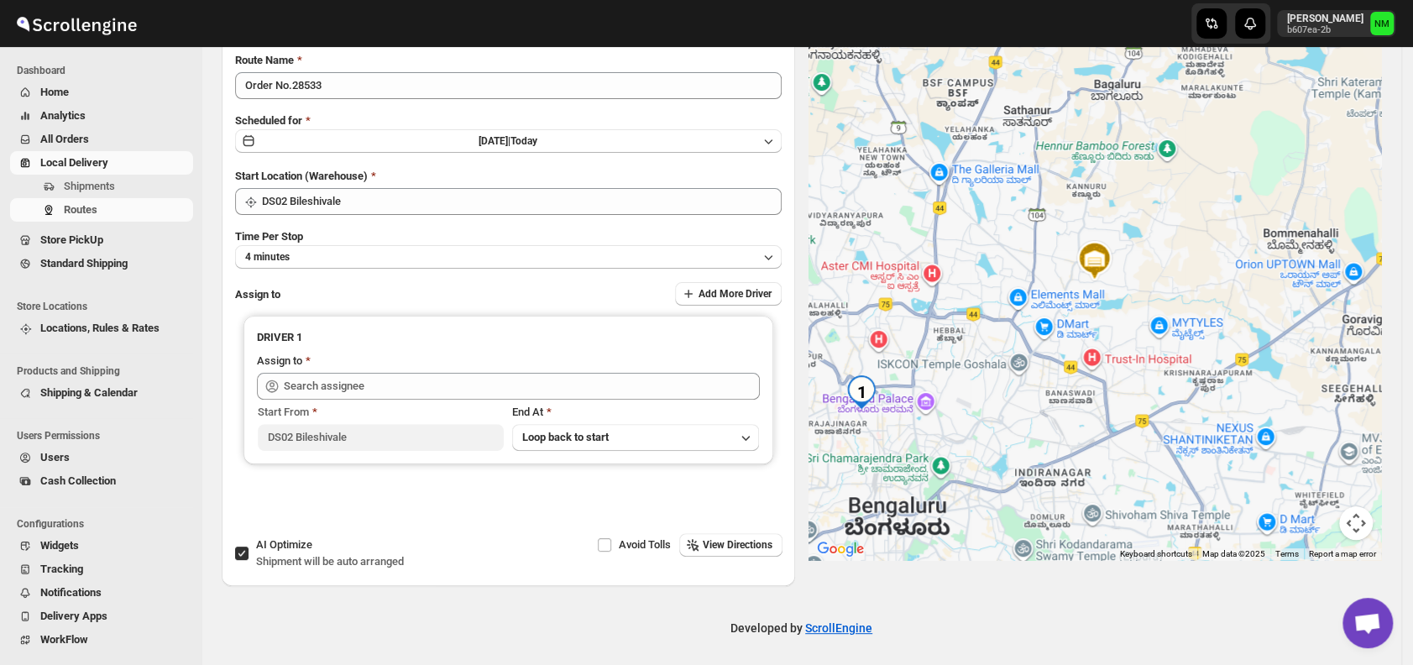
click at [402, 216] on div "Route Name Order No.28533 Scheduled for Fri Sep 12 2025 | Today Start Location …" at bounding box center [508, 289] width 547 height 474
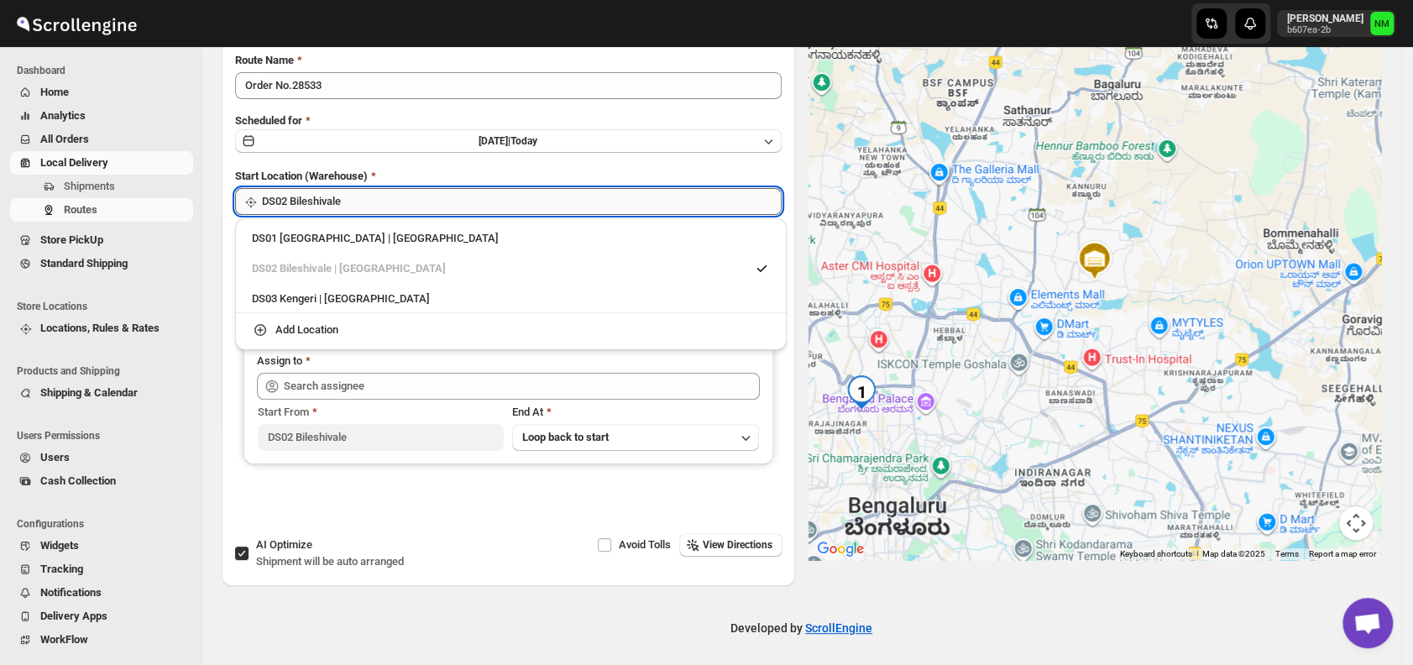
click at [399, 202] on input "DS02 Bileshivale" at bounding box center [522, 201] width 520 height 27
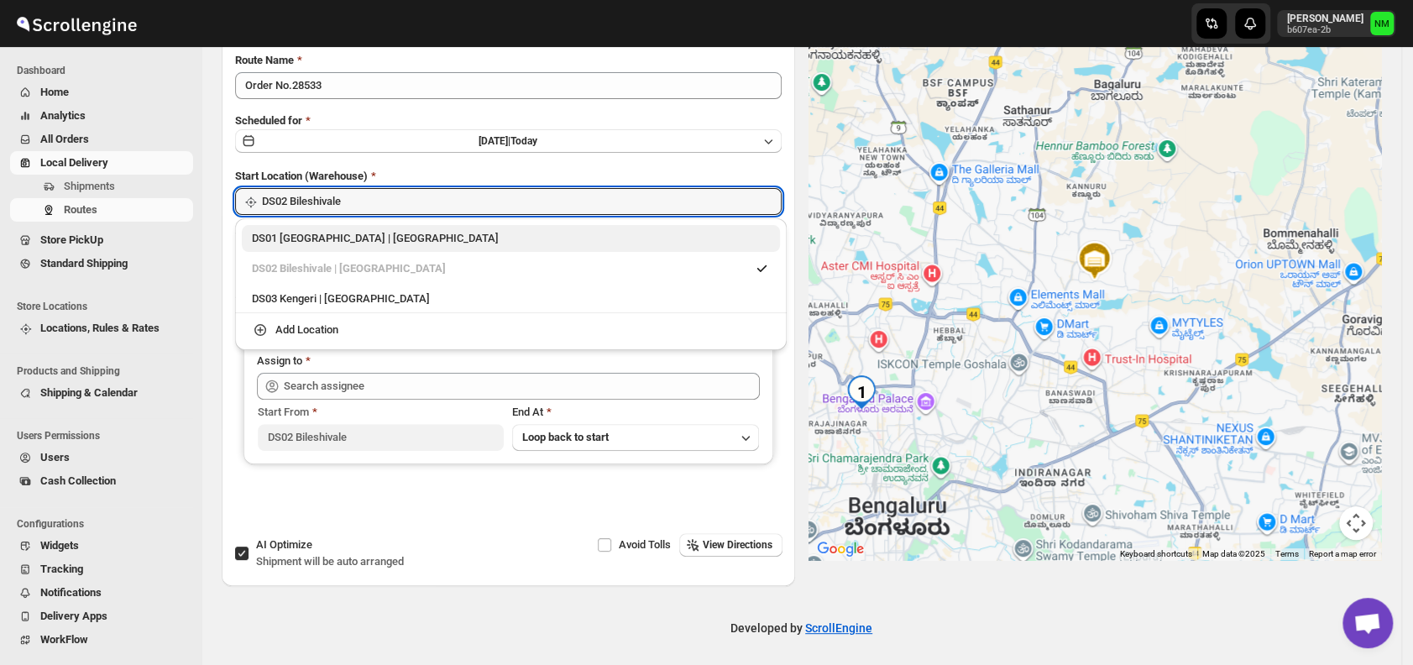
click at [269, 238] on div "DS01 Sarjapur | Bengaluru" at bounding box center [511, 238] width 518 height 17
type input "DS01 [GEOGRAPHIC_DATA]"
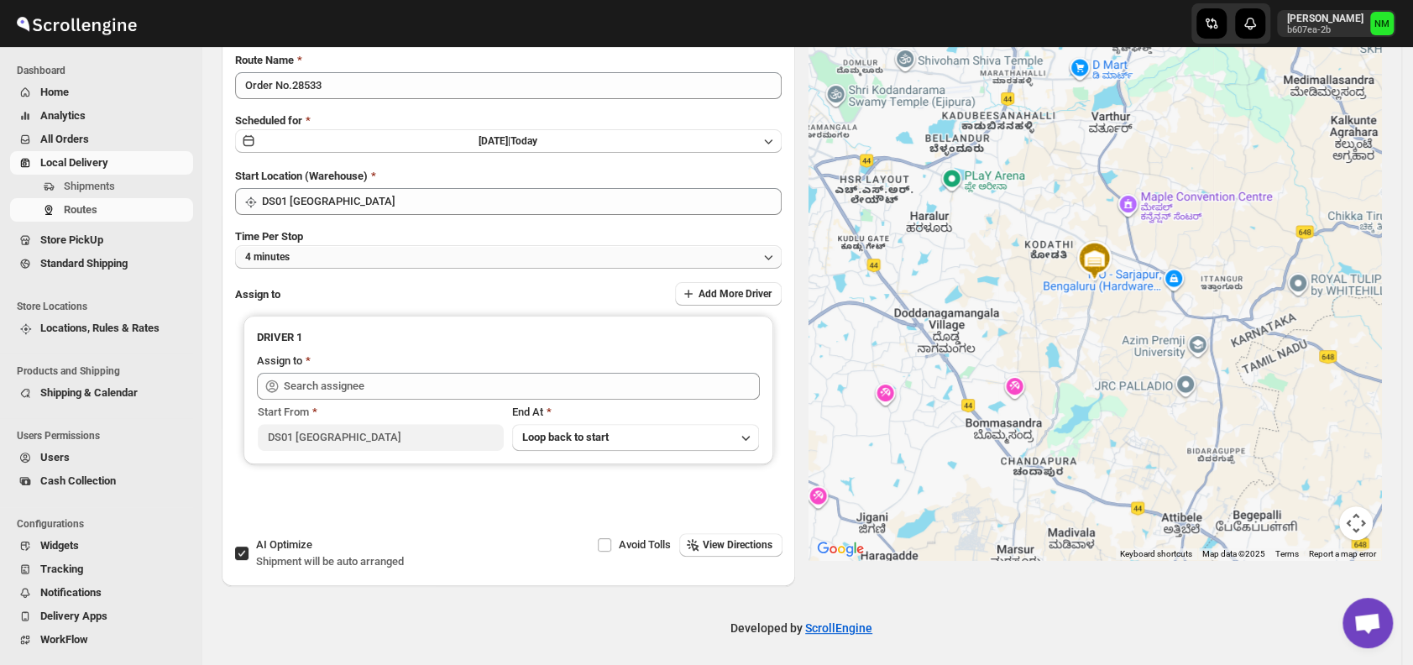
click at [373, 255] on button "4 minutes" at bounding box center [508, 257] width 547 height 24
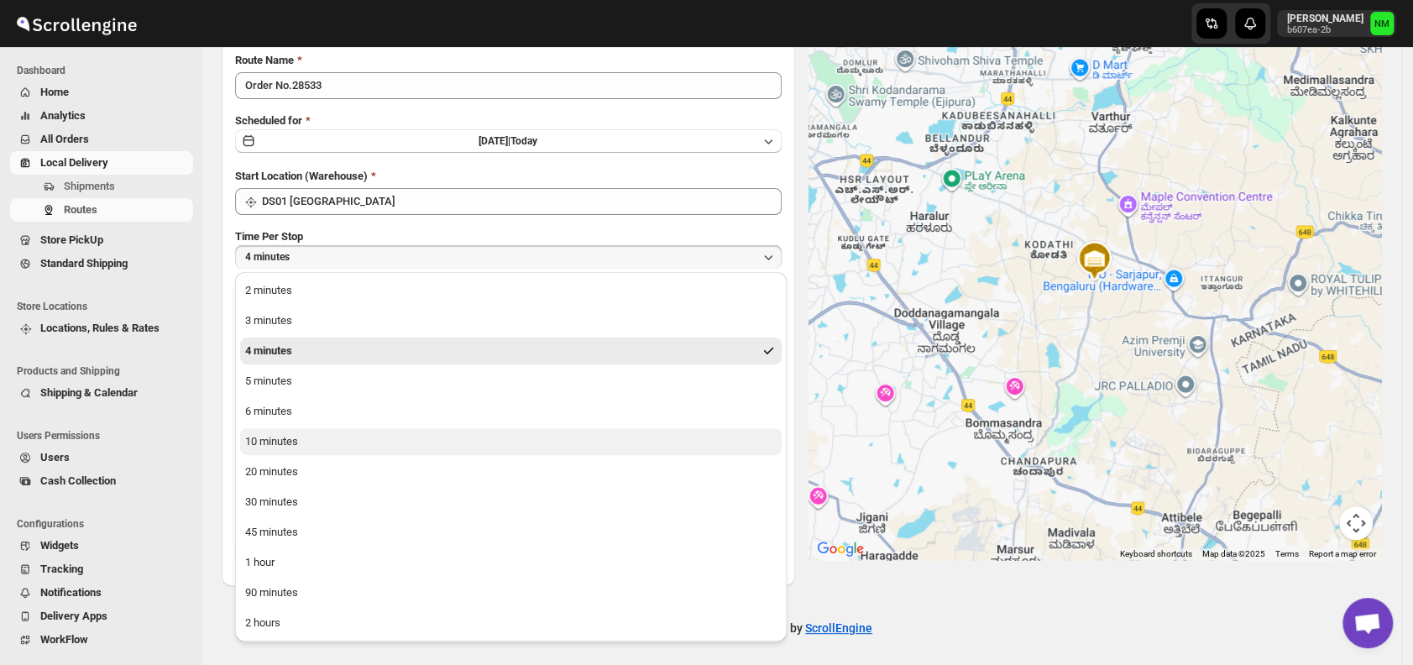
click at [269, 443] on div "10 minutes" at bounding box center [271, 441] width 53 height 17
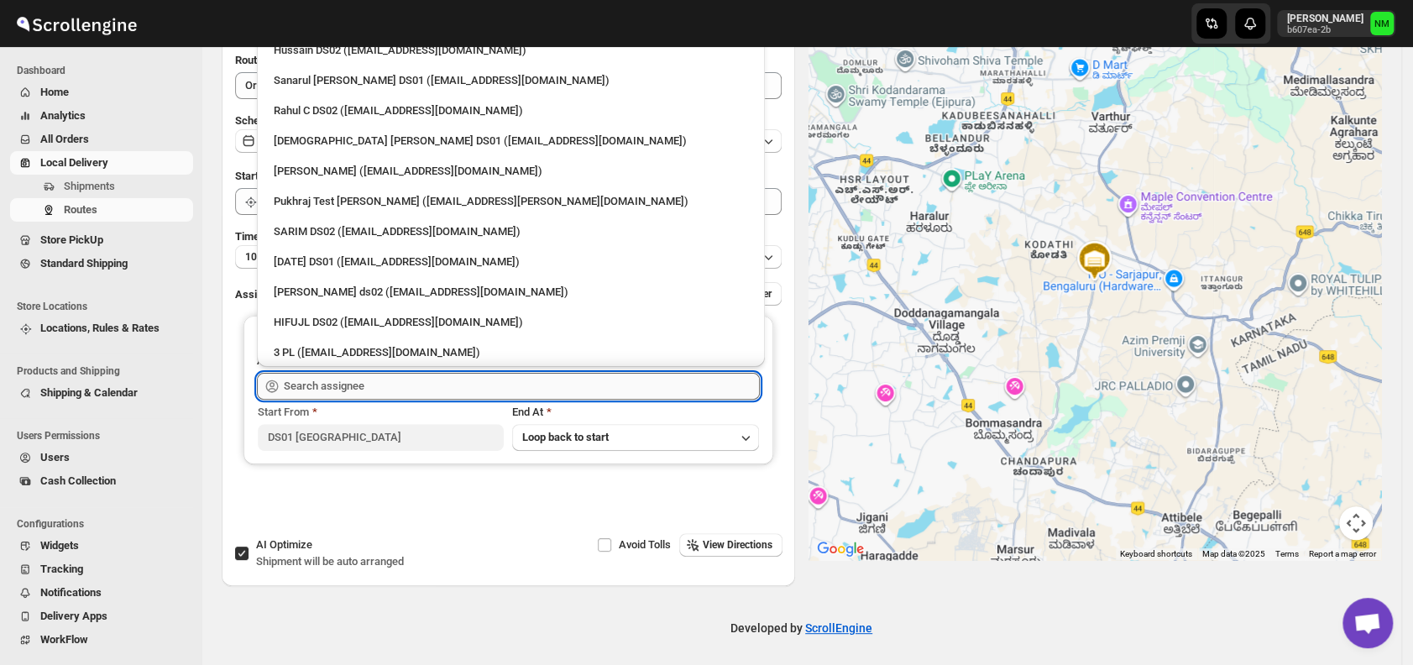
click at [379, 373] on input "text" at bounding box center [522, 386] width 476 height 27
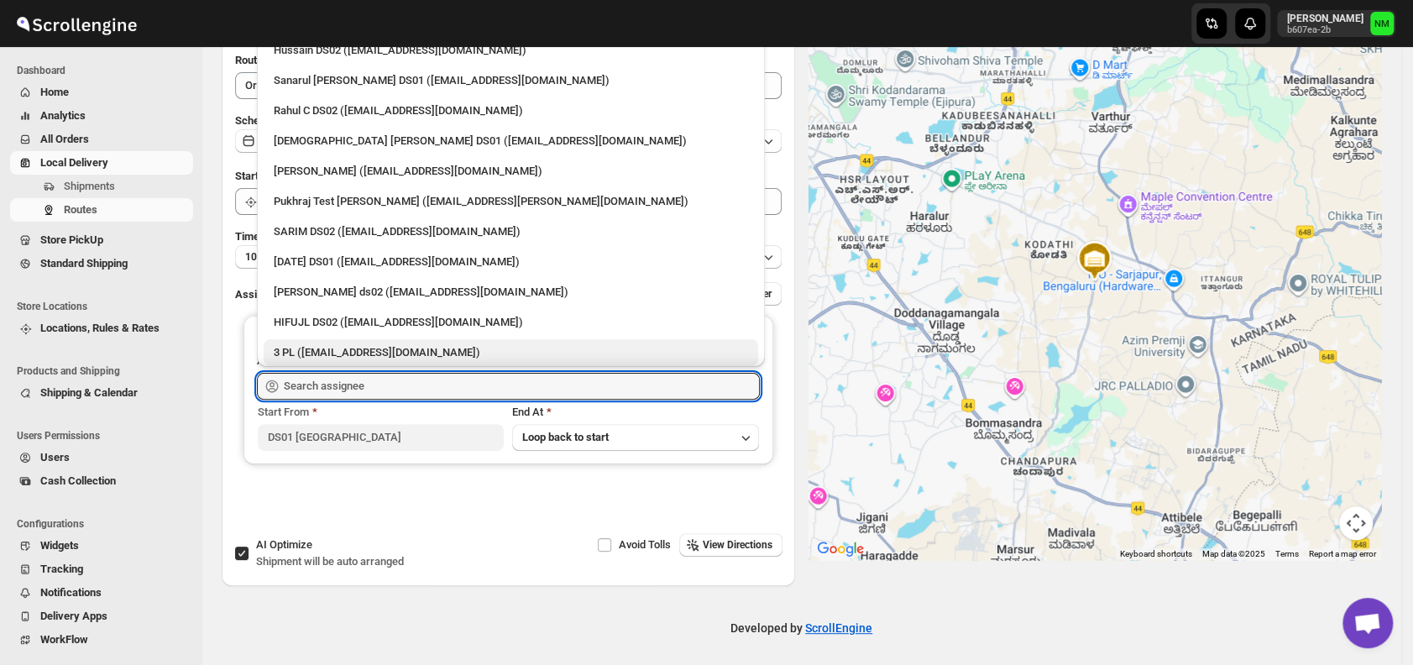
click at [368, 342] on div "3 PL ([EMAIL_ADDRESS][DOMAIN_NAME])" at bounding box center [511, 352] width 494 height 27
type input "3 PL ([EMAIL_ADDRESS][DOMAIN_NAME])"
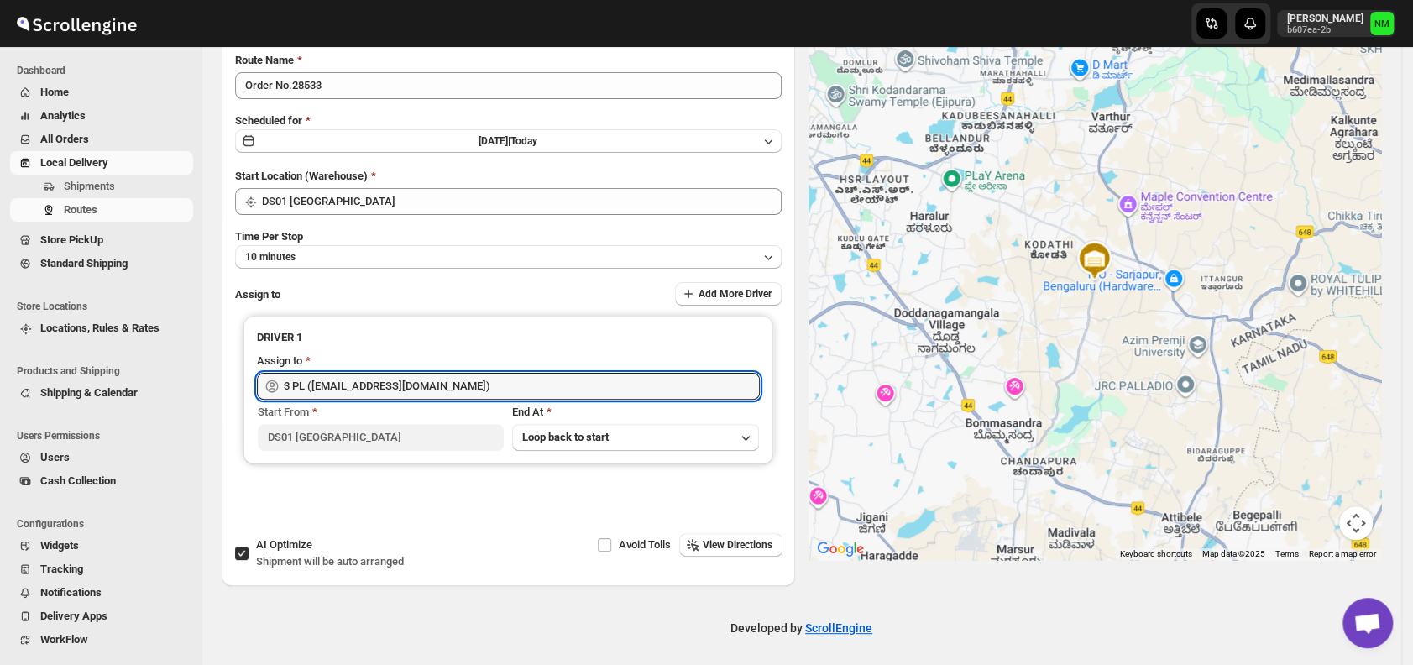
scroll to position [0, 0]
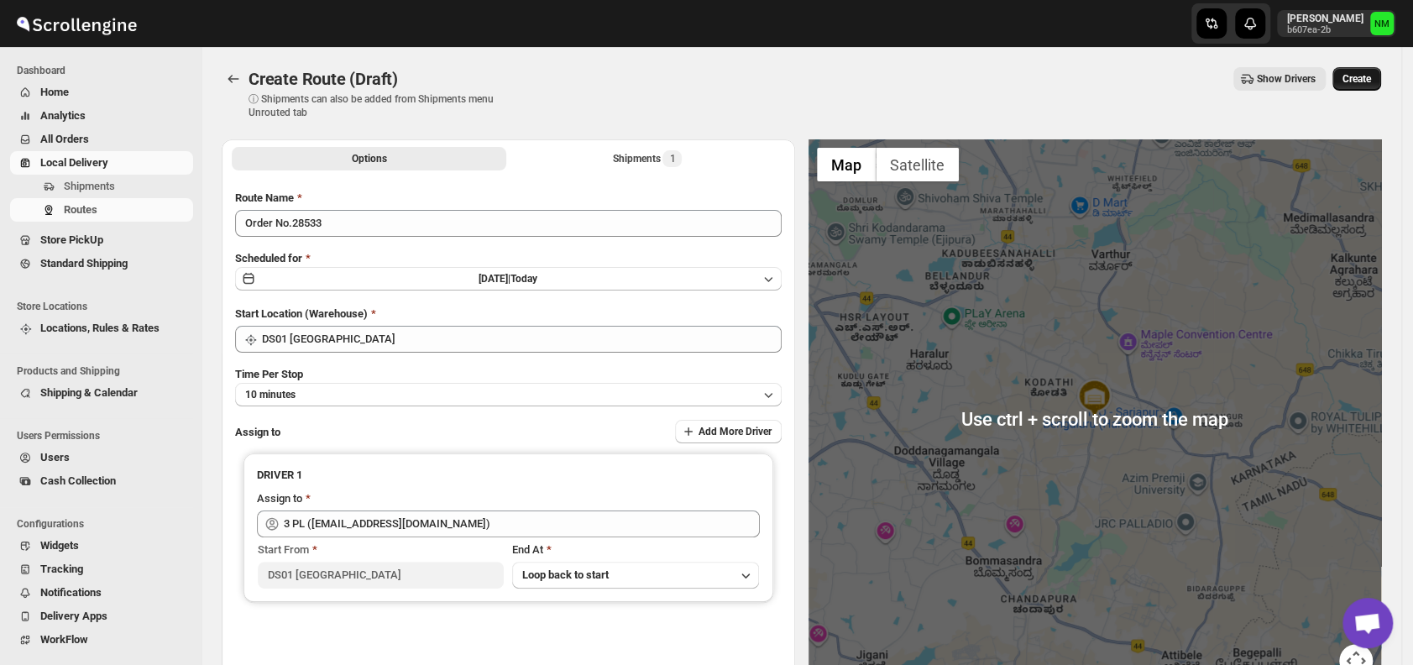
click at [1371, 73] on span "Create" at bounding box center [1356, 78] width 29 height 13
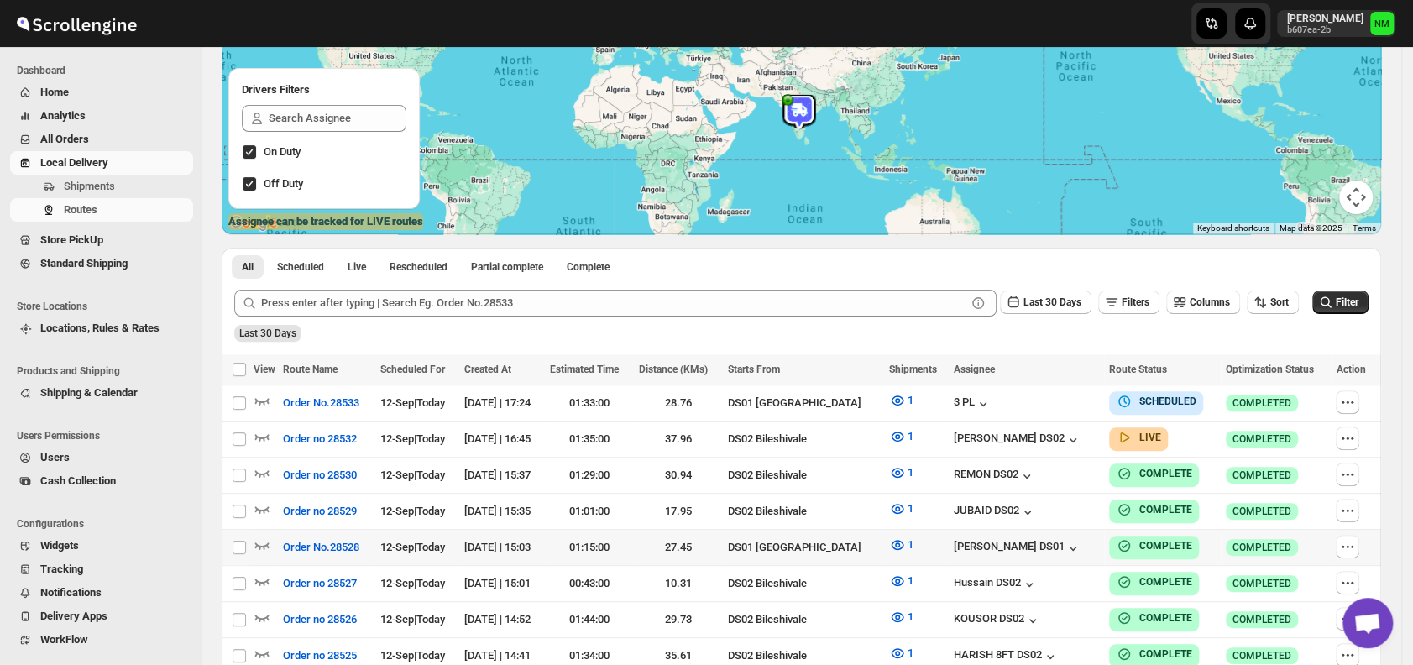
scroll to position [195, 0]
click at [1350, 396] on icon "button" at bounding box center [1347, 401] width 17 height 17
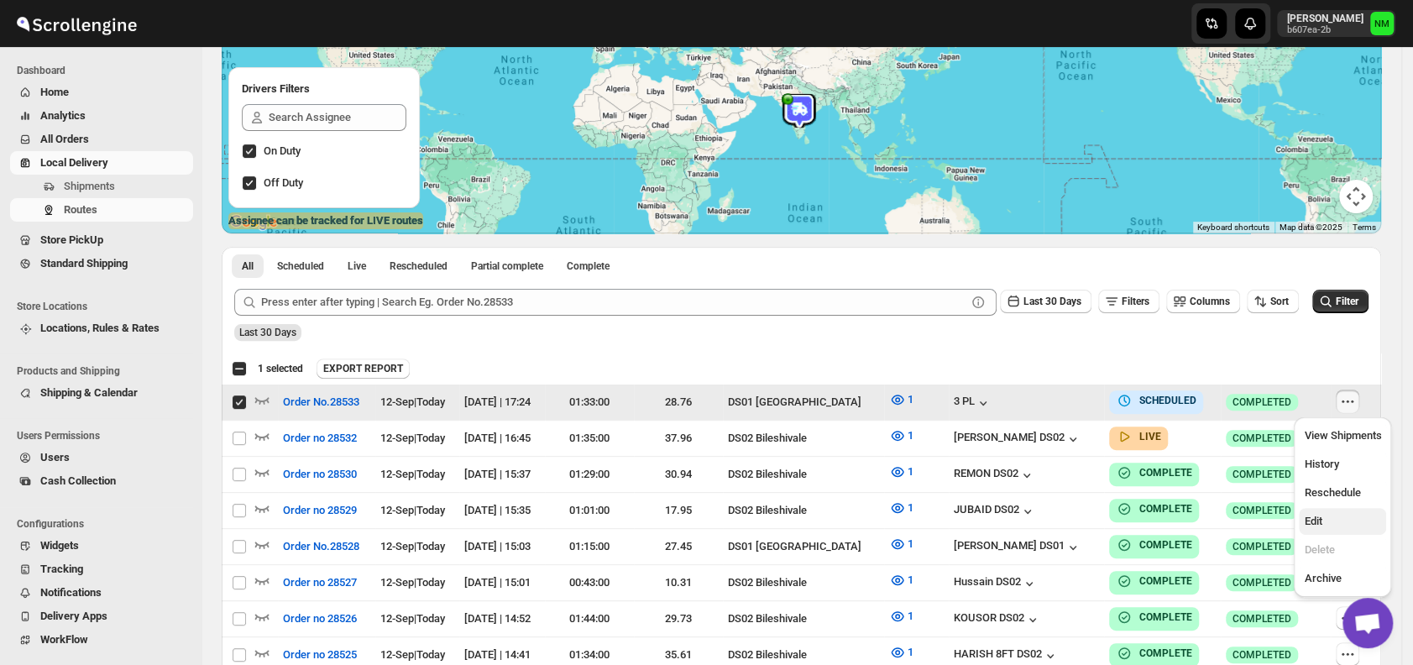
click at [1315, 531] on button "Edit" at bounding box center [1342, 521] width 87 height 27
checkbox input "false"
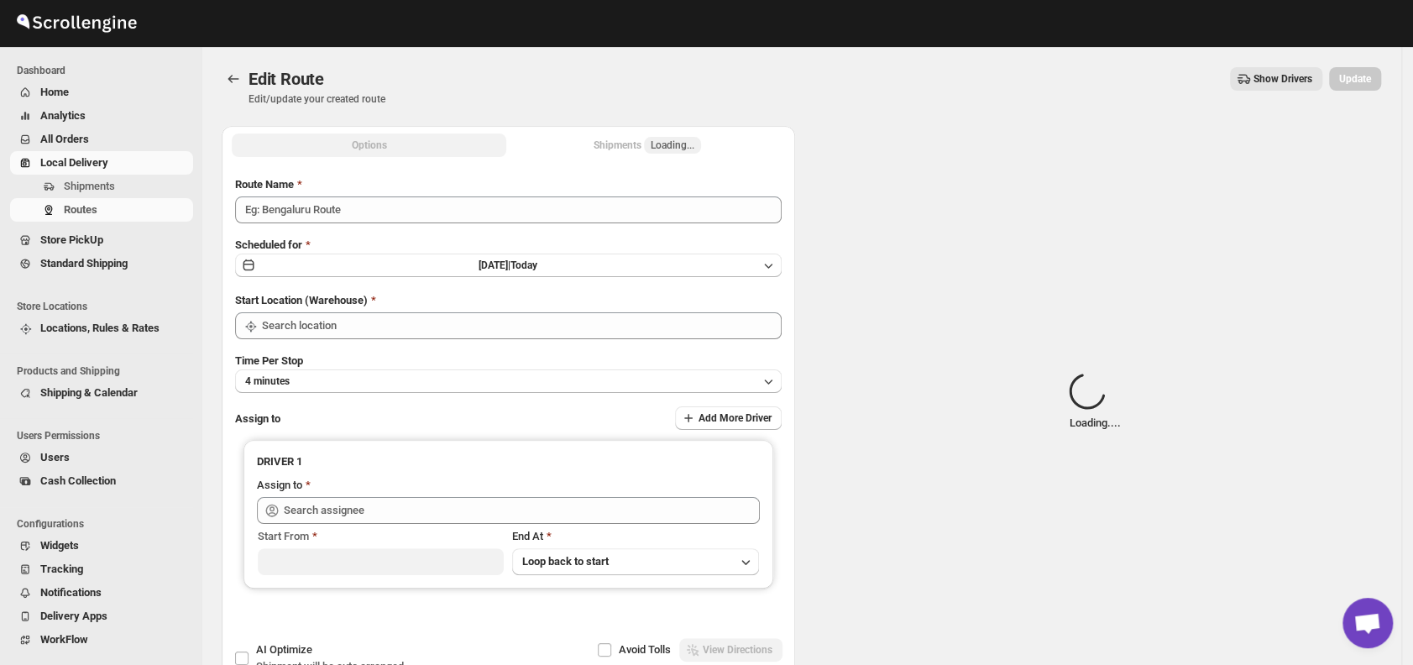
type input "Order No.28533"
type input "DS01 [GEOGRAPHIC_DATA]"
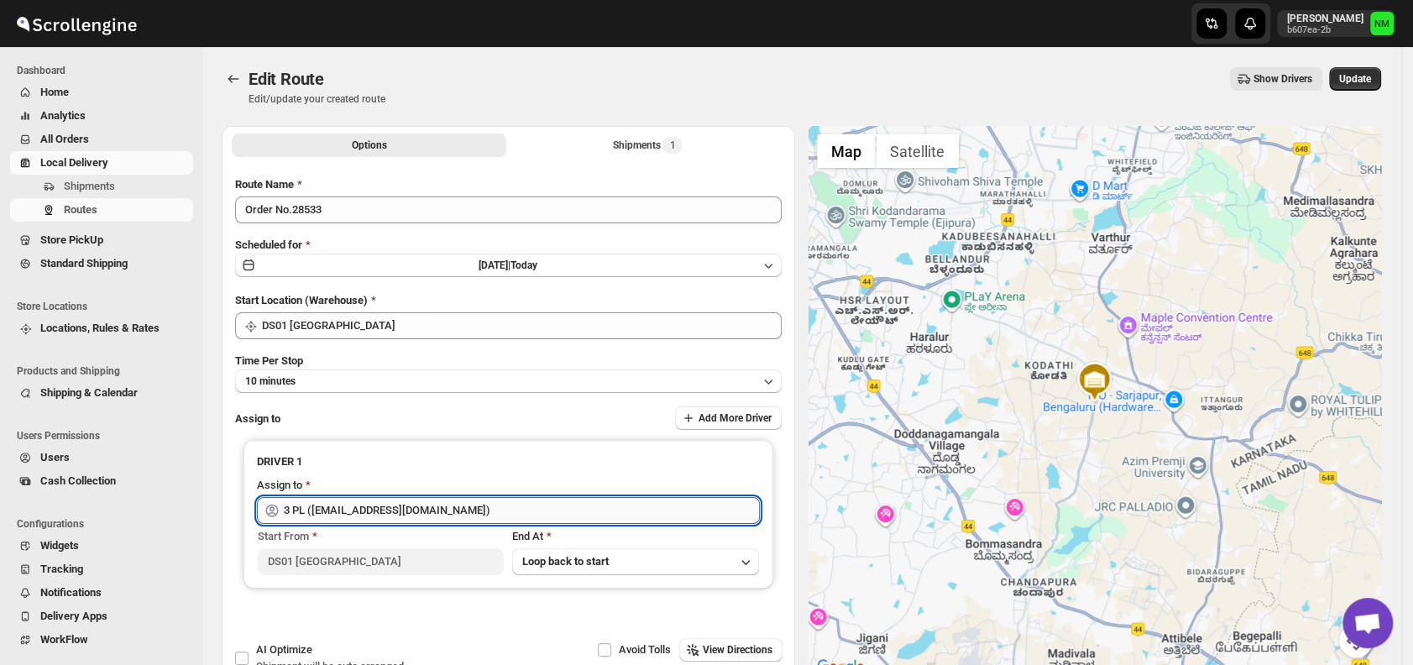
click at [442, 506] on input "3 PL ([EMAIL_ADDRESS][DOMAIN_NAME])" at bounding box center [522, 510] width 476 height 27
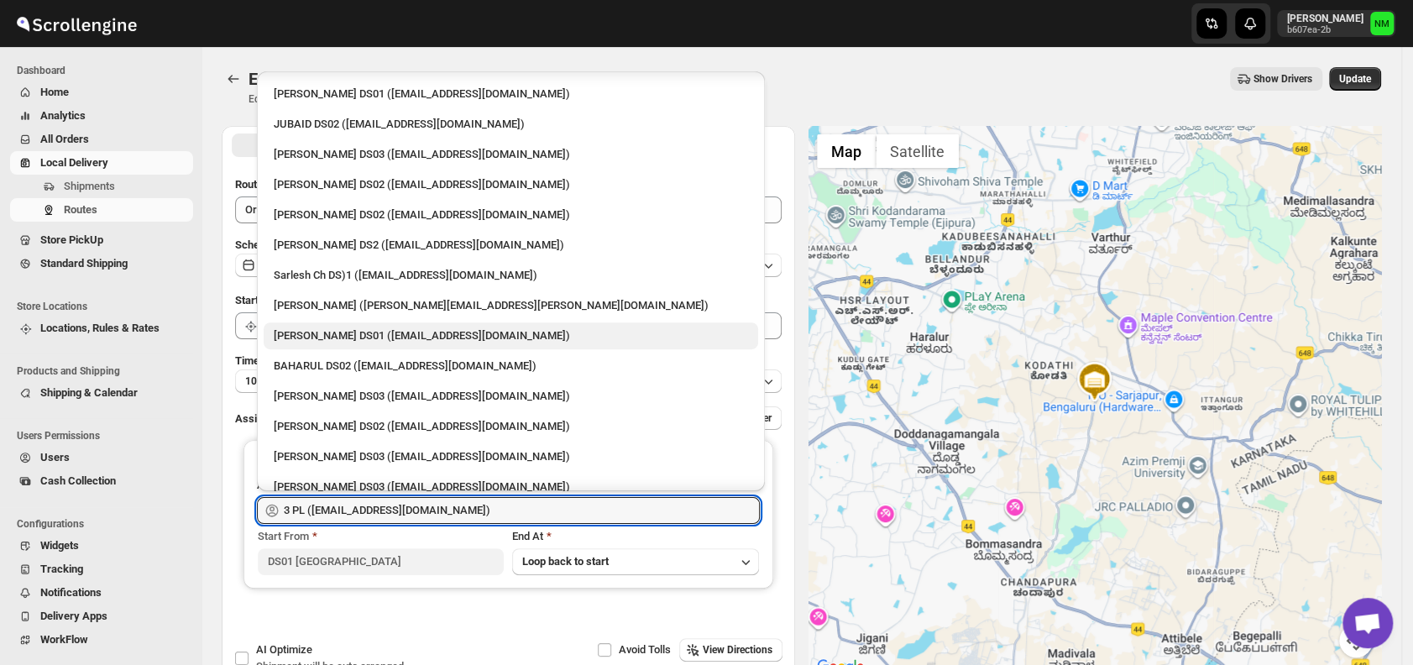
scroll to position [452, 0]
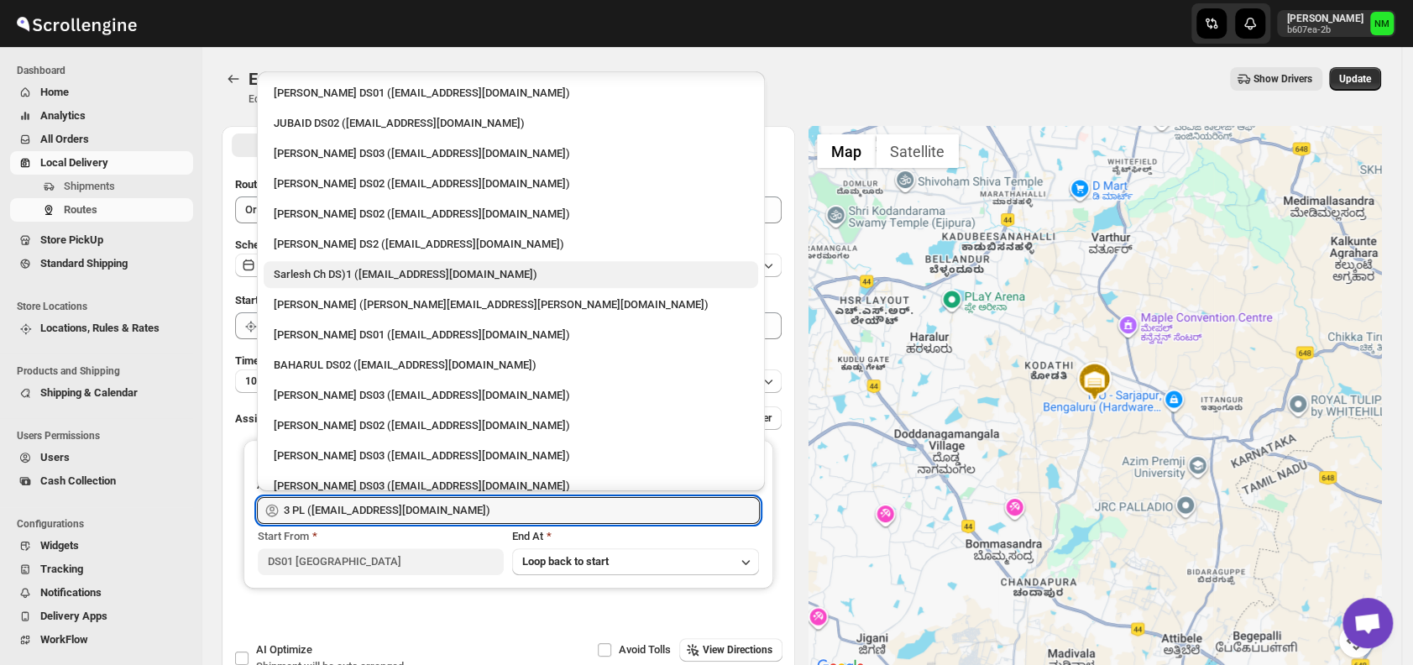
click at [309, 274] on div "Sarlesh Ch DS)1 ([EMAIL_ADDRESS][DOMAIN_NAME])" at bounding box center [511, 274] width 474 height 17
type input "Sarlesh Ch DS)1 ([EMAIL_ADDRESS][DOMAIN_NAME])"
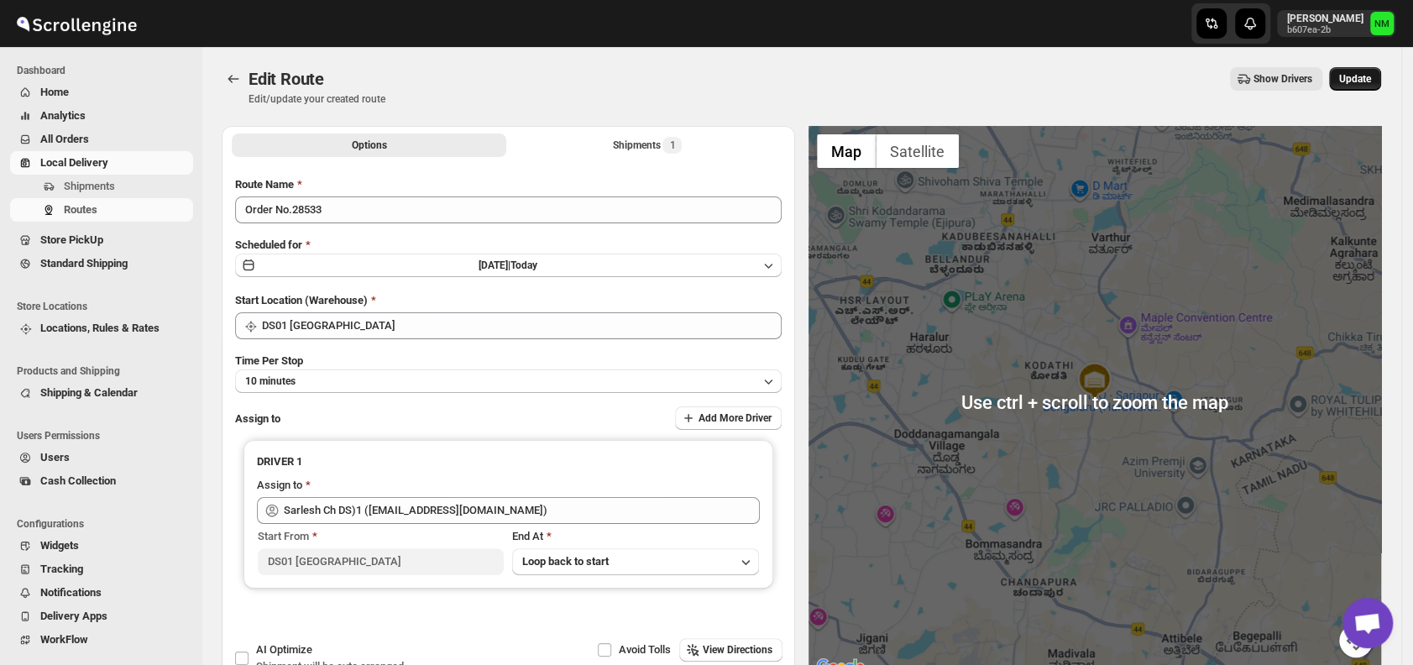
click at [1370, 74] on span "Update" at bounding box center [1355, 78] width 32 height 13
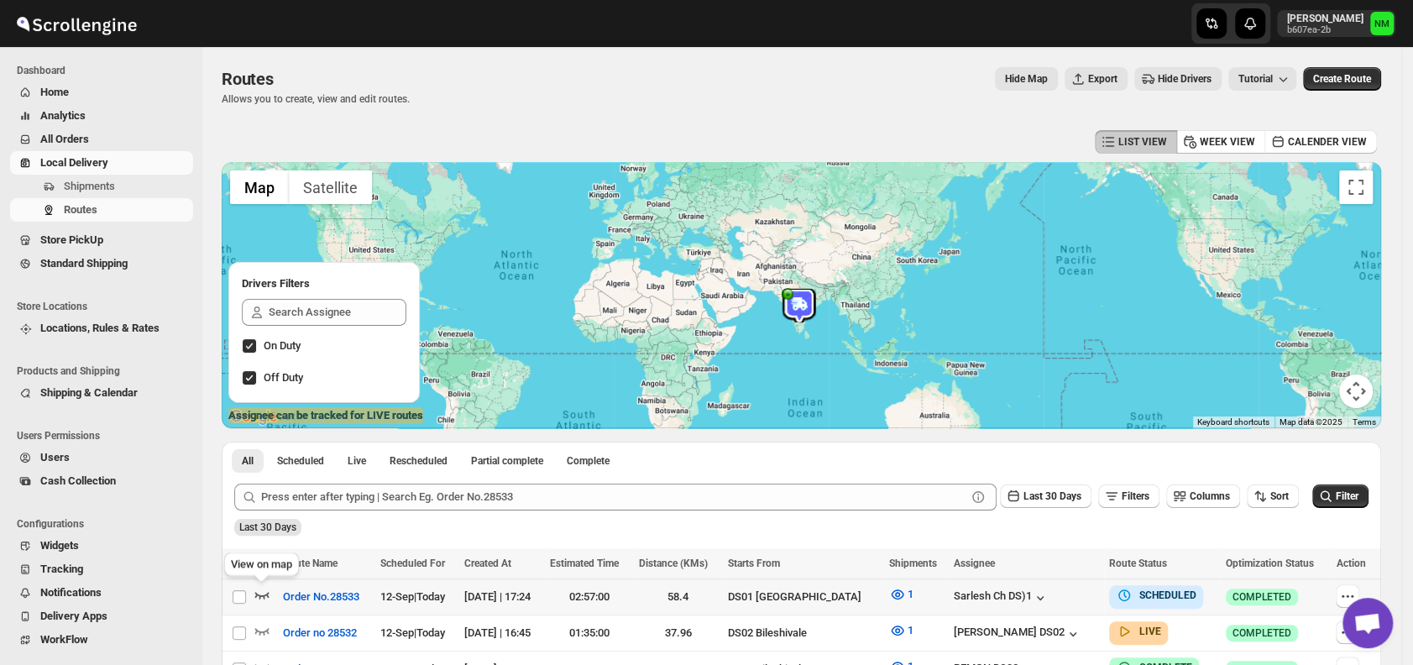
click at [255, 592] on icon "button" at bounding box center [262, 595] width 14 height 7
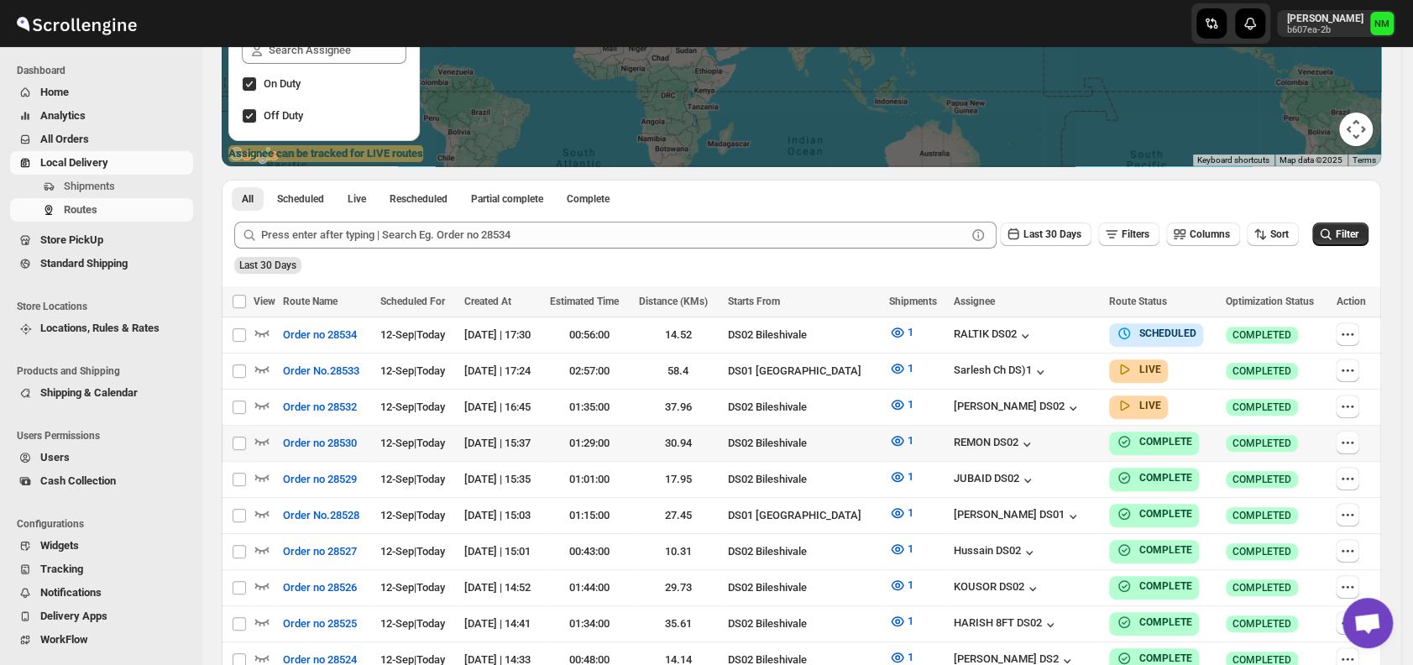
scroll to position [266, 0]
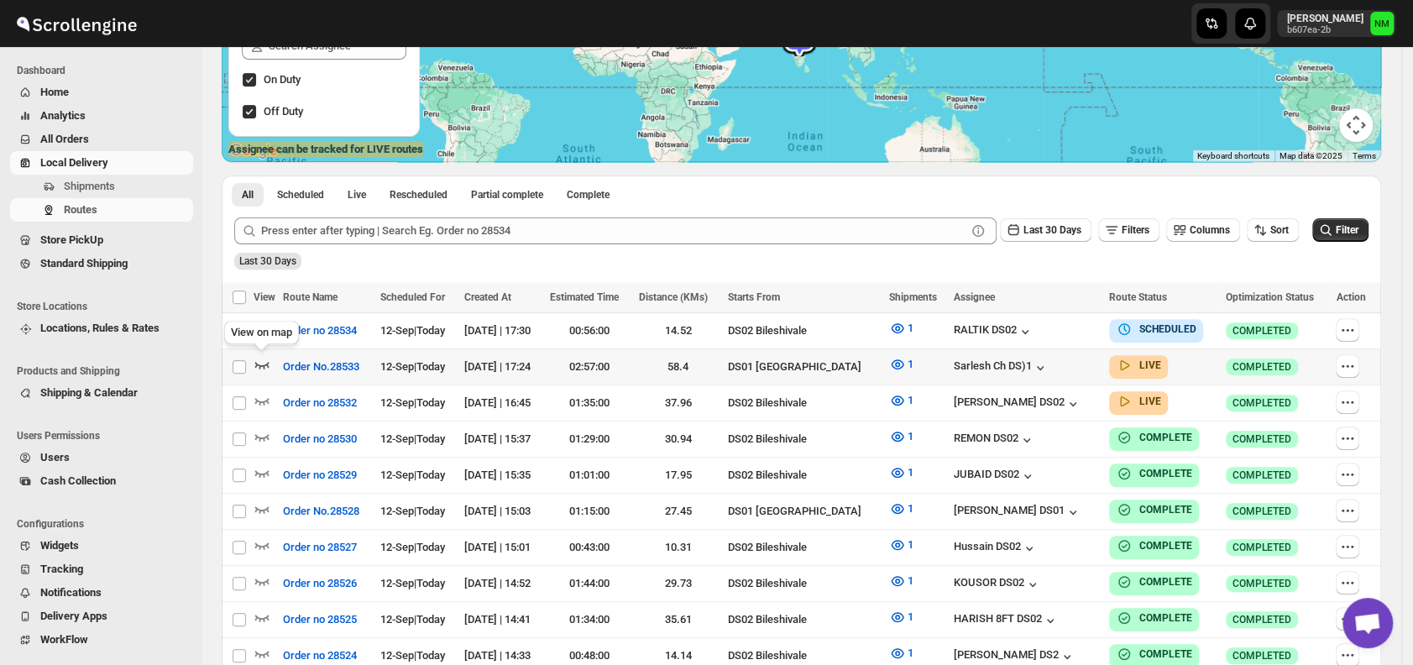
click at [260, 360] on icon "button" at bounding box center [262, 364] width 17 height 17
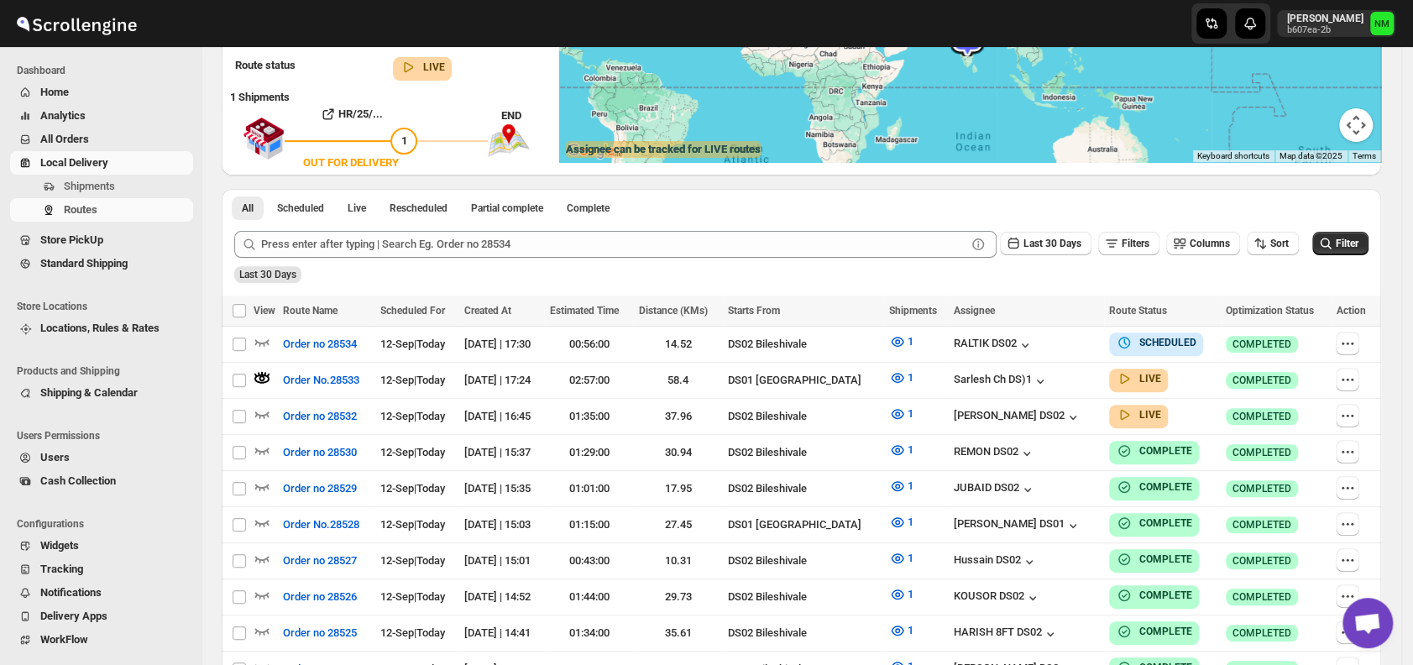
scroll to position [0, 0]
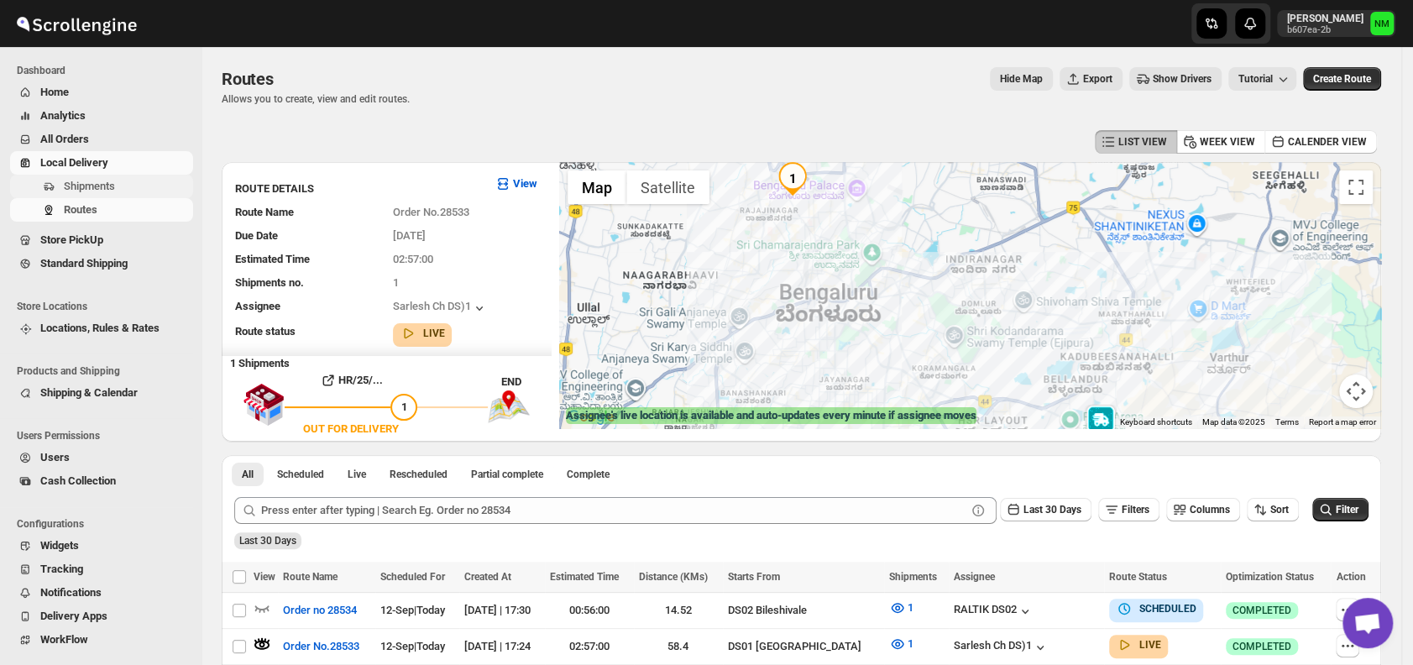
click at [121, 187] on span "Shipments" at bounding box center [127, 186] width 126 height 17
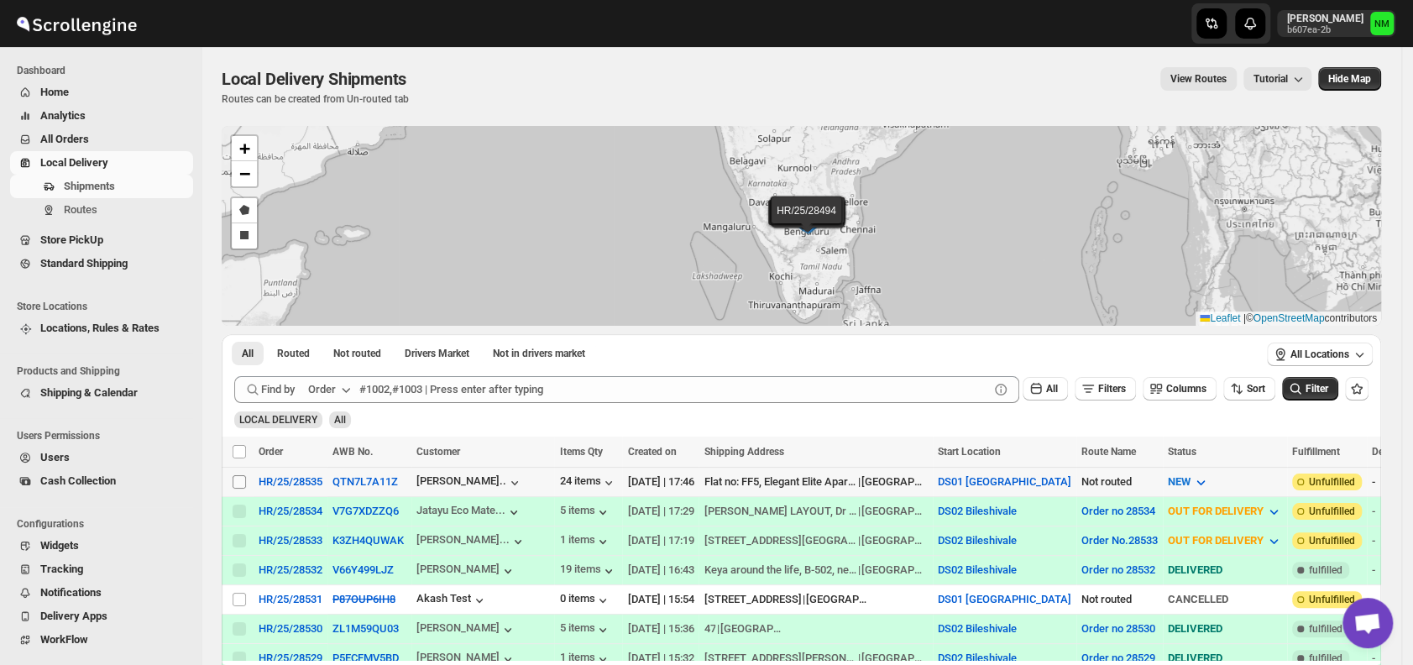
click at [240, 475] on input "Select shipment" at bounding box center [239, 481] width 13 height 13
checkbox input "true"
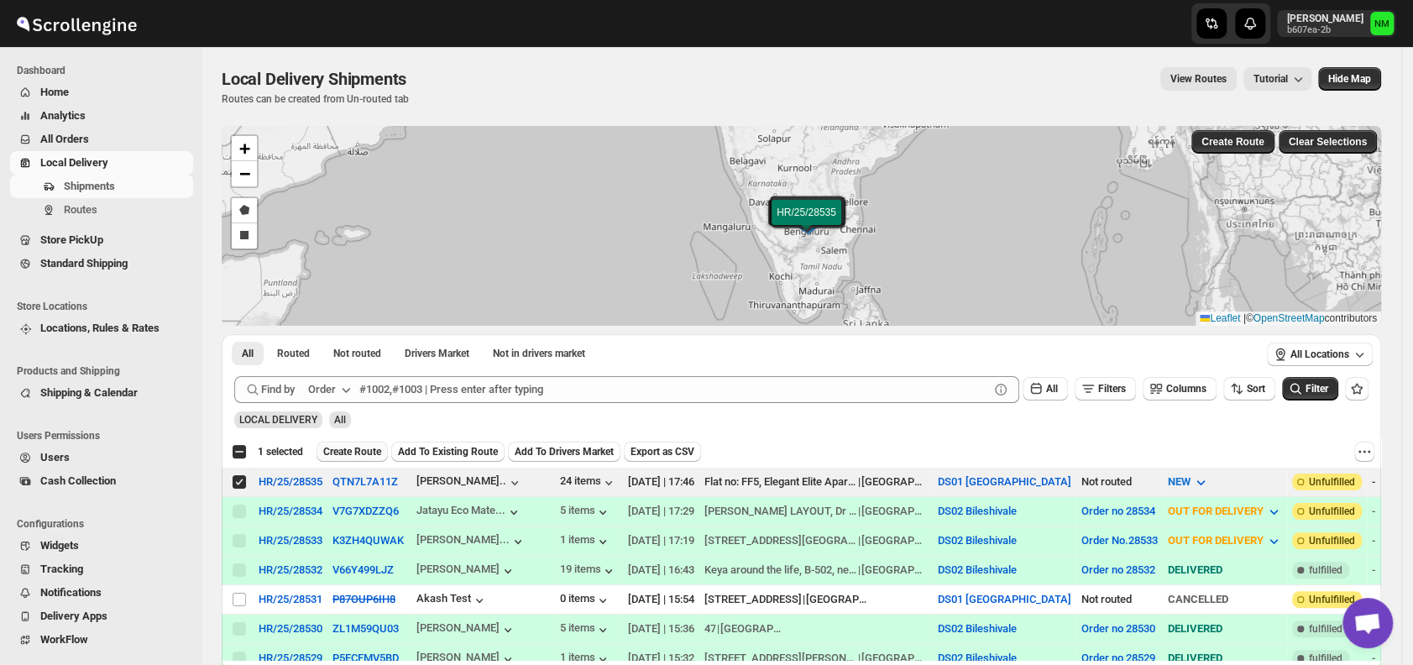
click at [348, 450] on span "Create Route" at bounding box center [352, 451] width 58 height 13
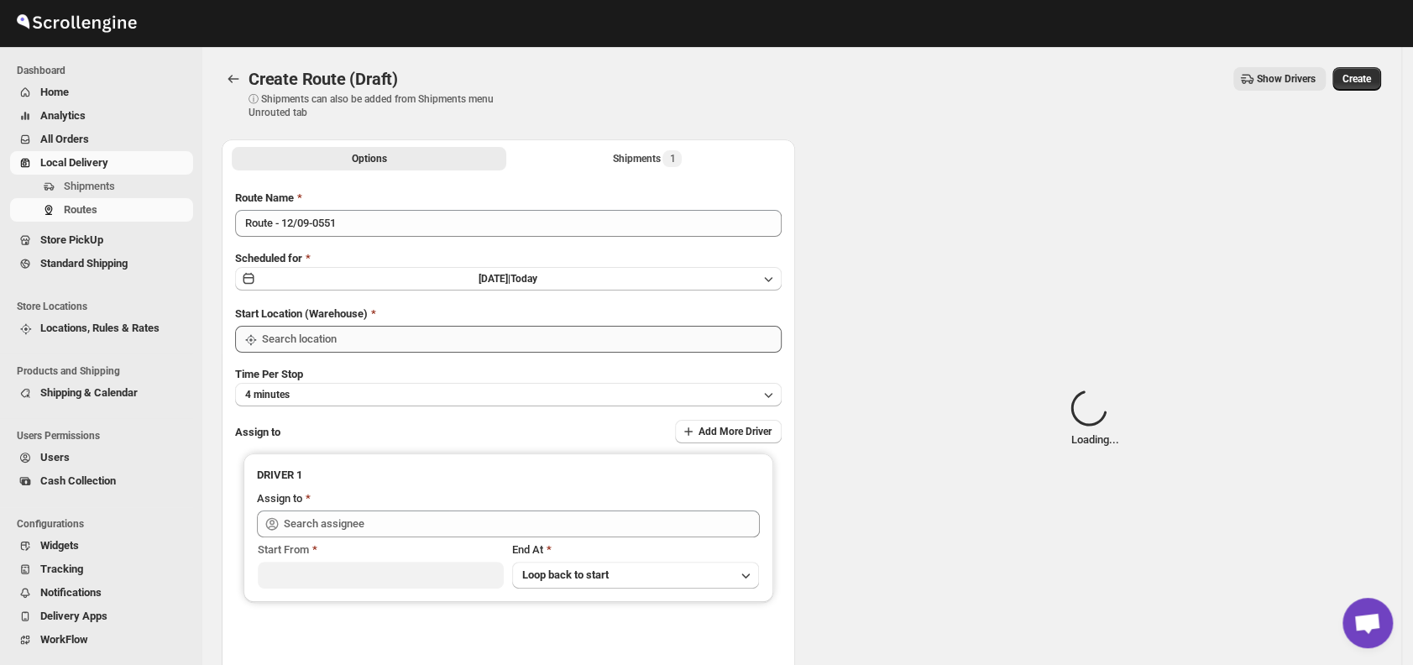
type input "DS01 [GEOGRAPHIC_DATA]"
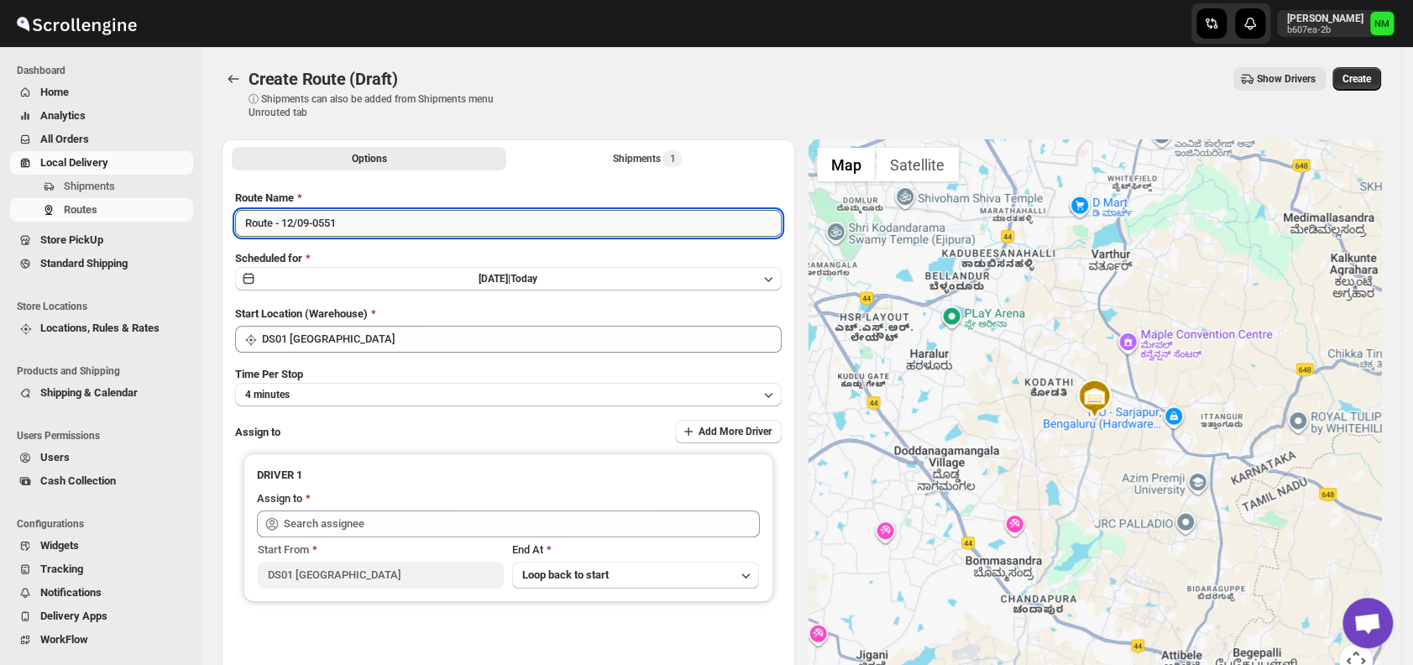
click at [379, 229] on input "Route - 12/09-0551" at bounding box center [508, 223] width 547 height 27
type input "R"
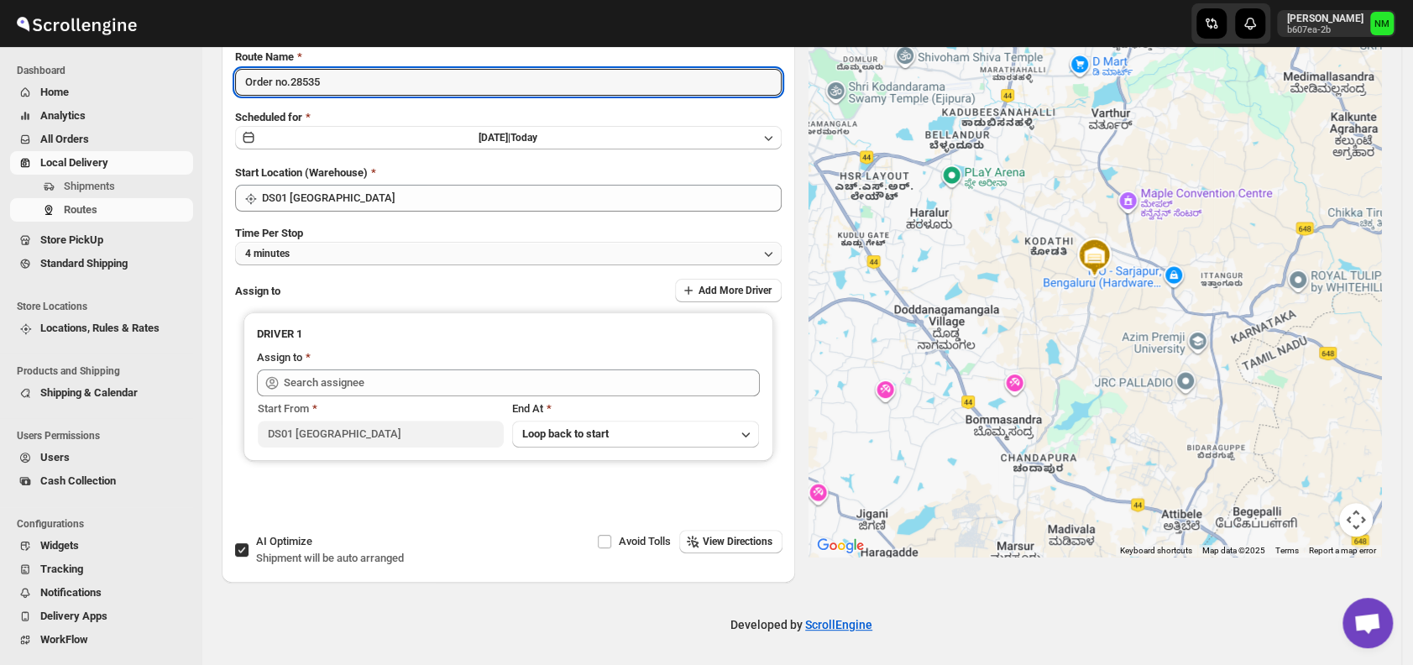
type input "Order no.28535"
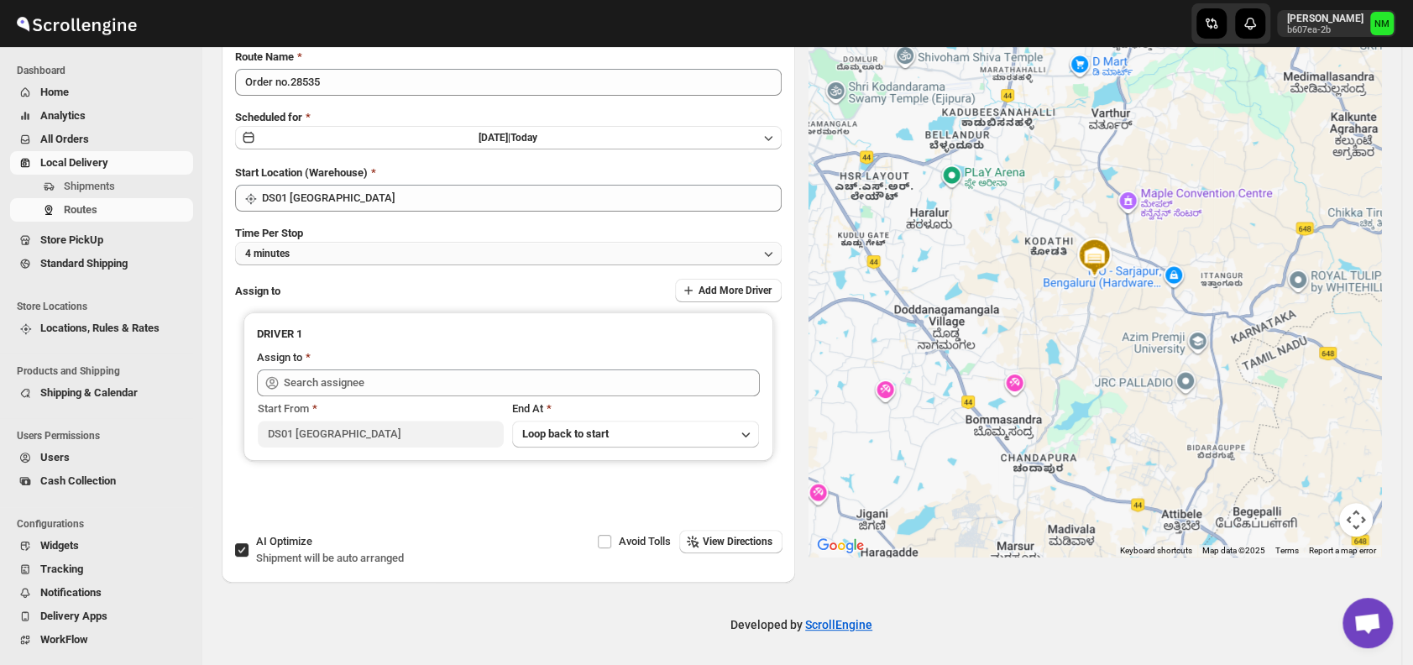
click at [340, 254] on button "4 minutes" at bounding box center [508, 254] width 547 height 24
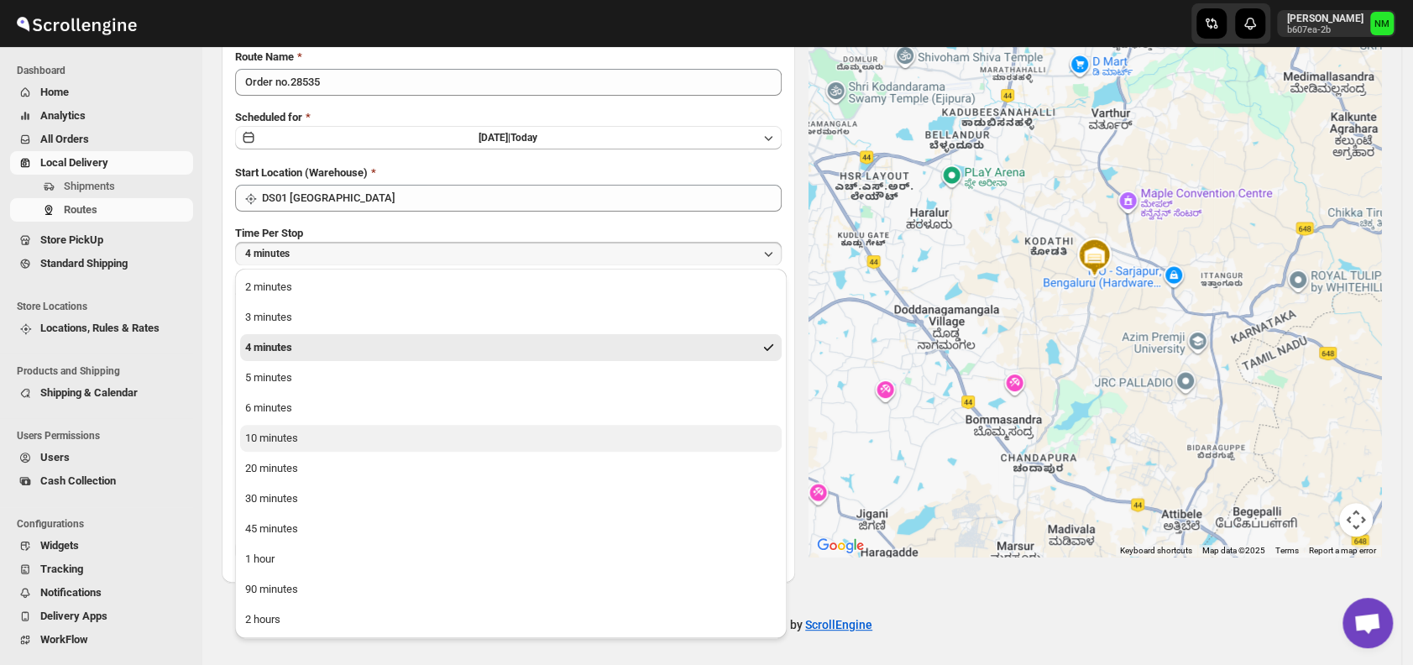
click at [273, 439] on div "10 minutes" at bounding box center [271, 438] width 53 height 17
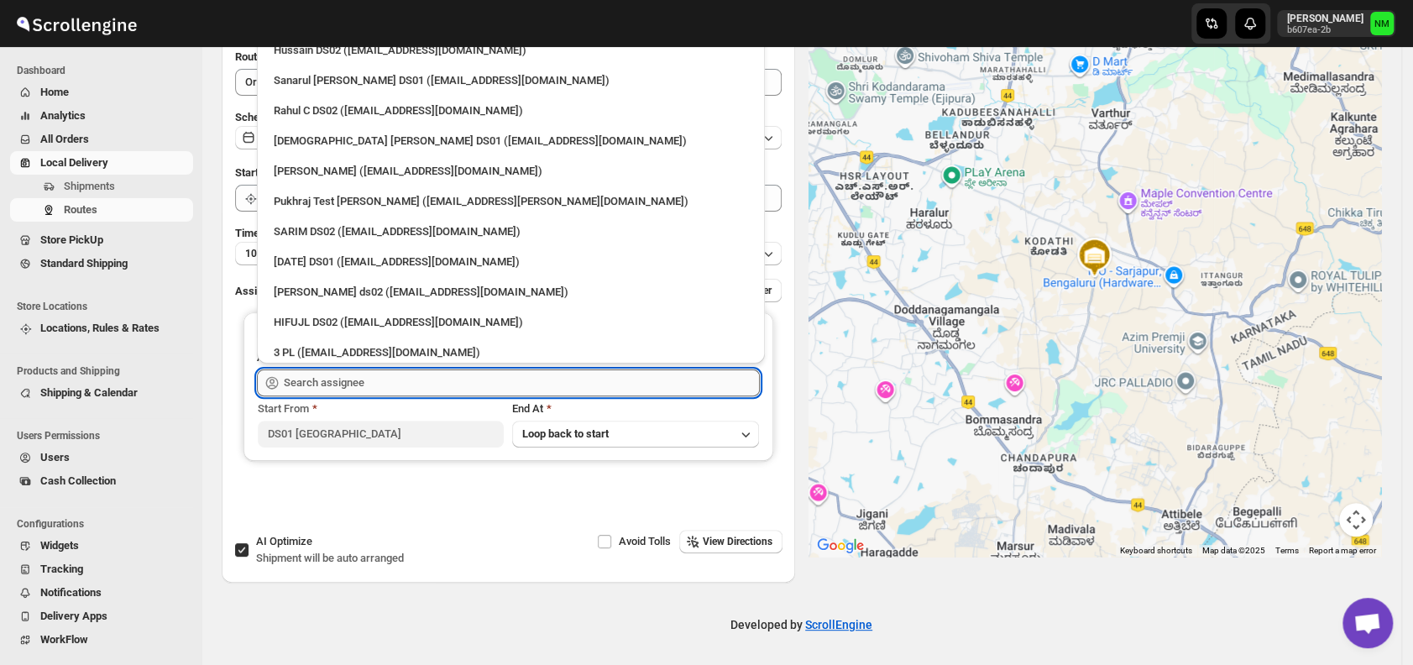
click at [363, 386] on input "text" at bounding box center [522, 382] width 476 height 27
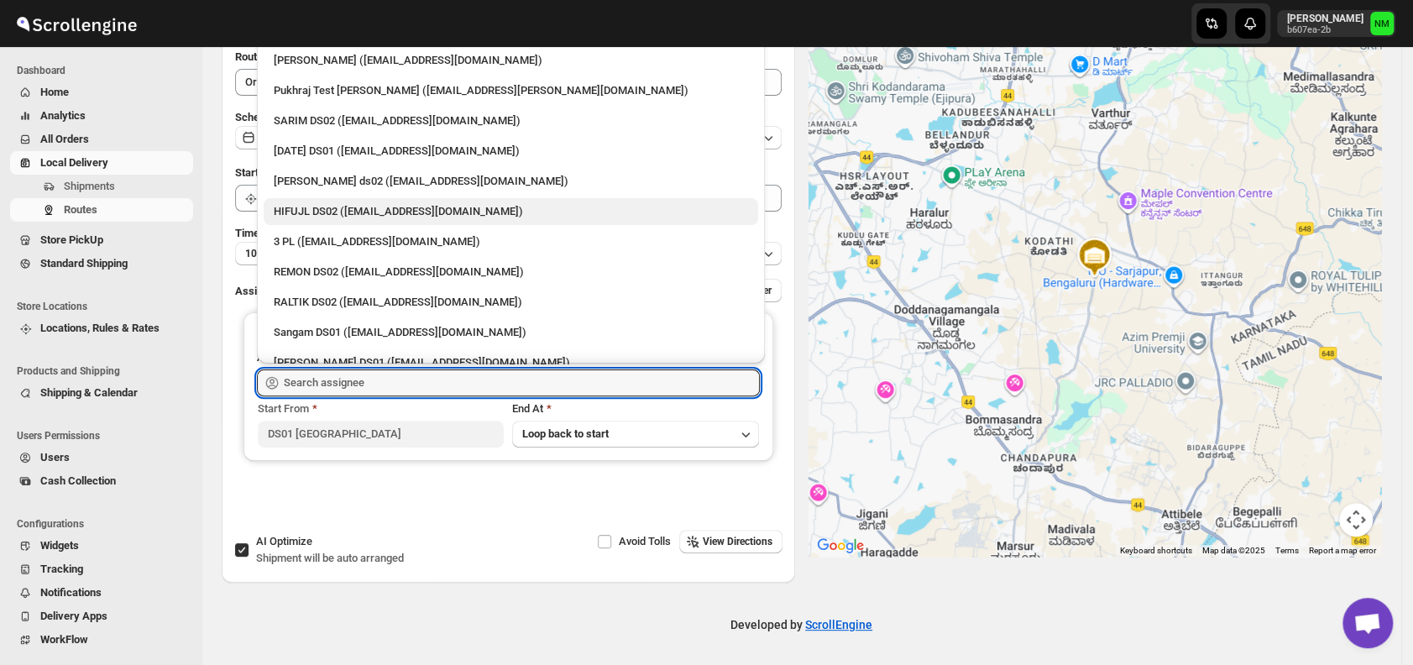
scroll to position [0, 0]
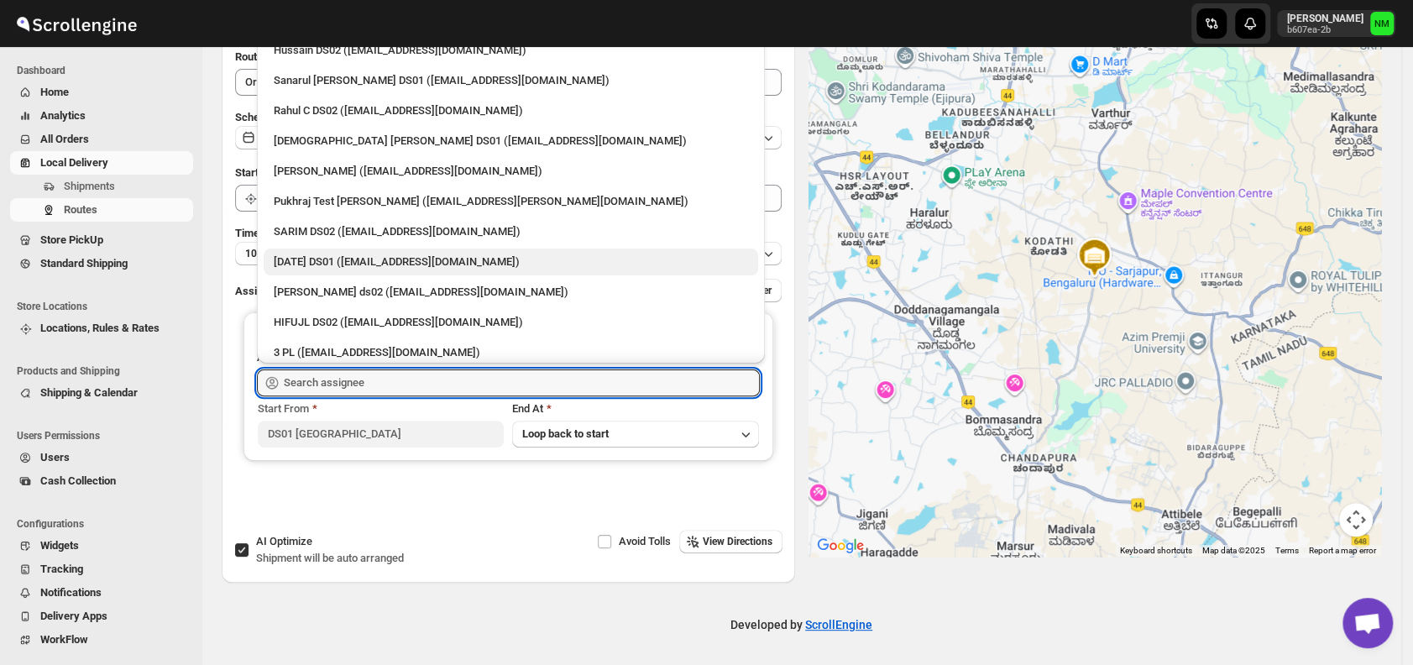
click at [311, 269] on div "Raja DS01 (gasecig398@owlny.com)" at bounding box center [511, 262] width 474 height 17
type input "Raja DS01 (gasecig398@owlny.com)"
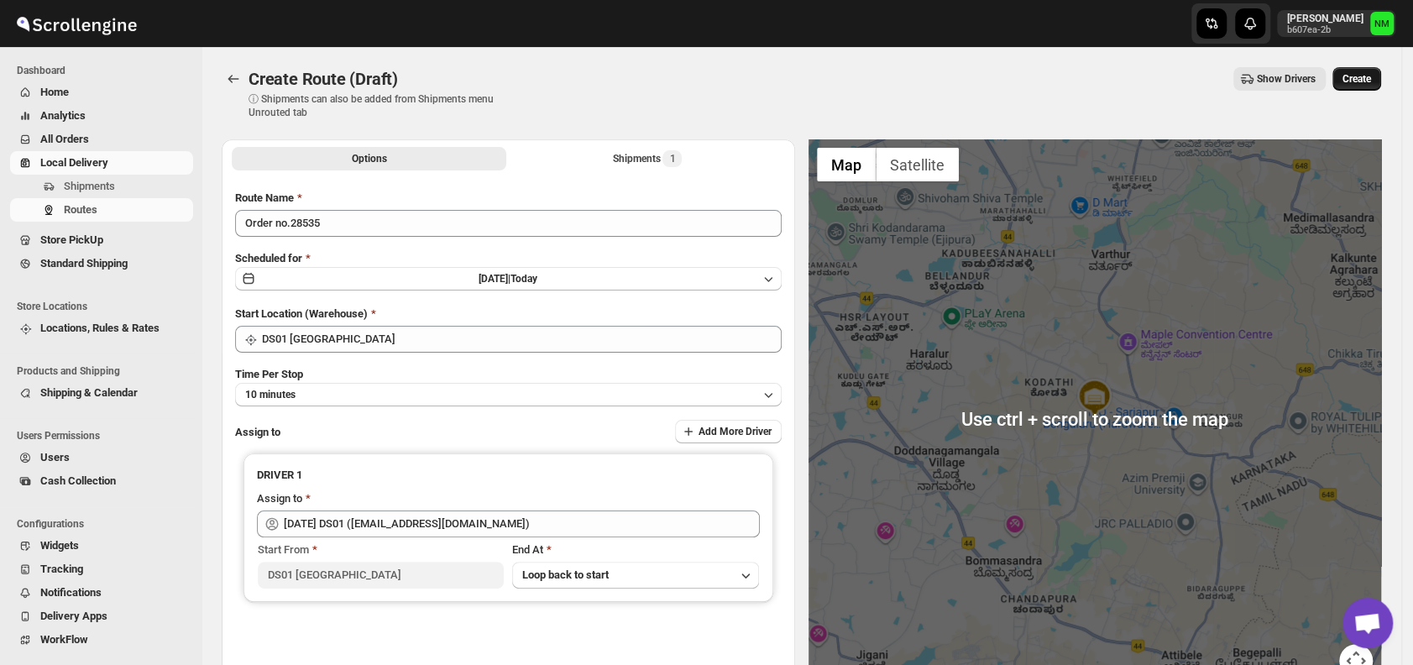
click at [1357, 86] on button "Create" at bounding box center [1356, 79] width 49 height 24
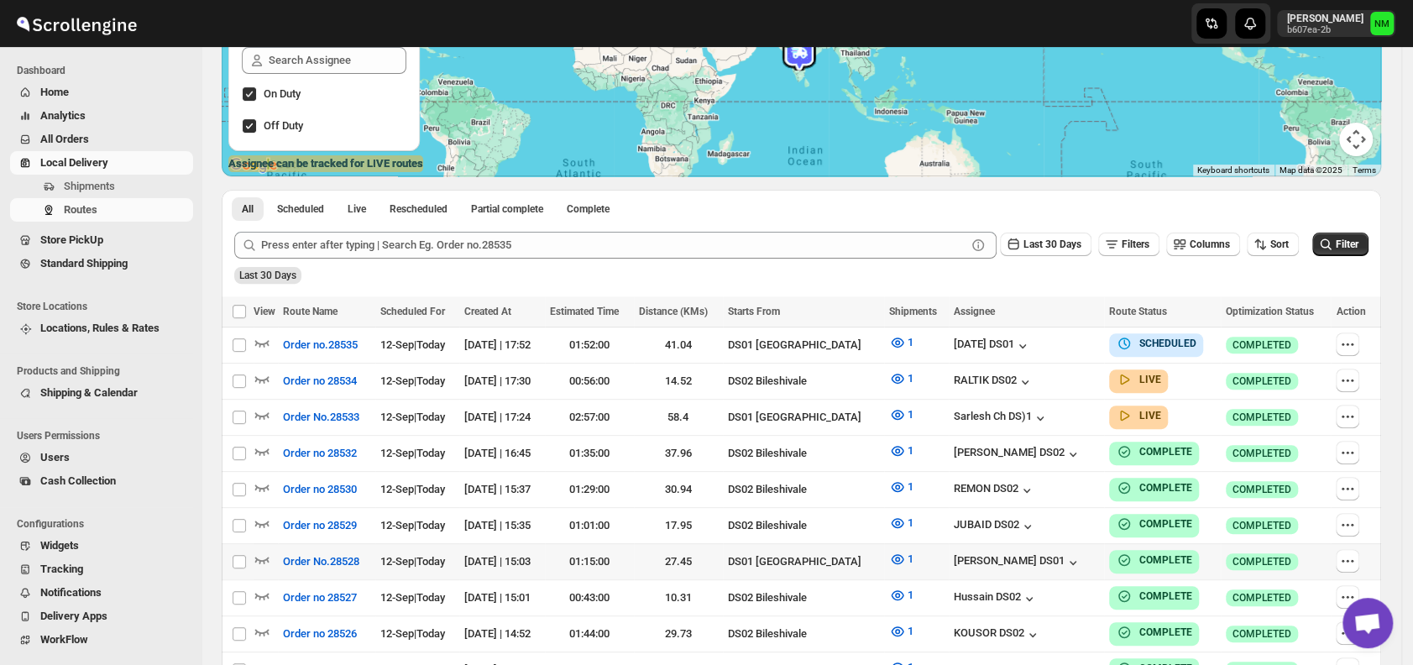
scroll to position [253, 0]
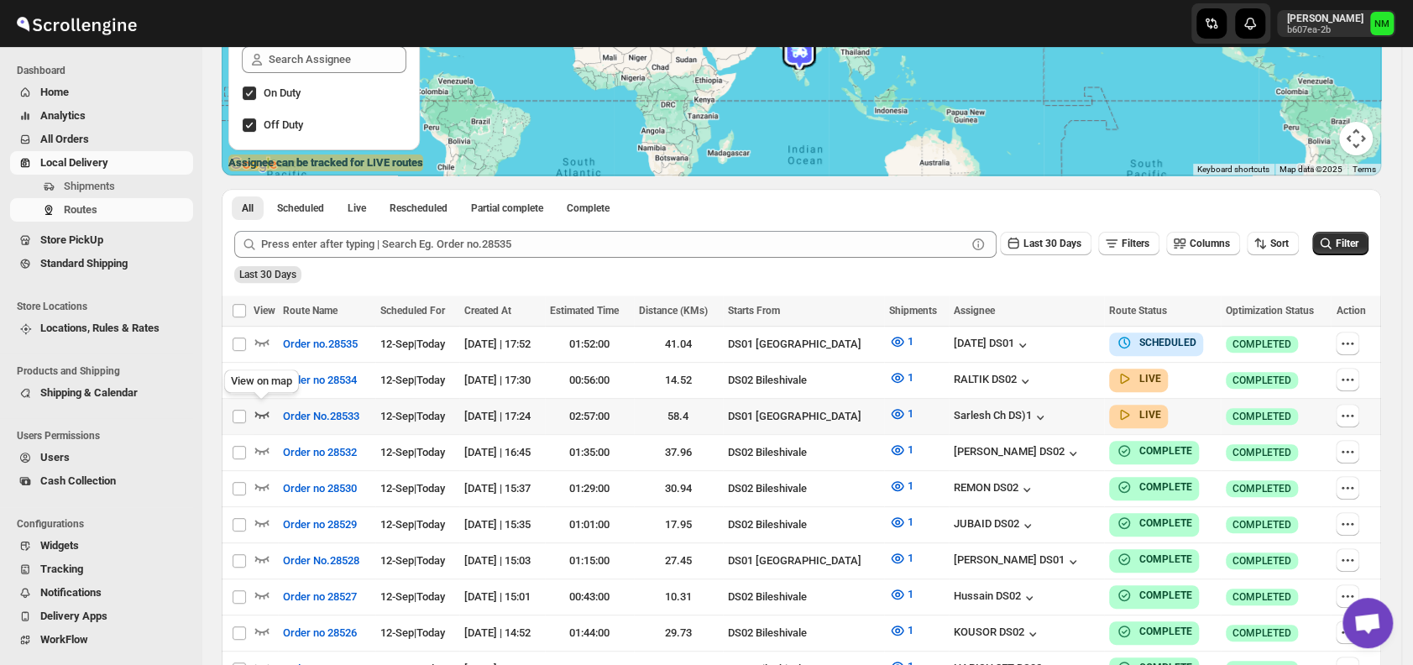
click at [268, 412] on icon "button" at bounding box center [262, 414] width 14 height 7
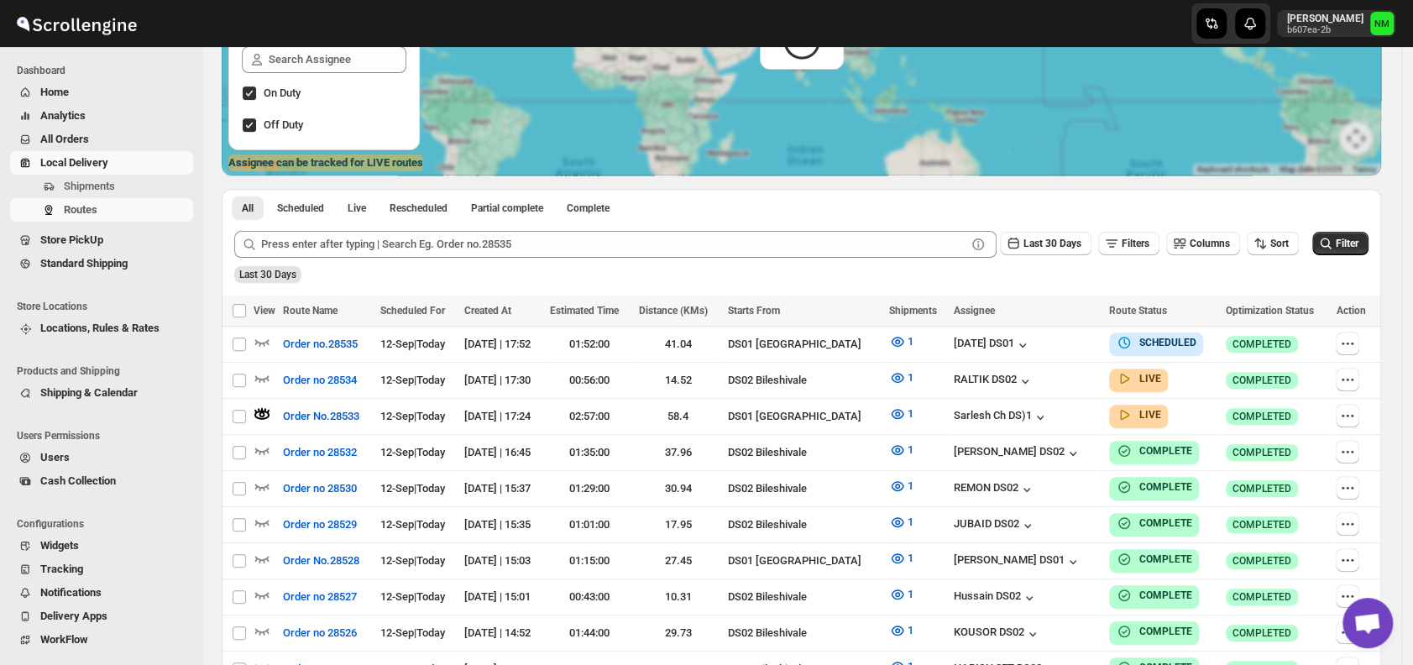
scroll to position [0, 0]
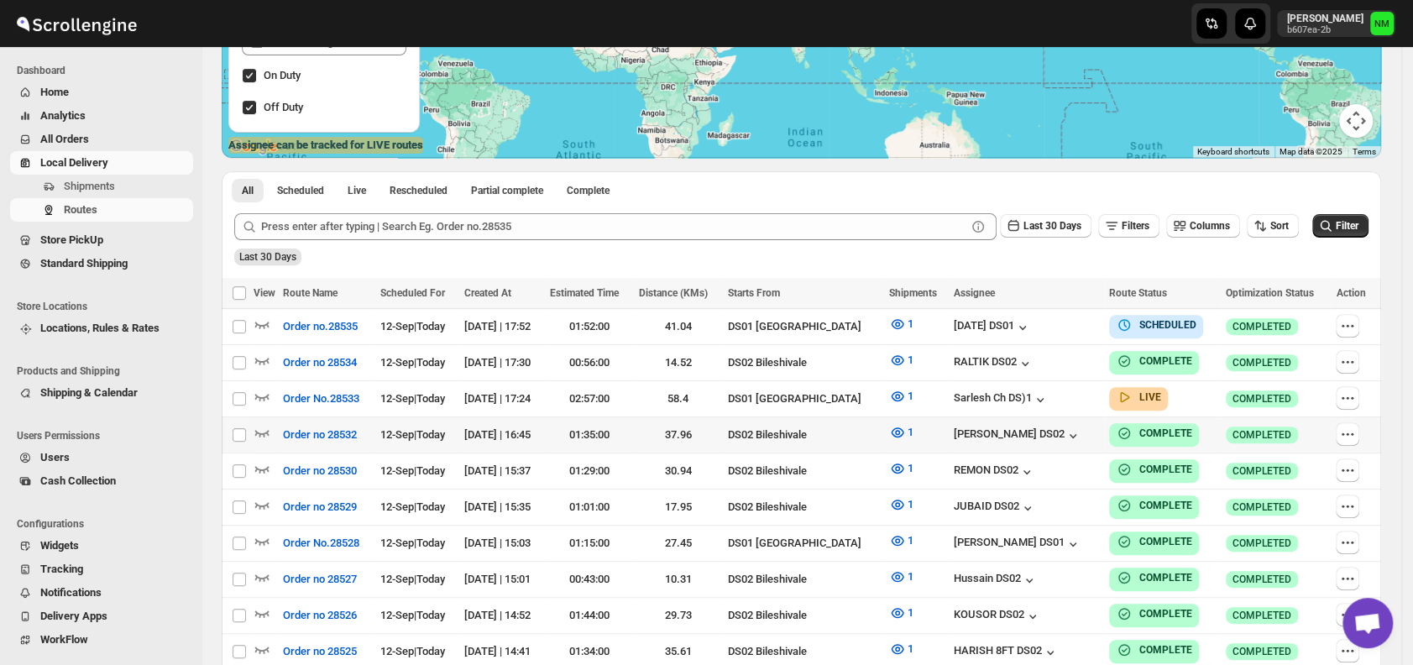
scroll to position [272, 0]
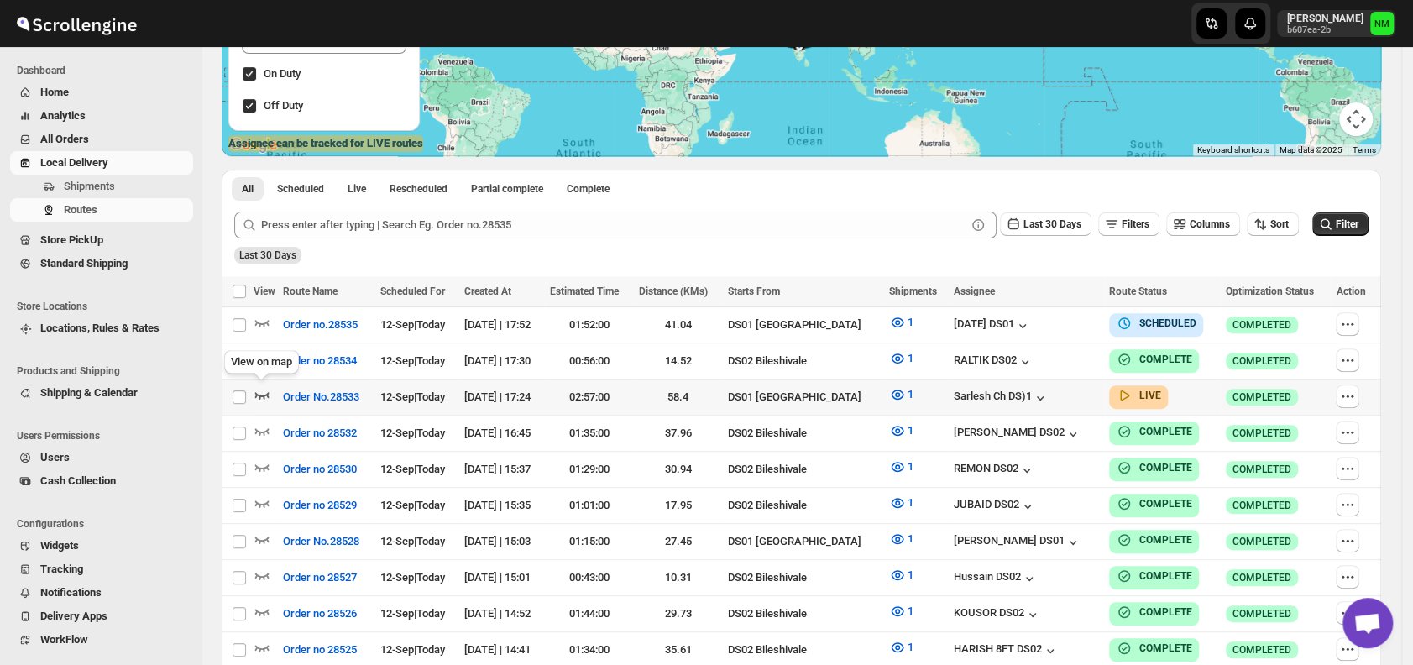
click at [255, 393] on icon "button" at bounding box center [262, 394] width 17 height 17
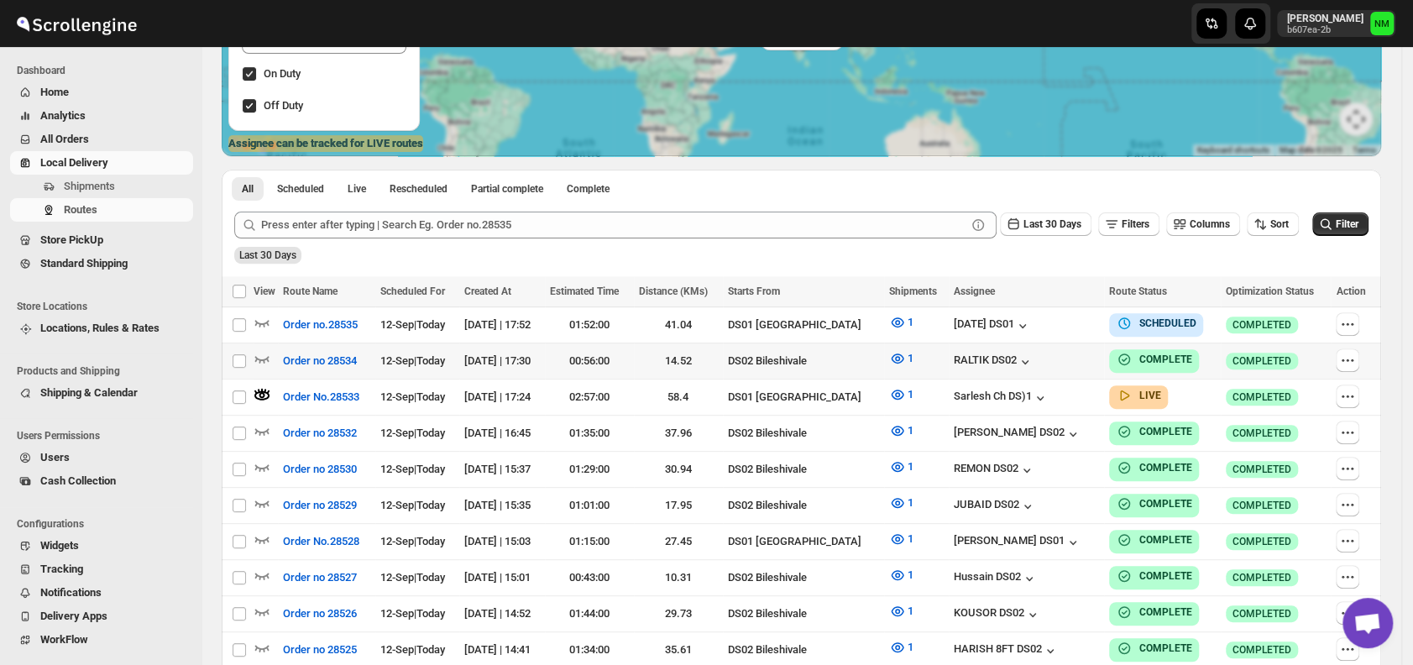
scroll to position [0, 0]
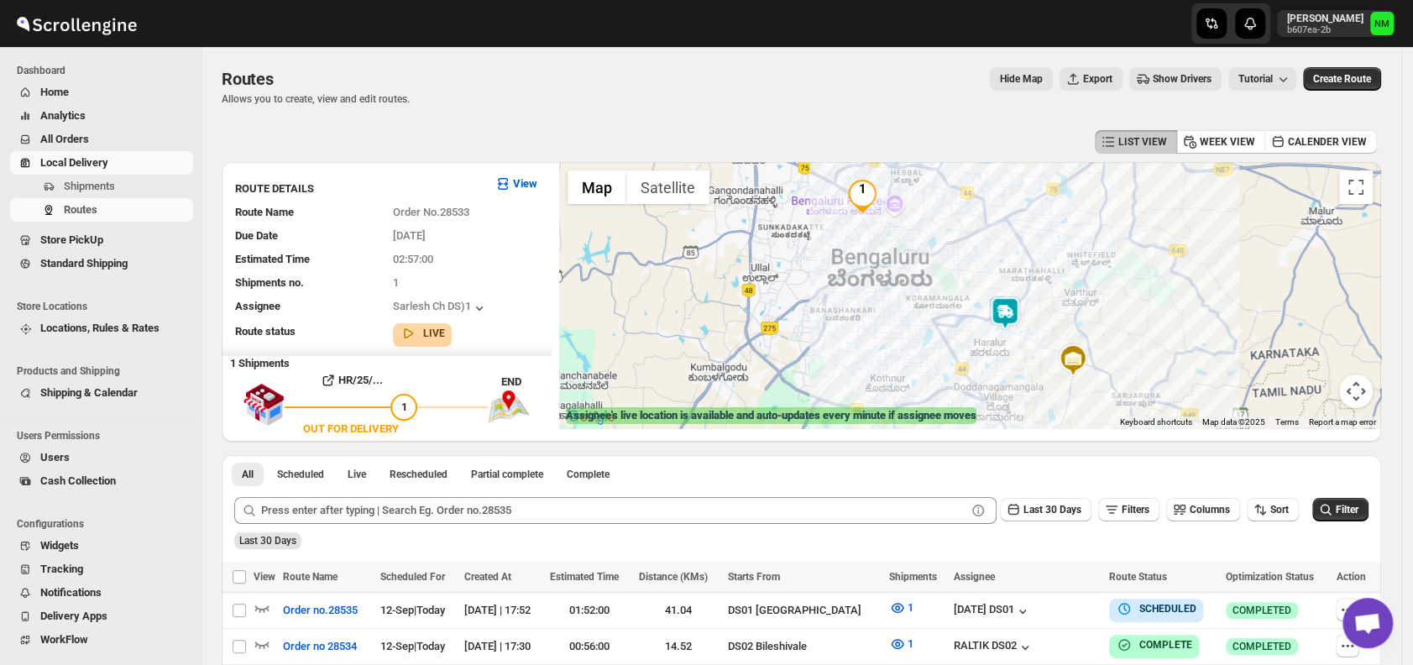
click at [1014, 322] on img at bounding box center [1005, 313] width 34 height 34
click at [1077, 232] on button "Close" at bounding box center [1057, 234] width 40 height 40
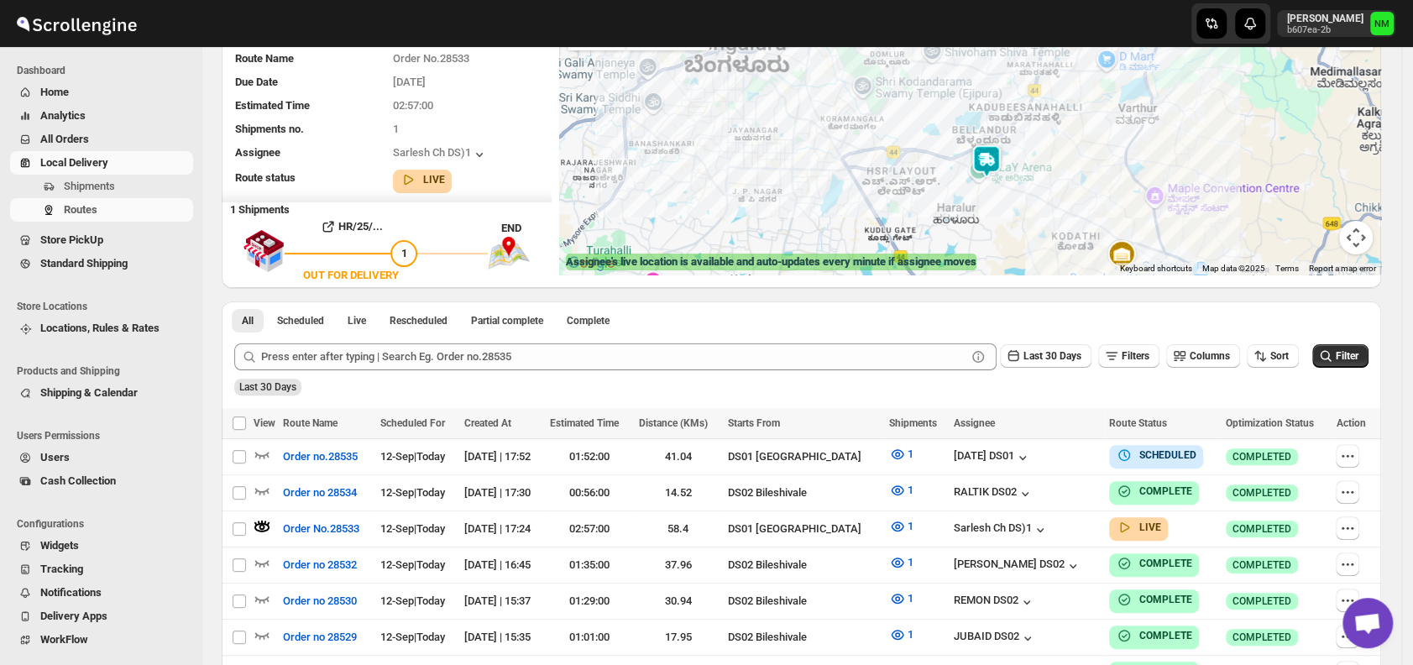
scroll to position [160, 0]
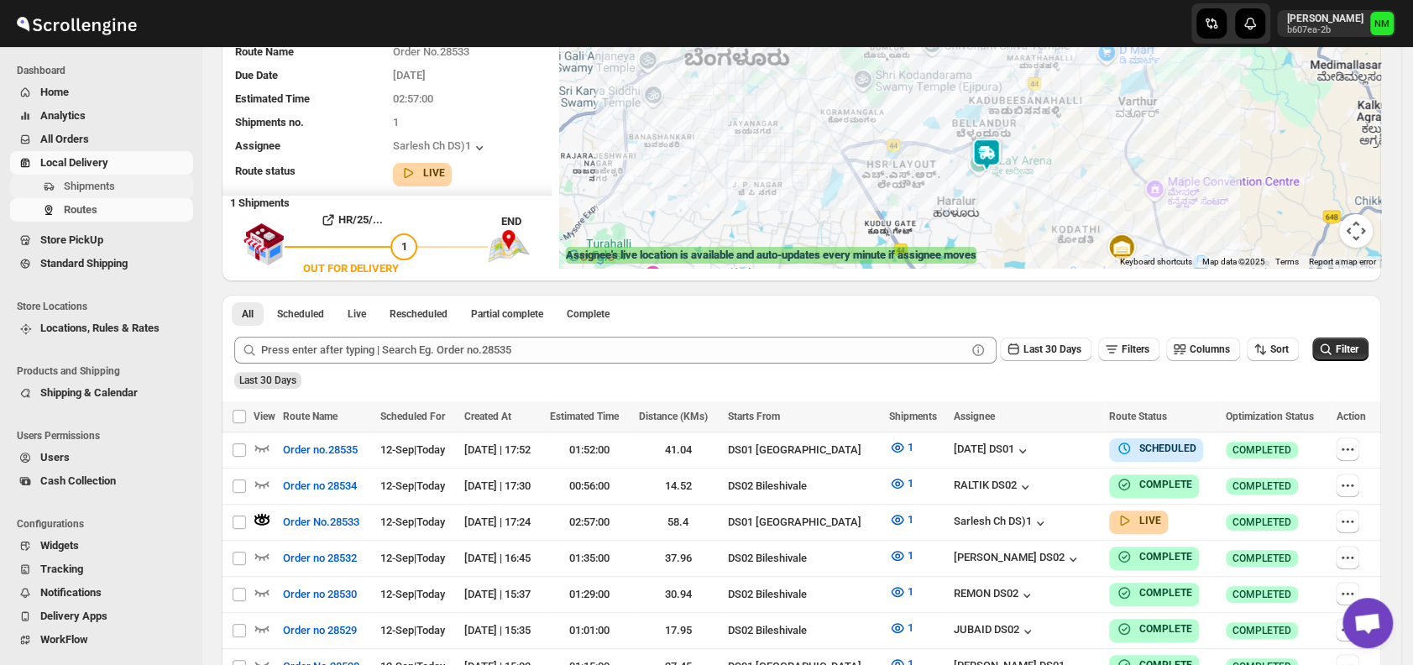
click at [106, 188] on span "Shipments" at bounding box center [89, 186] width 51 height 13
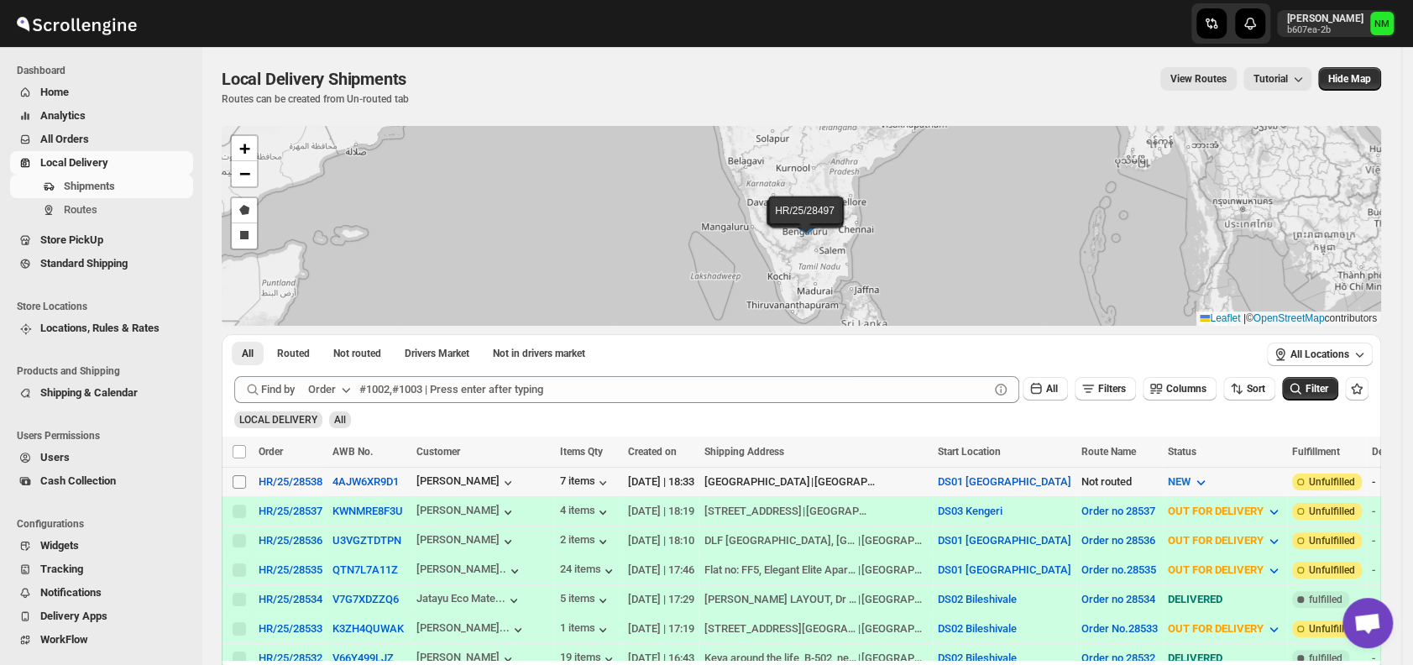
click at [236, 480] on input "Select shipment" at bounding box center [239, 481] width 13 height 13
checkbox input "true"
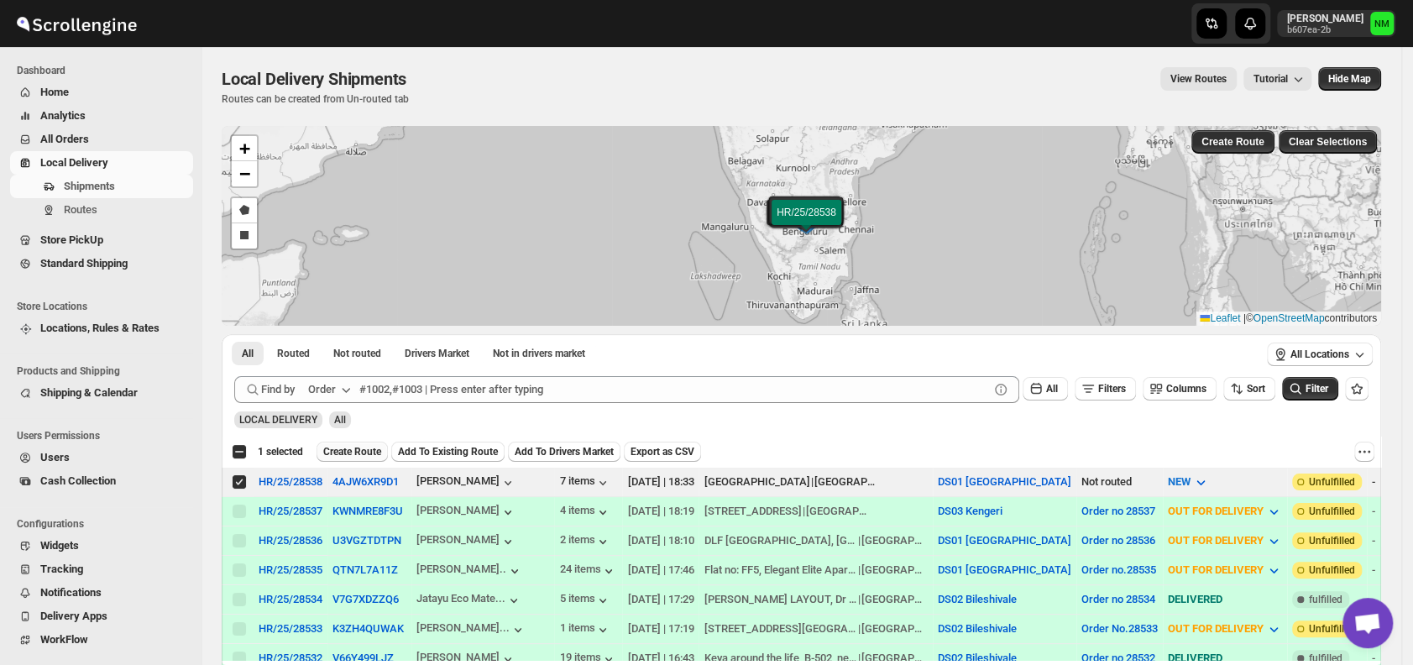
click at [358, 446] on span "Create Route" at bounding box center [352, 451] width 58 height 13
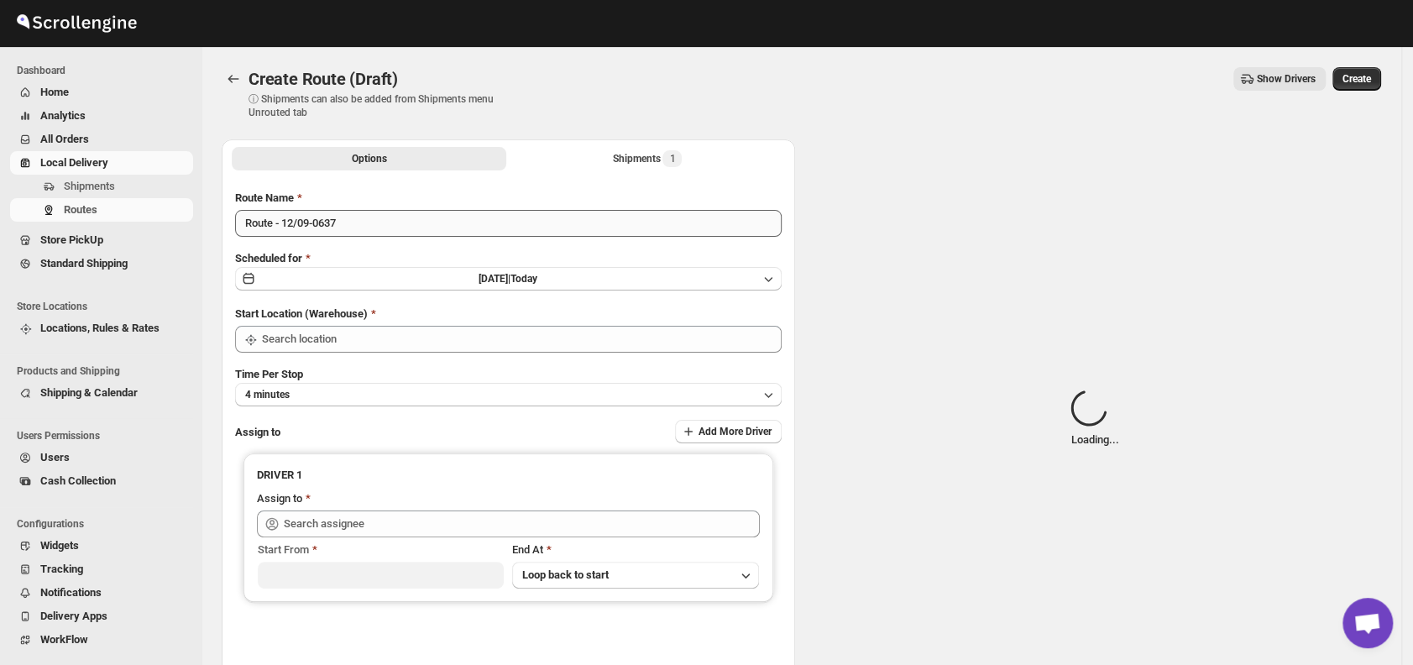
type input "DS01 [GEOGRAPHIC_DATA]"
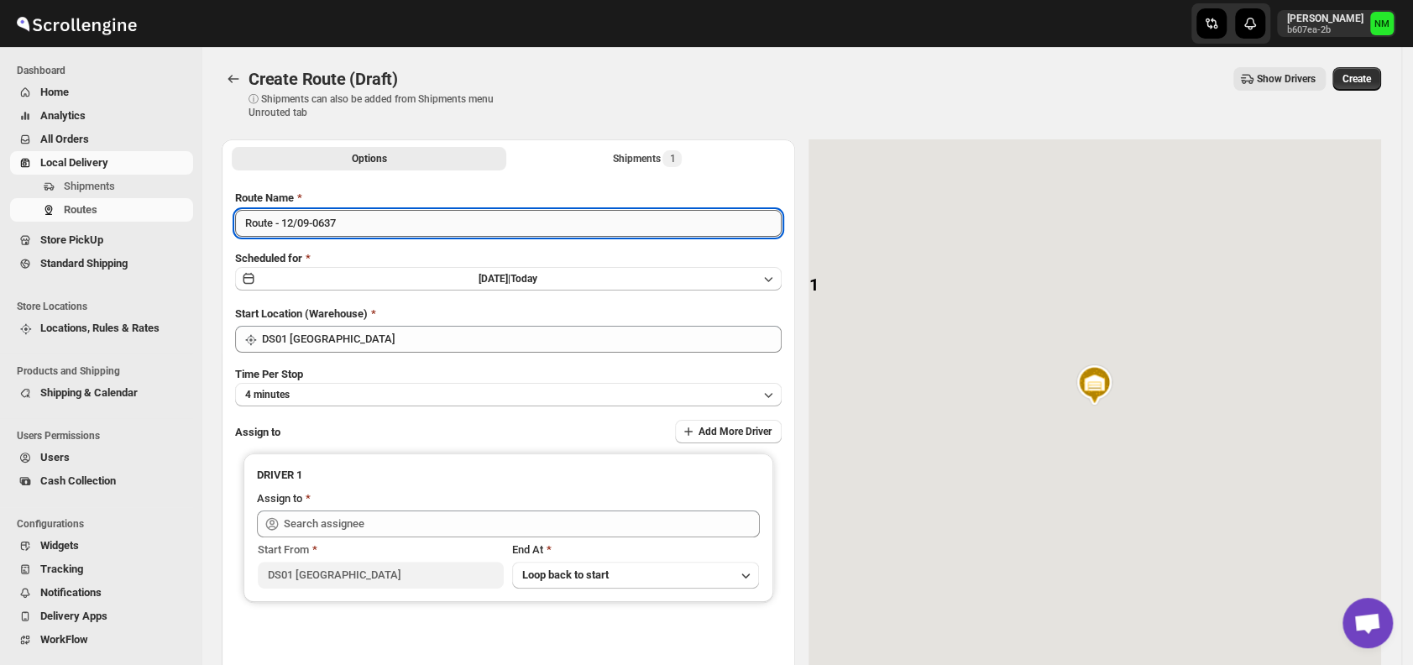
click at [379, 216] on input "Route - 12/09-0637" at bounding box center [508, 223] width 547 height 27
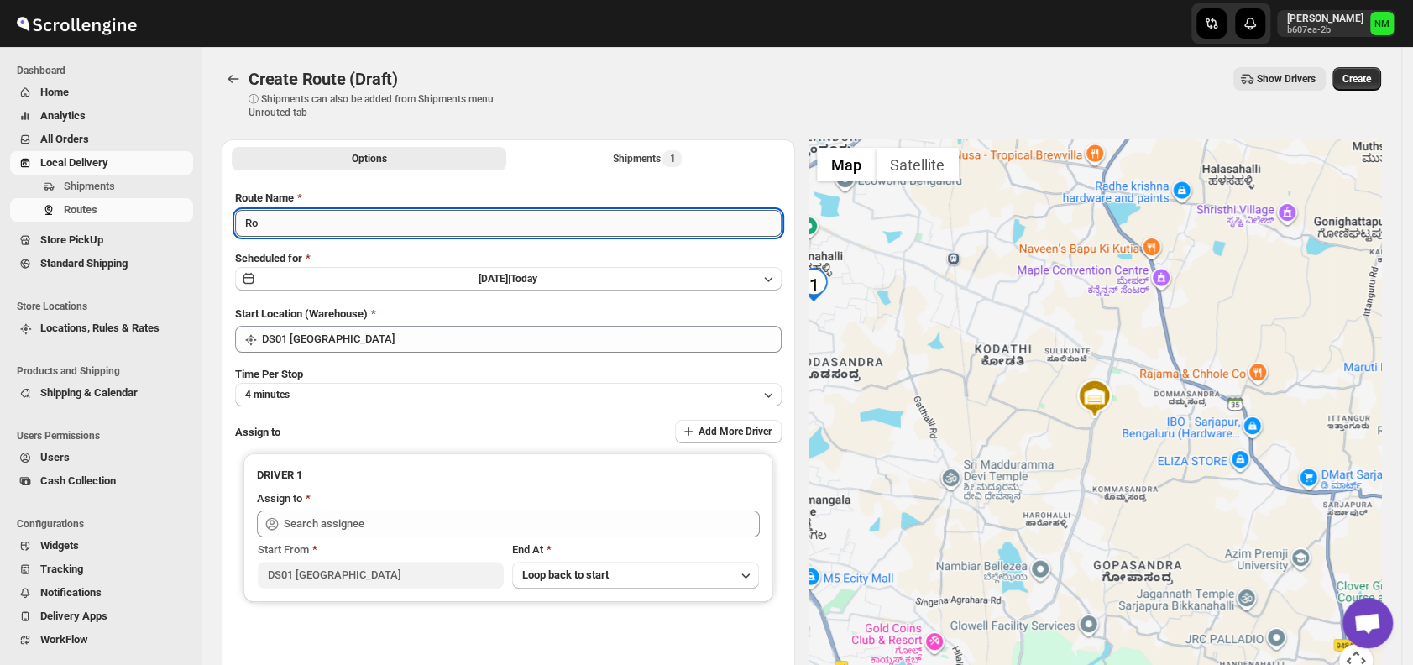
type input "R"
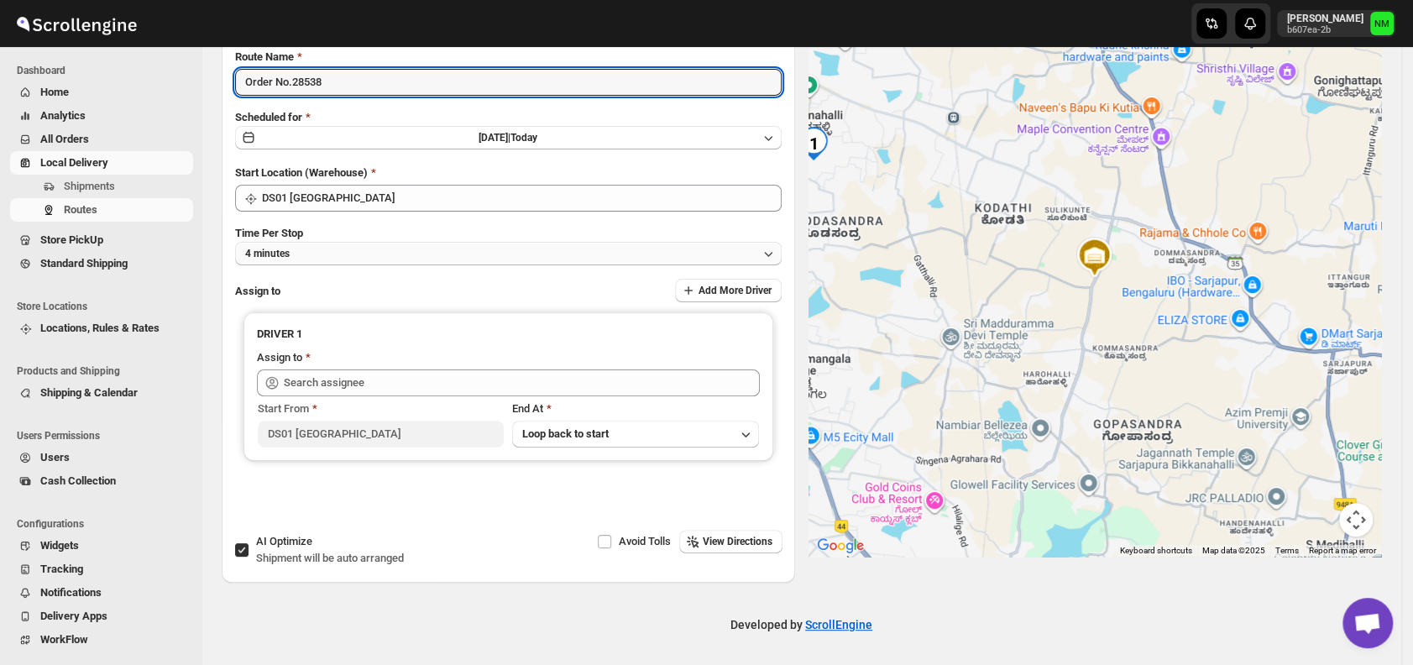
type input "Order No.28538"
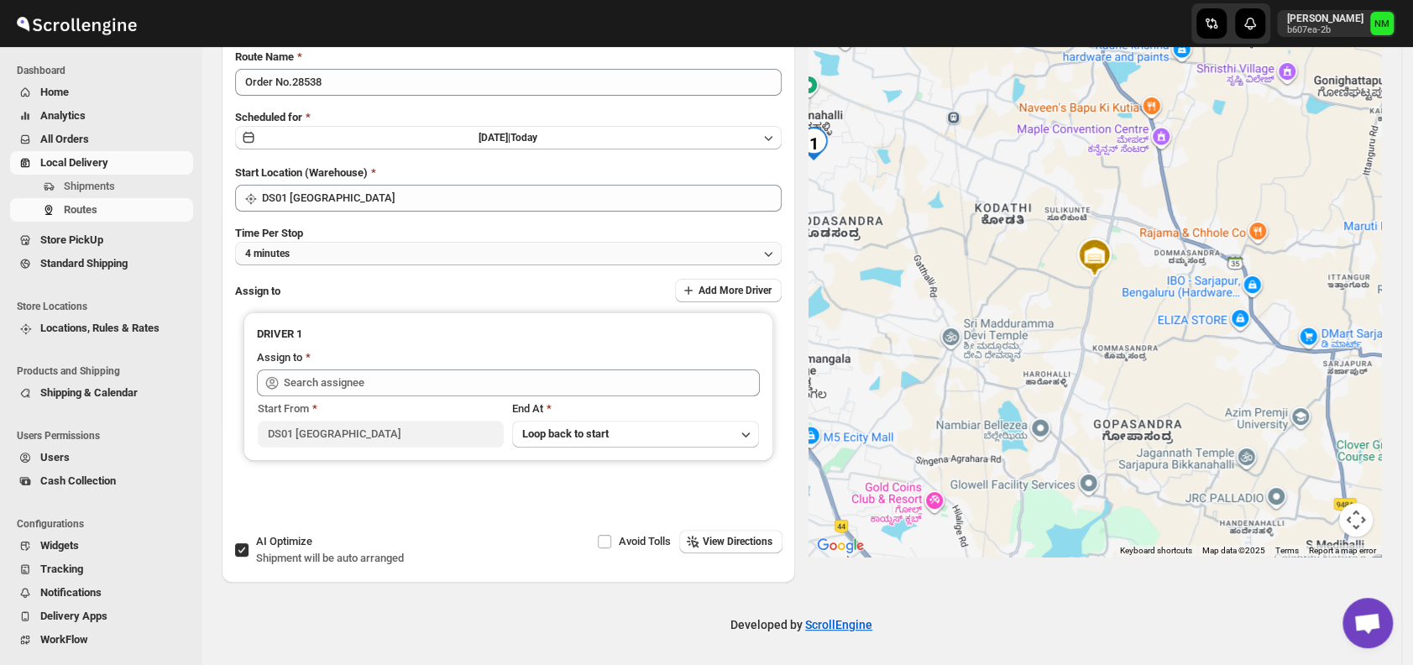
click at [337, 263] on button "4 minutes" at bounding box center [508, 254] width 547 height 24
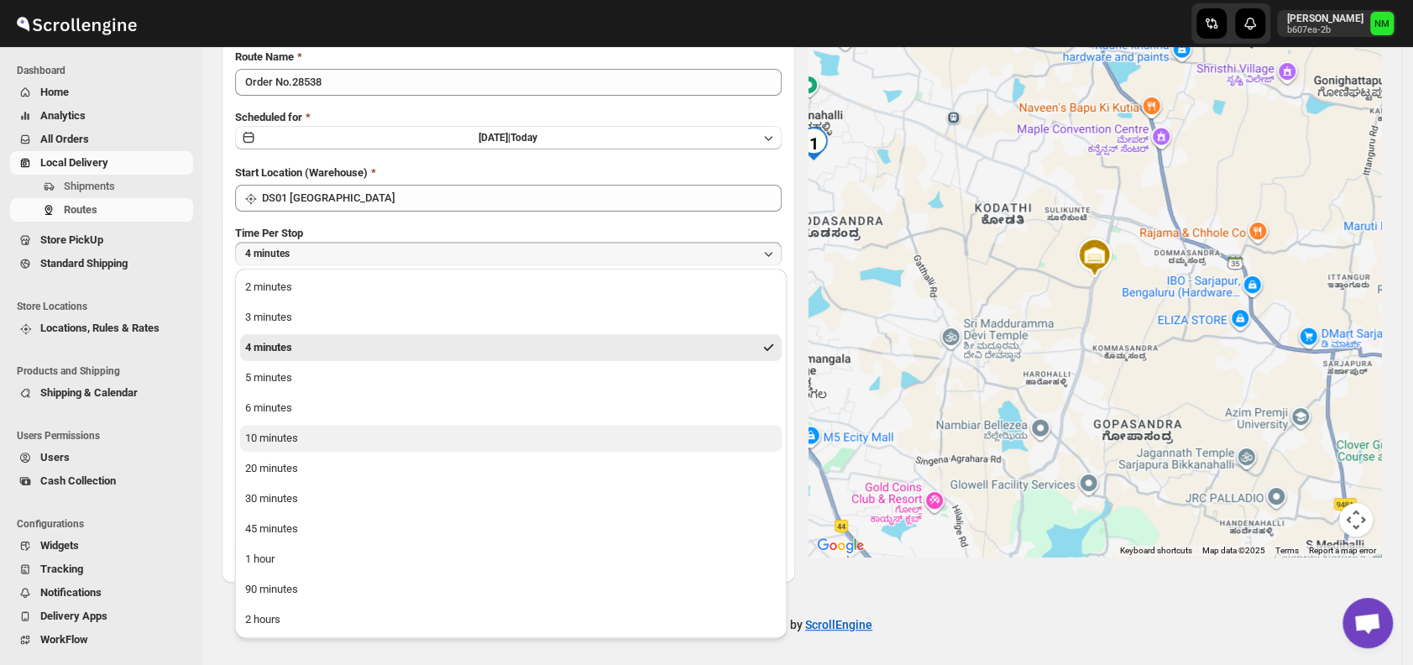
click at [307, 437] on button "10 minutes" at bounding box center [510, 438] width 541 height 27
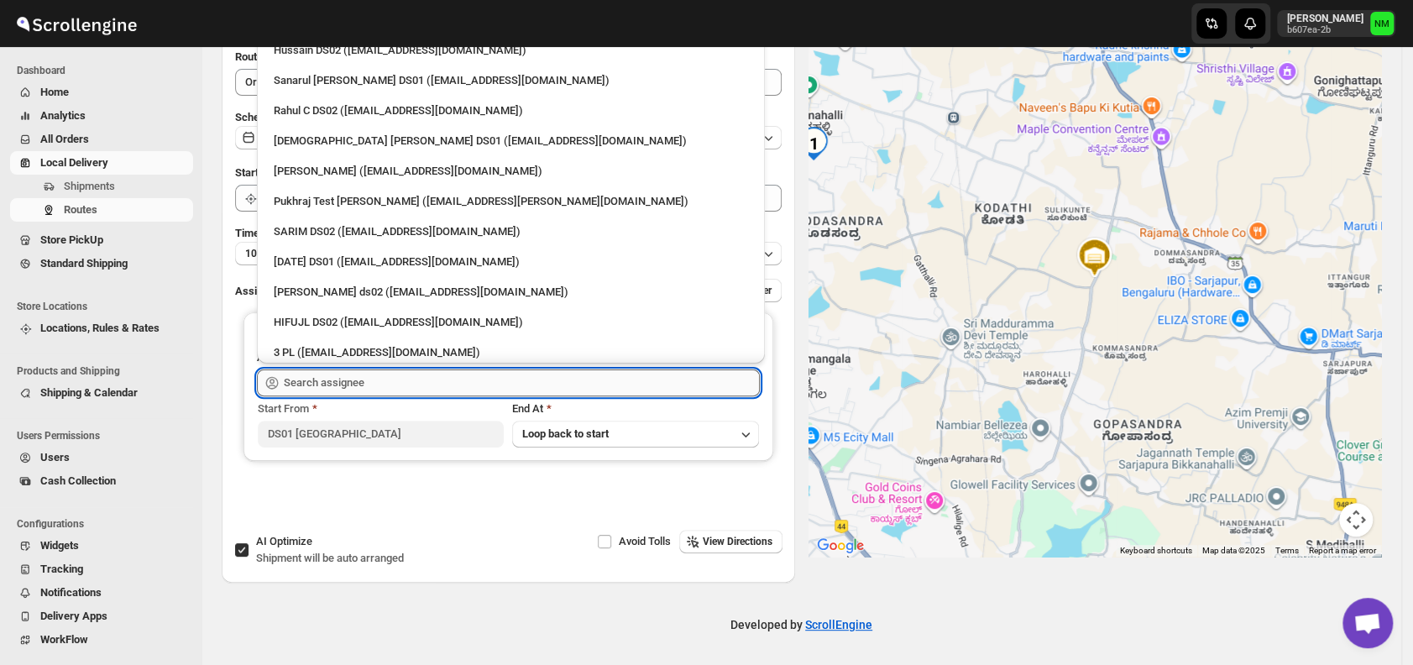
click at [388, 382] on input "text" at bounding box center [522, 382] width 476 height 27
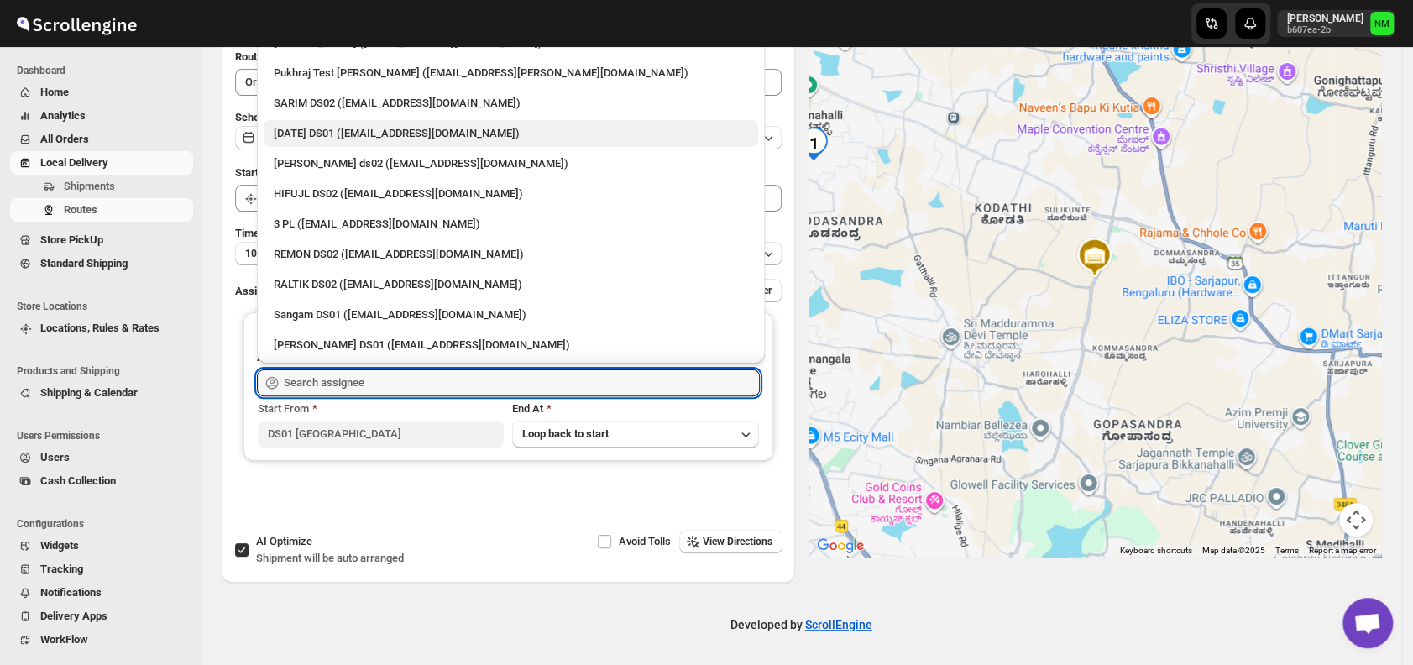
scroll to position [0, 0]
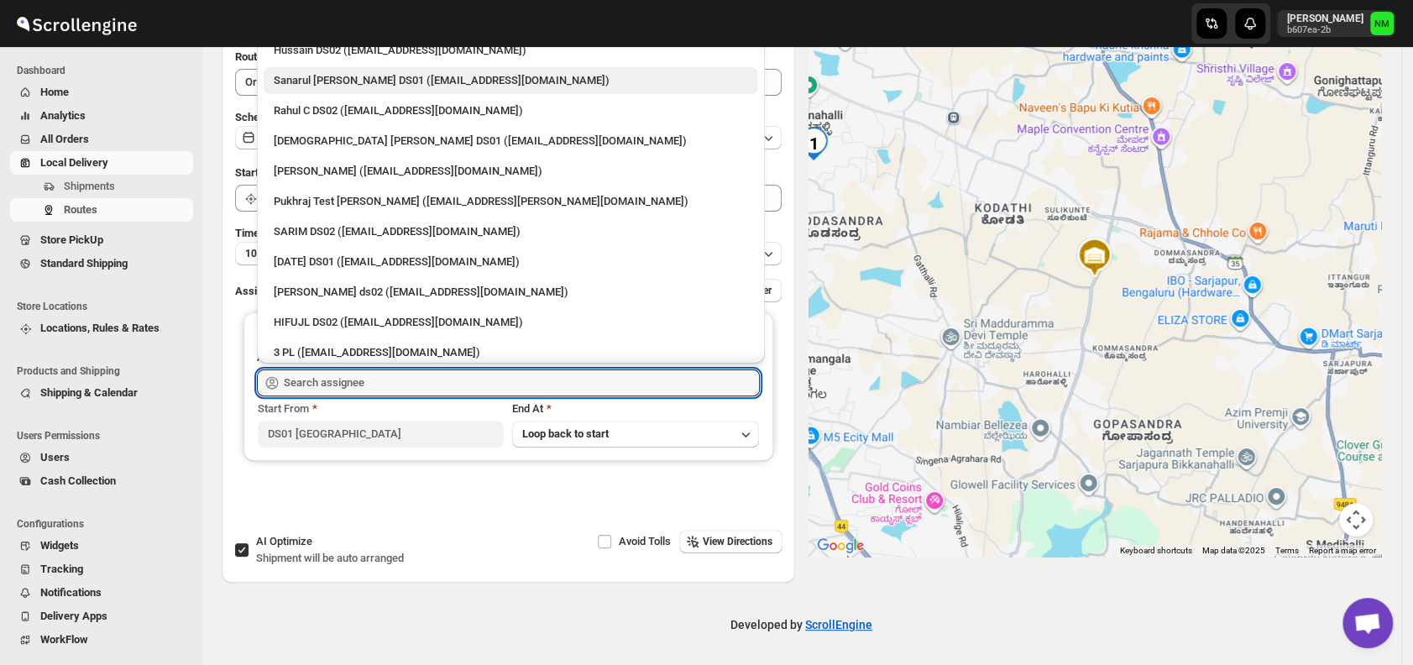
click at [336, 80] on div "Sanarul [PERSON_NAME] DS01 ([EMAIL_ADDRESS][DOMAIN_NAME])" at bounding box center [511, 80] width 474 height 17
type input "Sanarul [PERSON_NAME] DS01 ([EMAIL_ADDRESS][DOMAIN_NAME])"
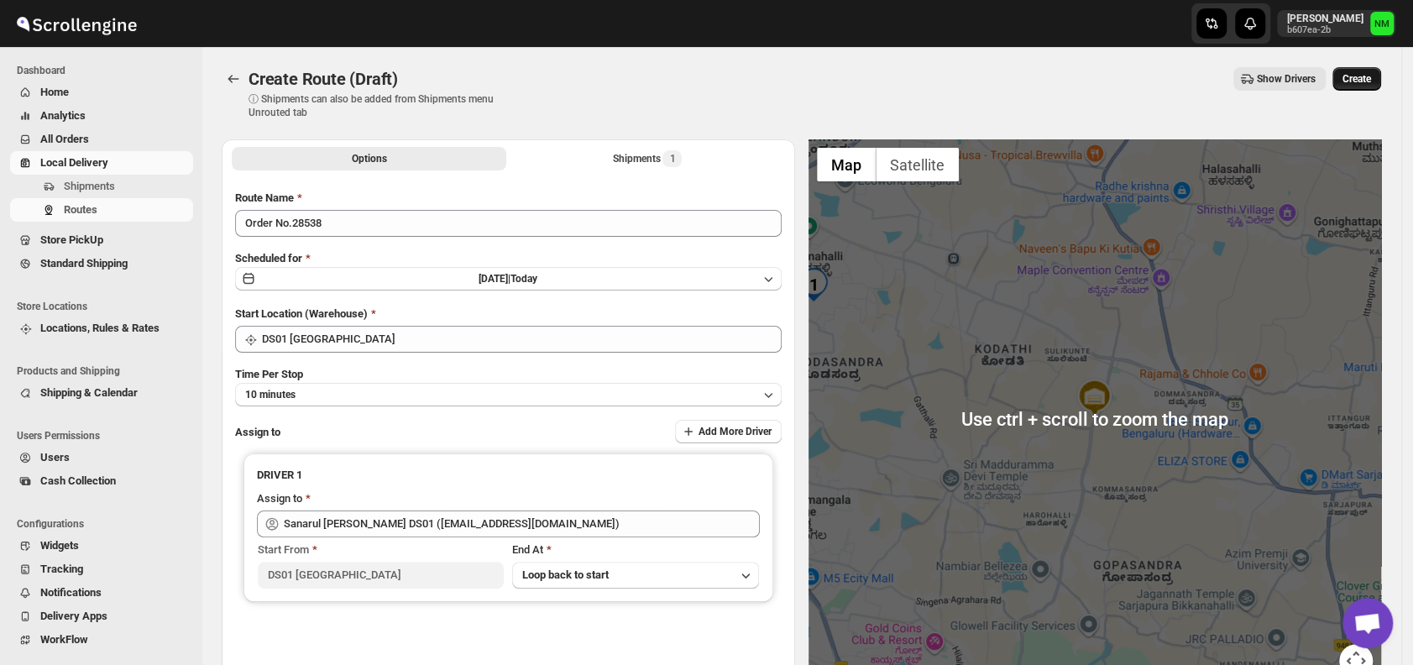
click at [1363, 75] on span "Create" at bounding box center [1356, 78] width 29 height 13
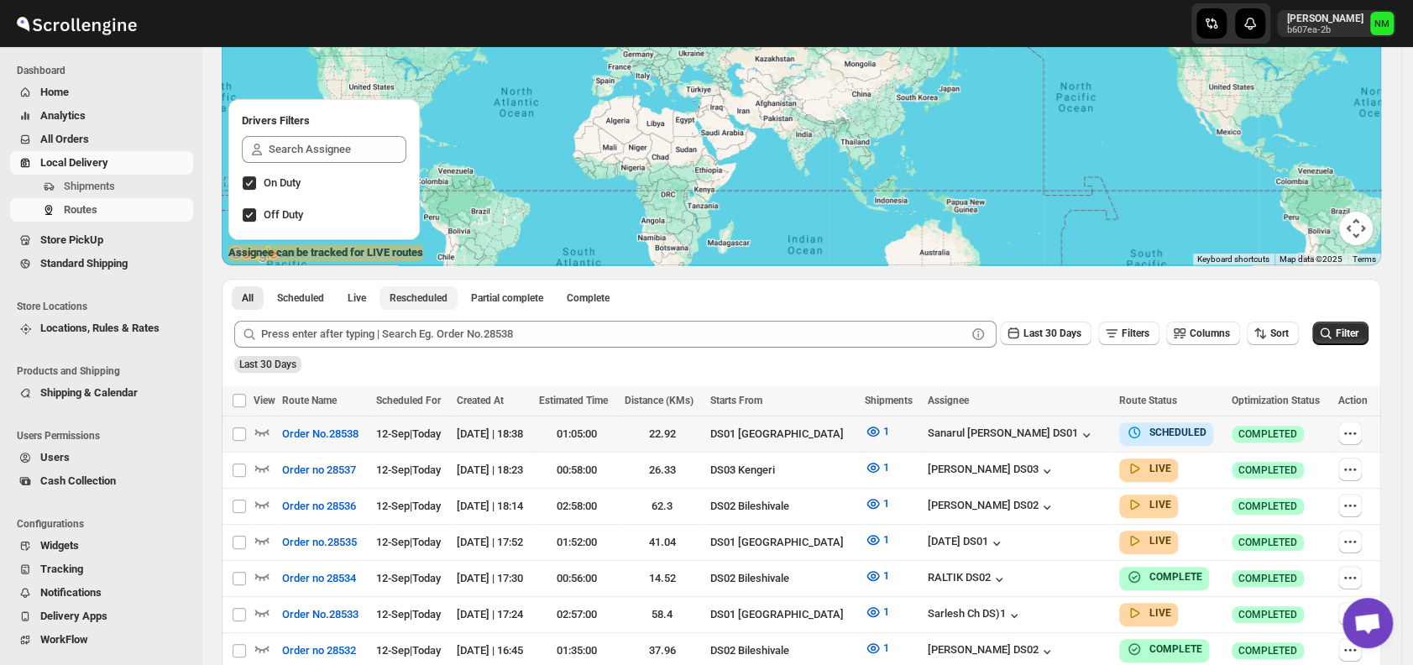
scroll to position [167, 0]
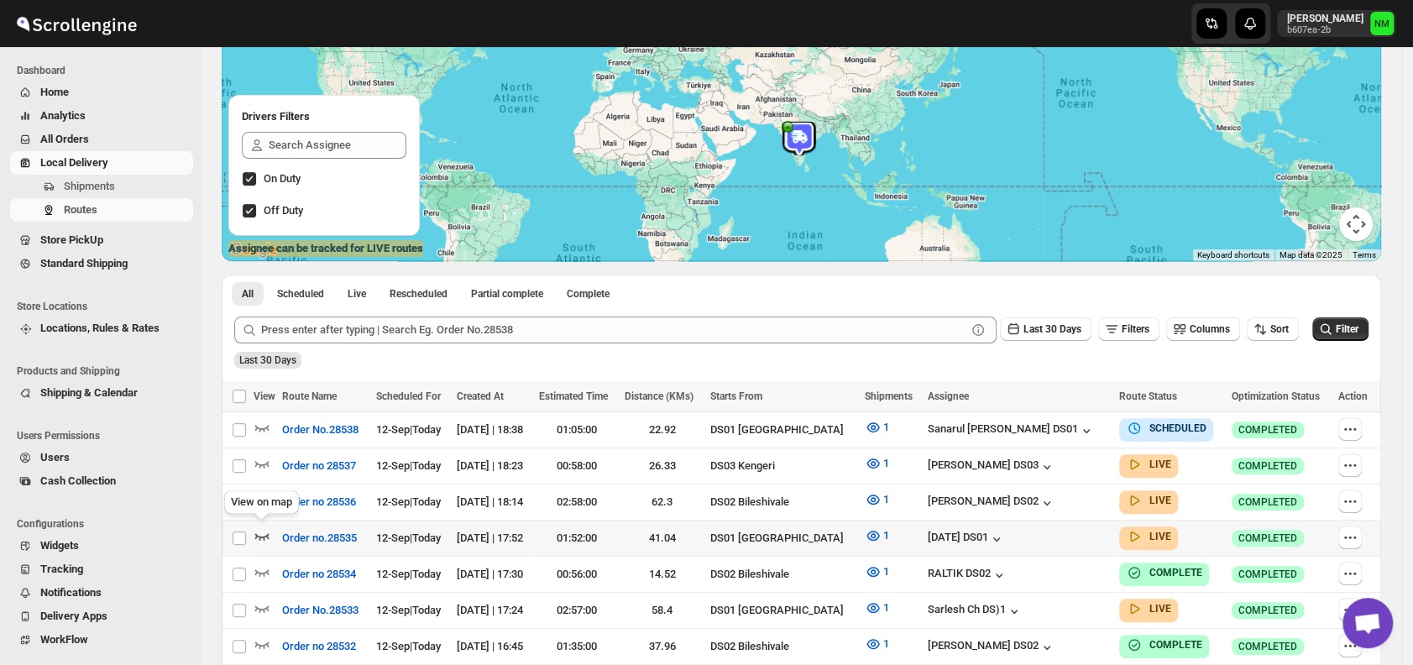
click at [262, 531] on icon "button" at bounding box center [262, 535] width 17 height 17
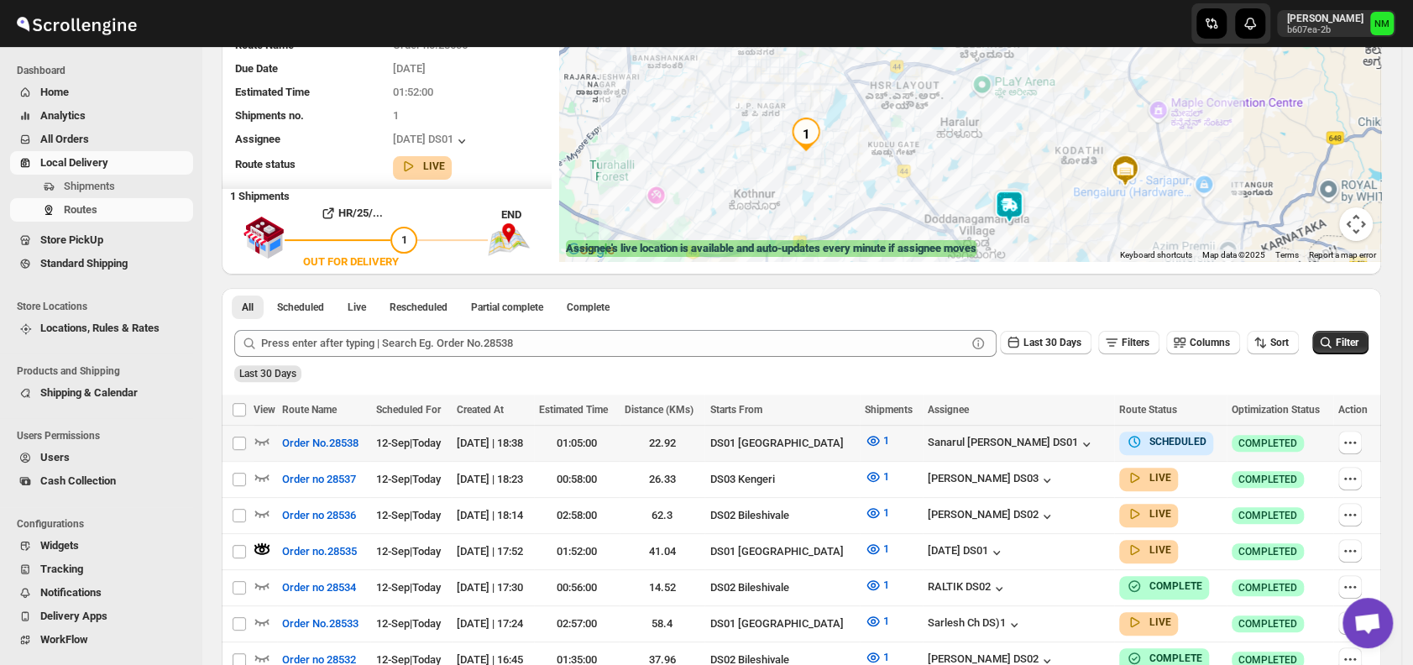
scroll to position [0, 0]
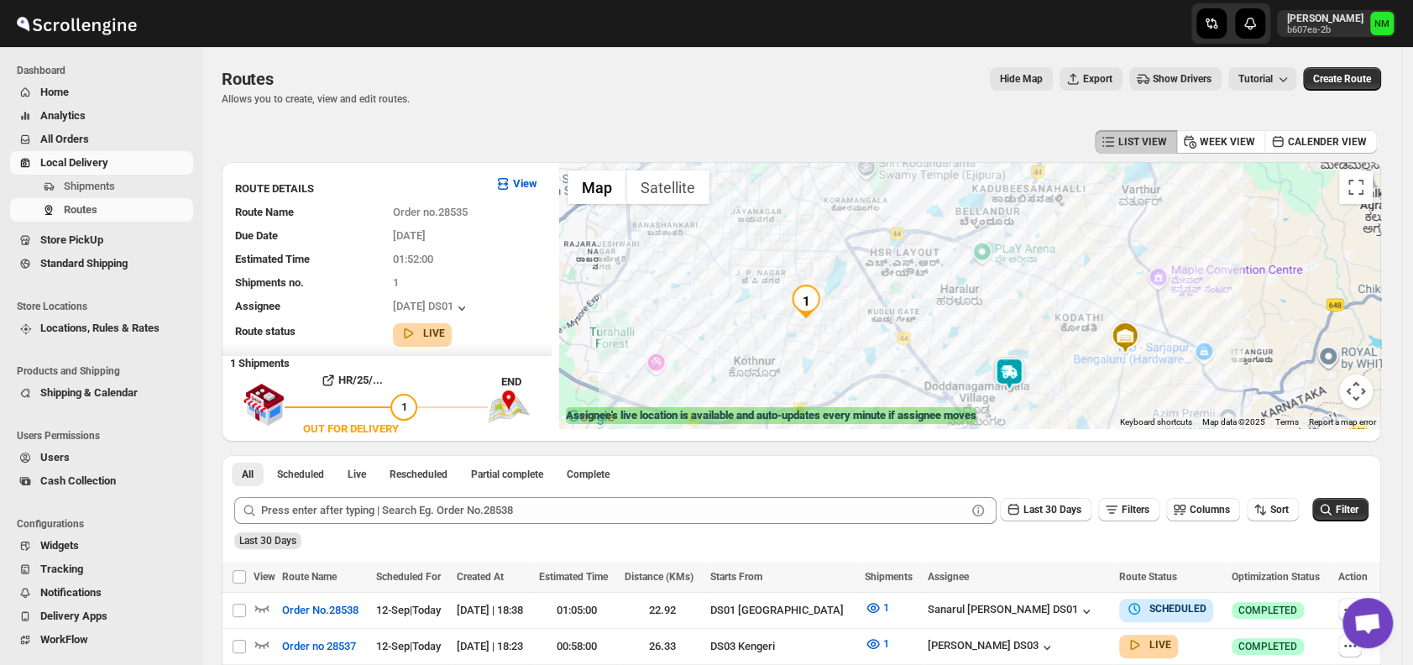
click at [1019, 373] on img at bounding box center [1009, 374] width 34 height 34
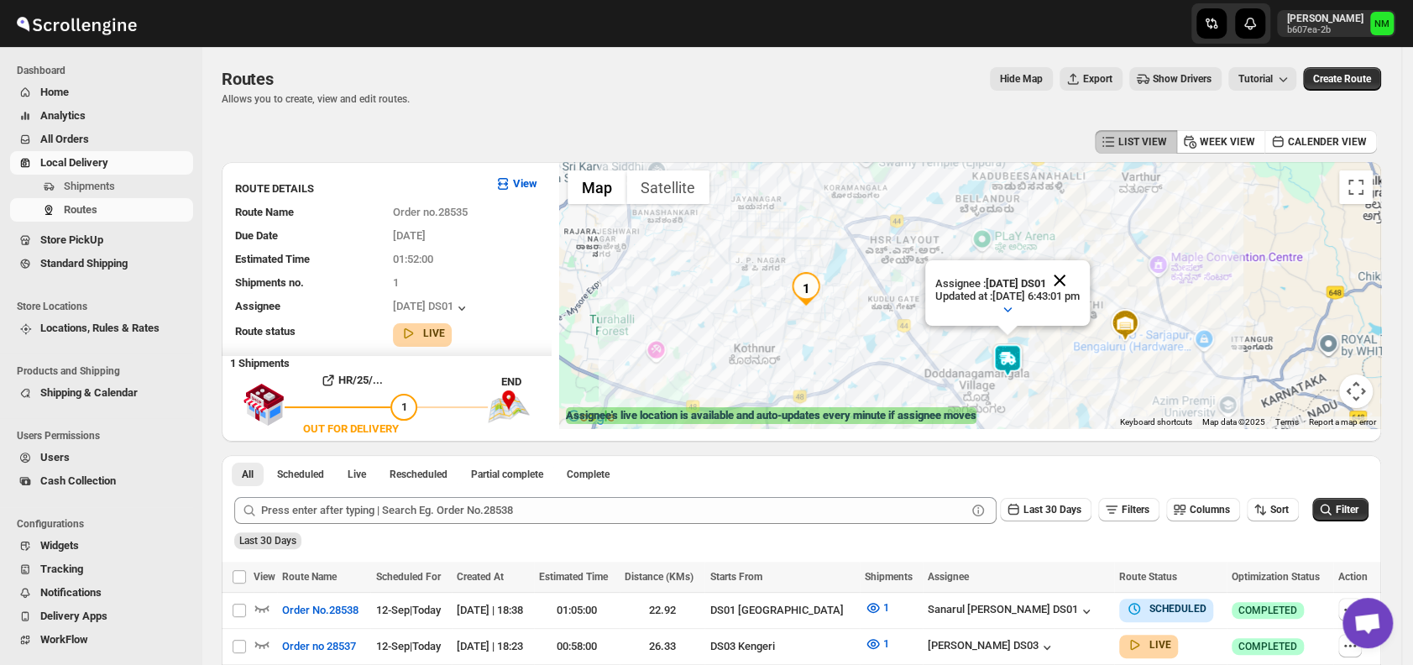
click at [1080, 269] on button "Close" at bounding box center [1059, 280] width 40 height 40
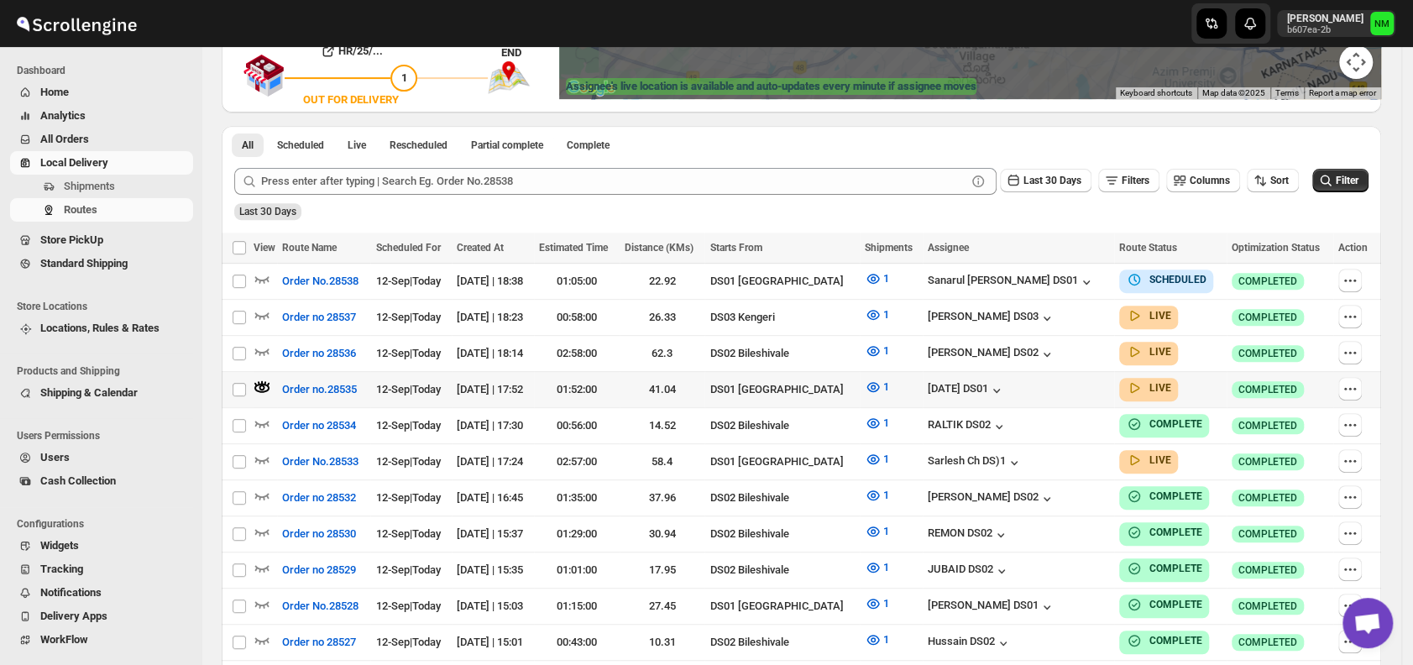
scroll to position [333, 0]
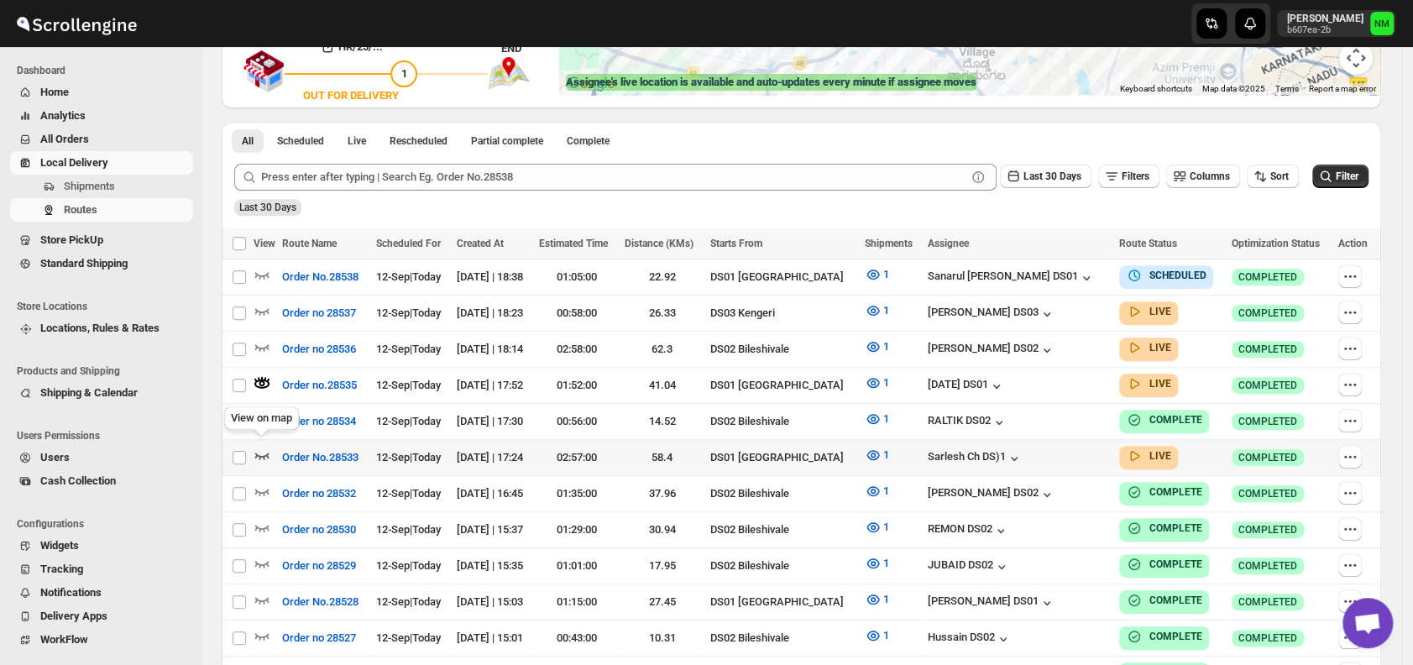
click at [262, 447] on icon "button" at bounding box center [262, 455] width 17 height 17
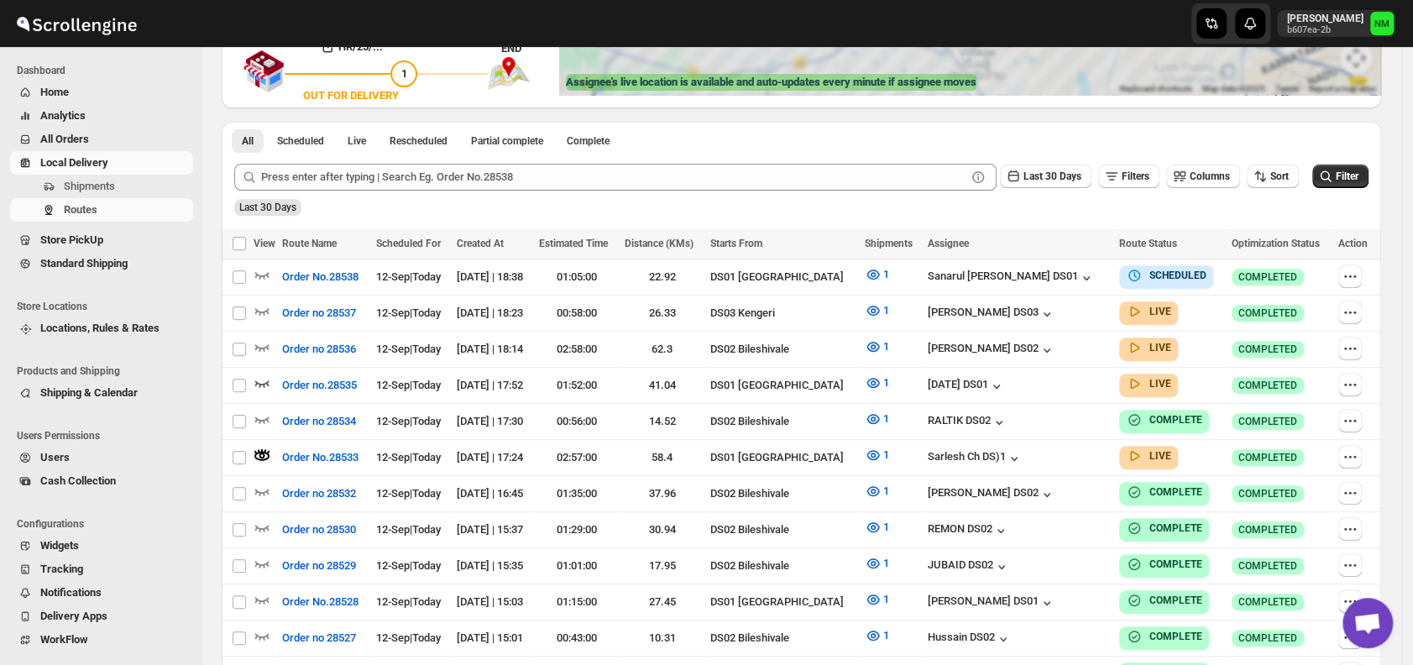
scroll to position [0, 0]
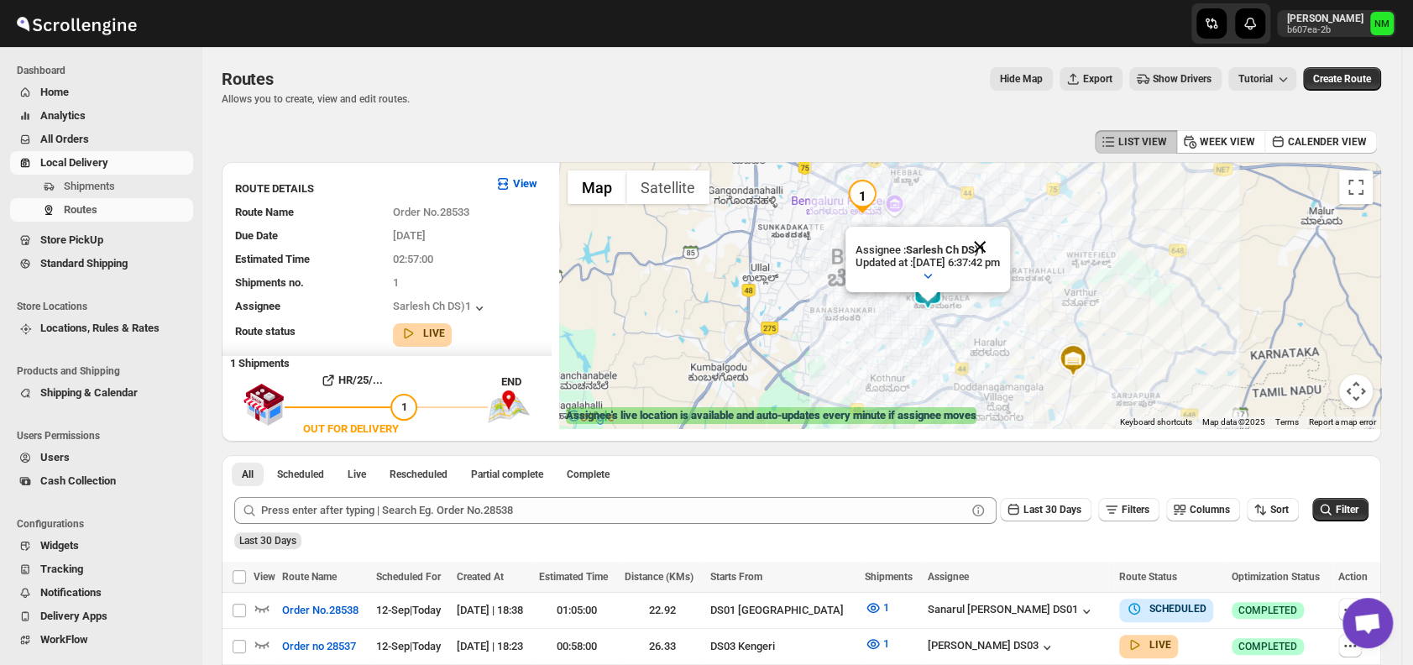
click at [1000, 243] on button "Close" at bounding box center [980, 247] width 40 height 40
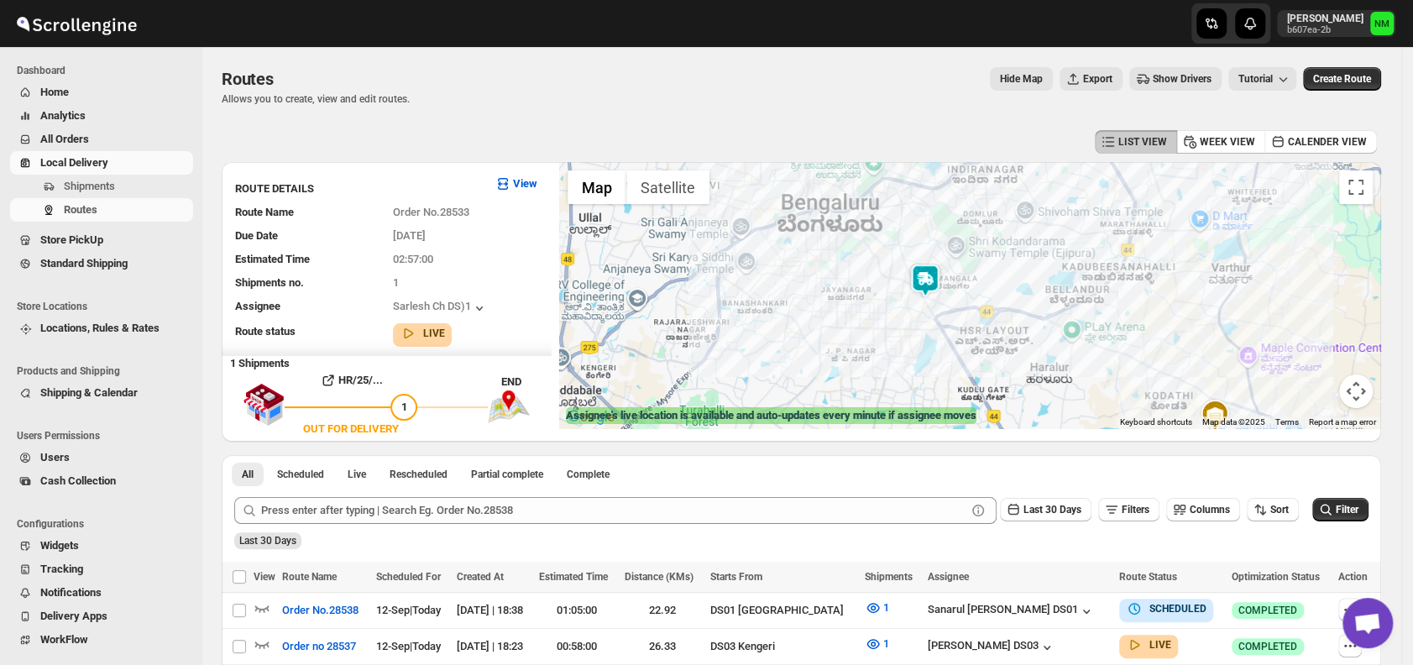
click at [939, 279] on img at bounding box center [925, 281] width 34 height 34
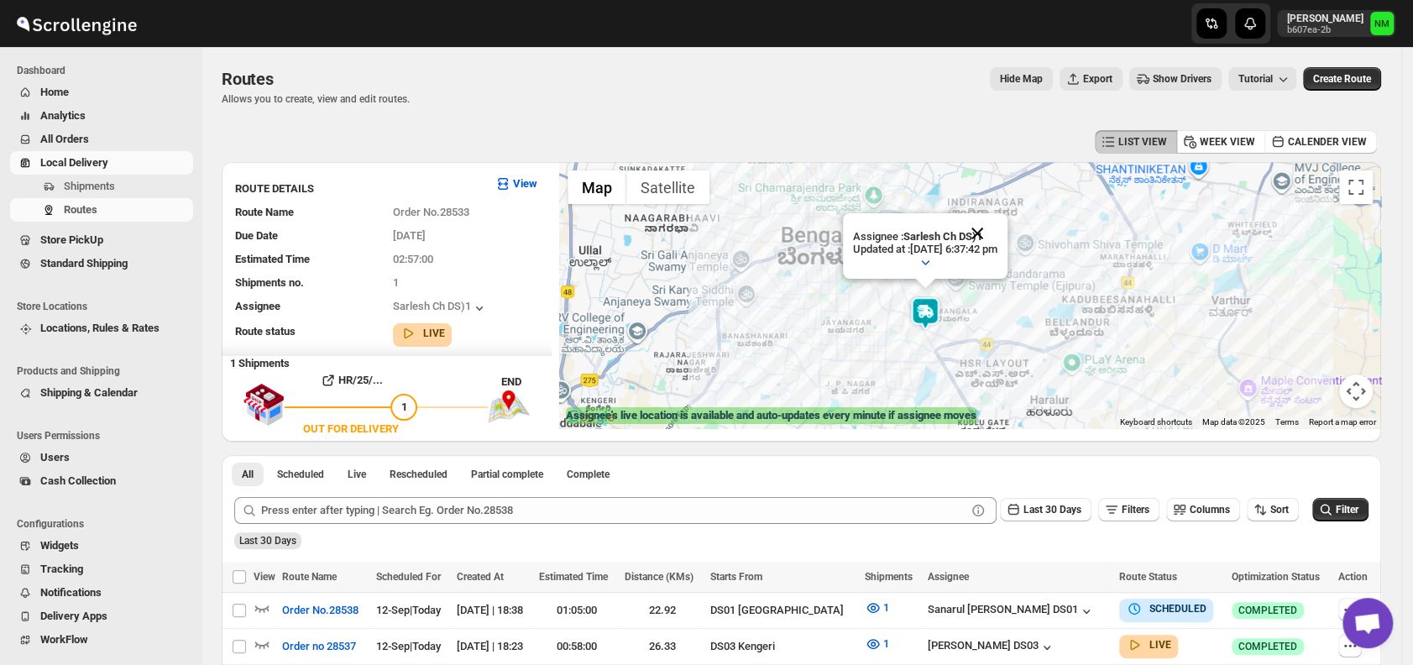
click at [997, 228] on button "Close" at bounding box center [977, 233] width 40 height 40
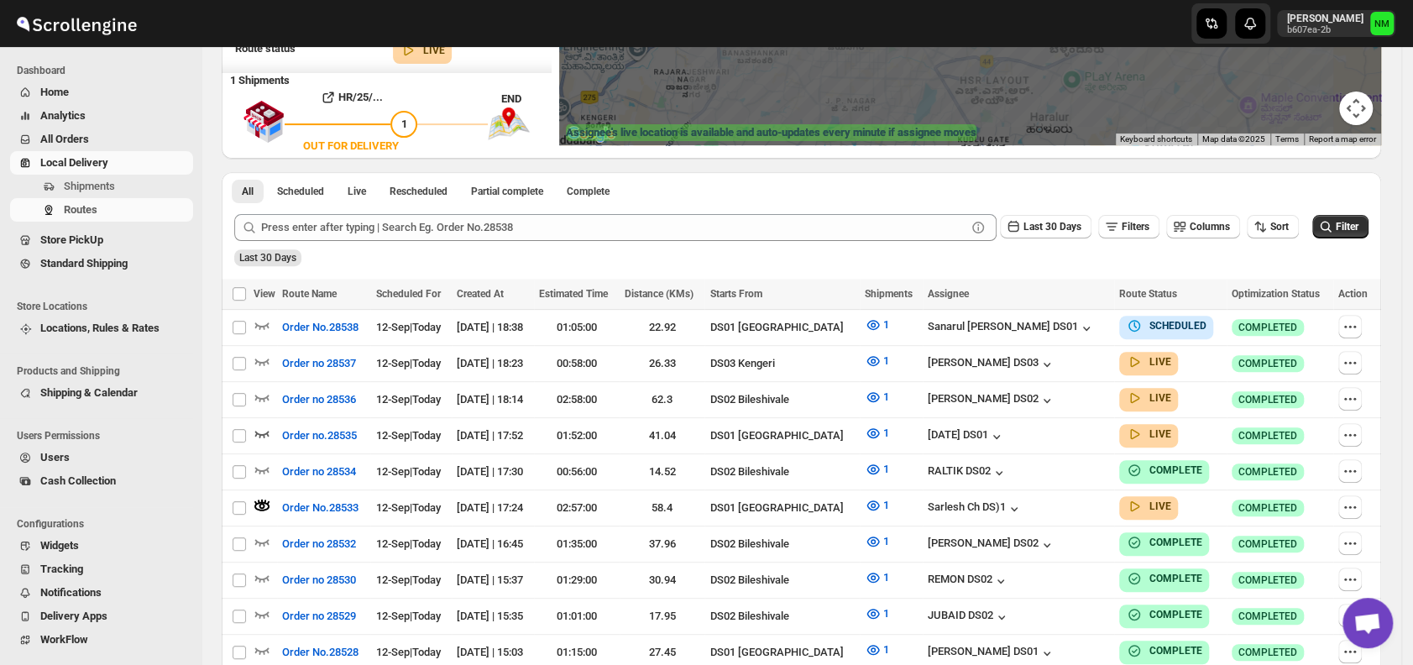
scroll to position [286, 0]
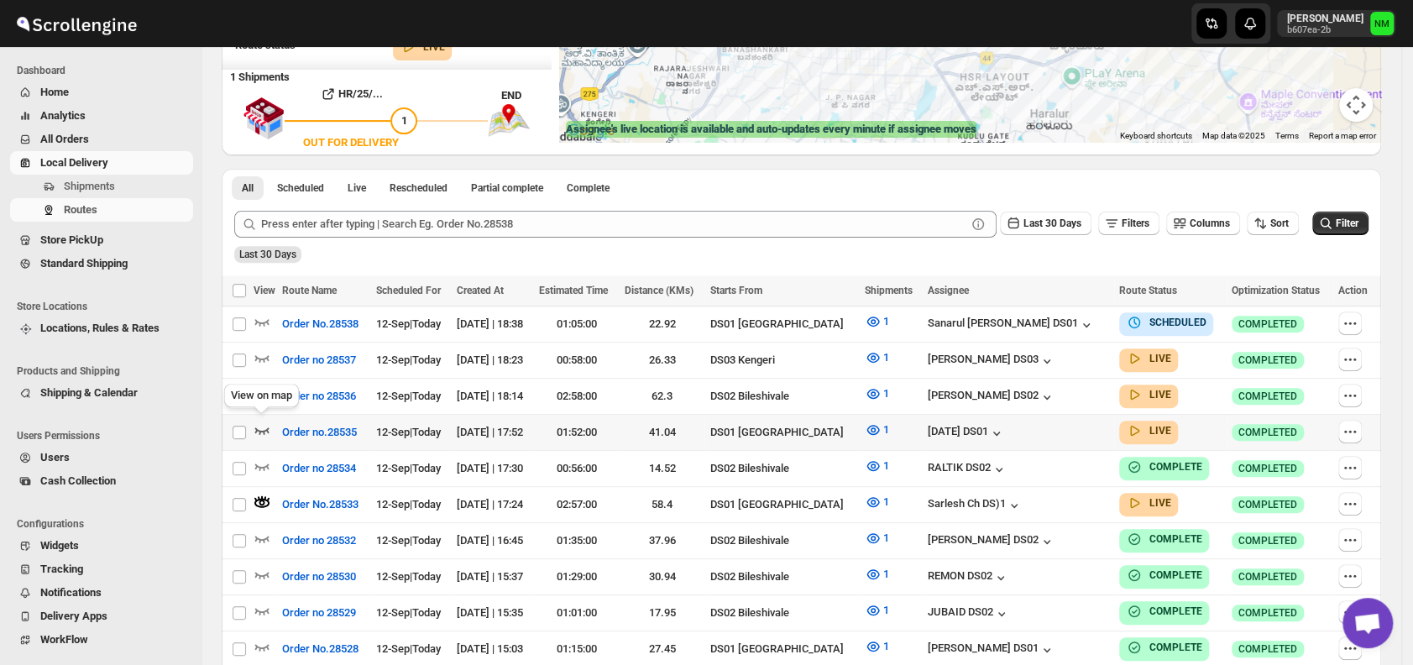
click at [264, 421] on icon "button" at bounding box center [262, 429] width 17 height 17
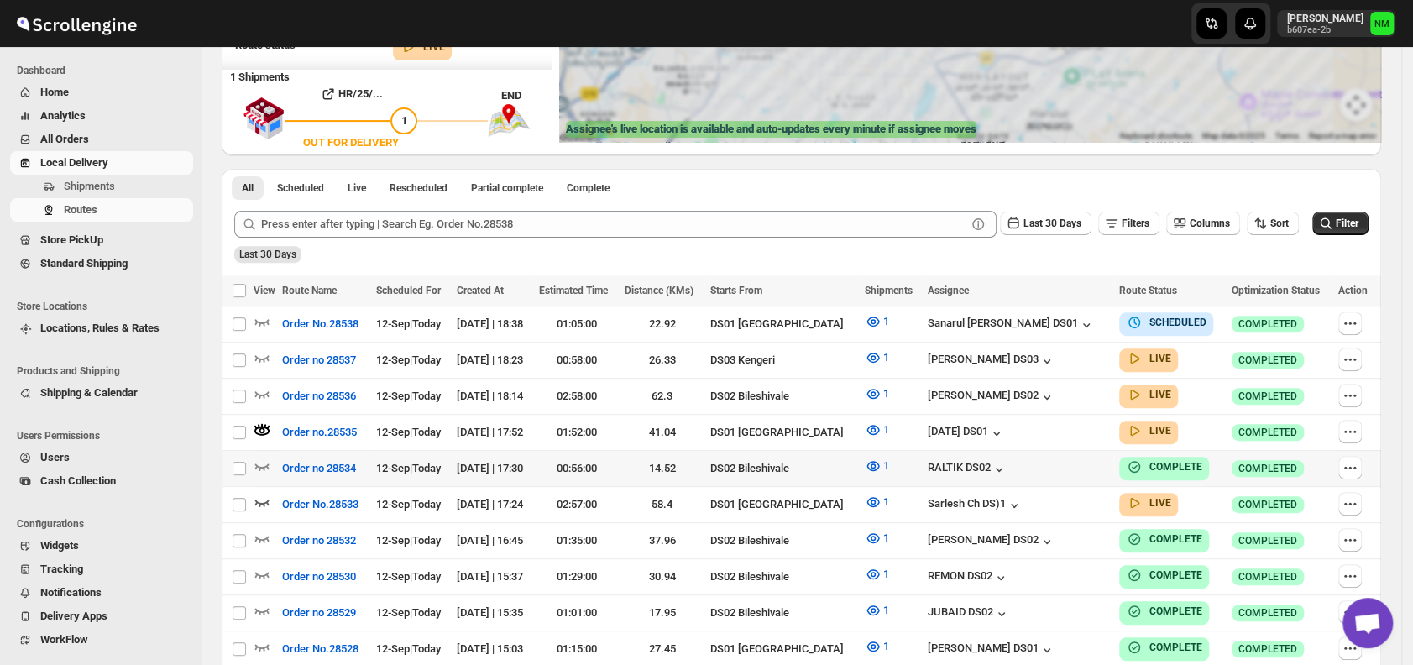
scroll to position [0, 0]
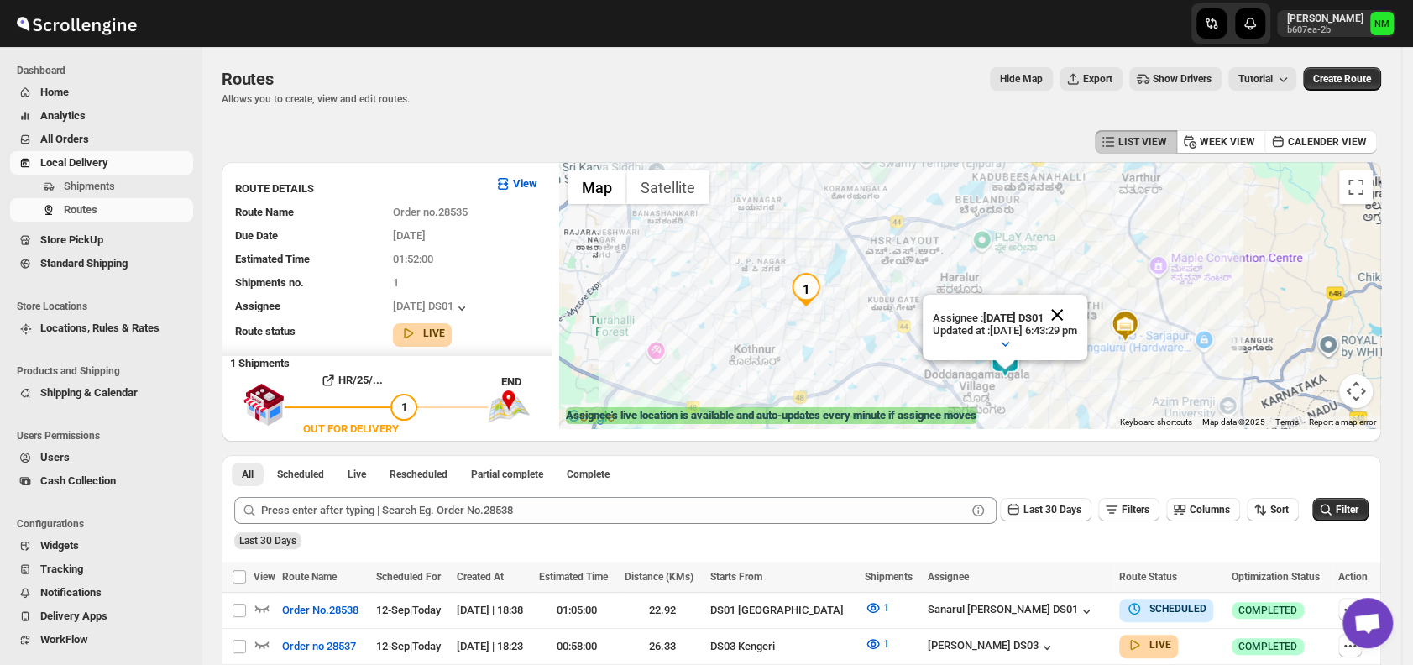
click at [1077, 319] on button "Close" at bounding box center [1057, 315] width 40 height 40
